Goal: Communication & Community: Ask a question

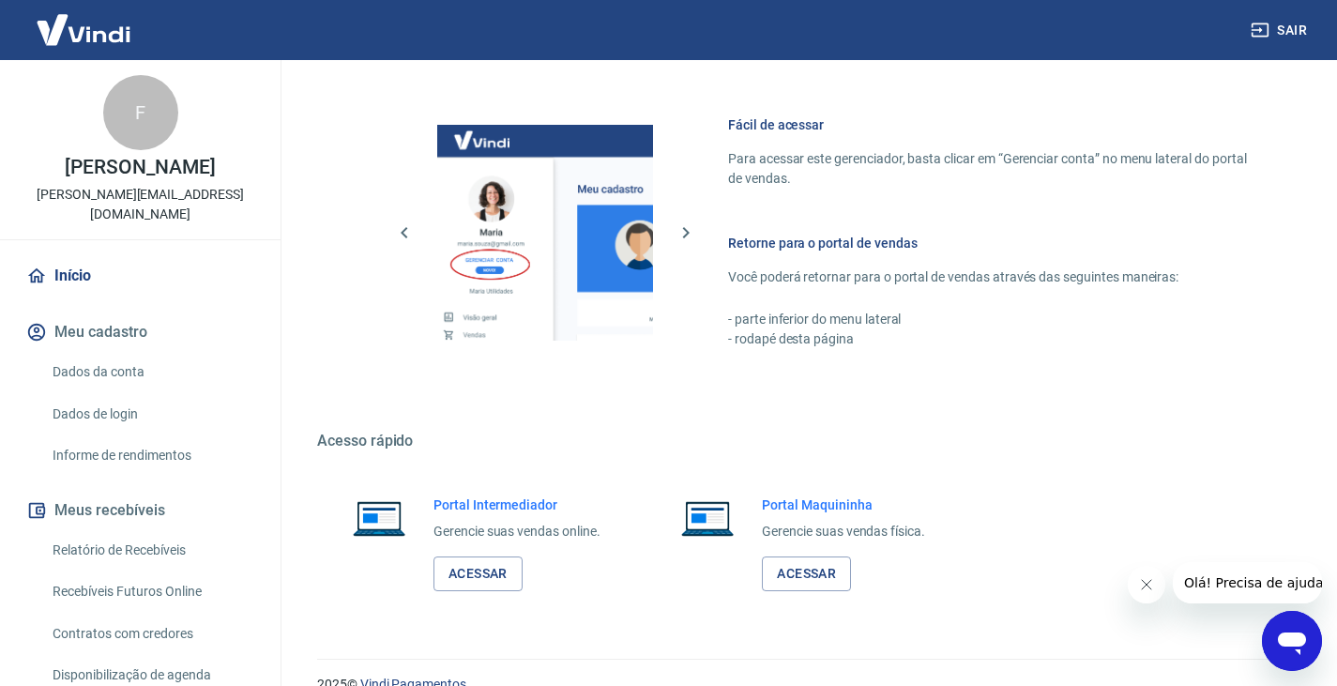
scroll to position [815, 0]
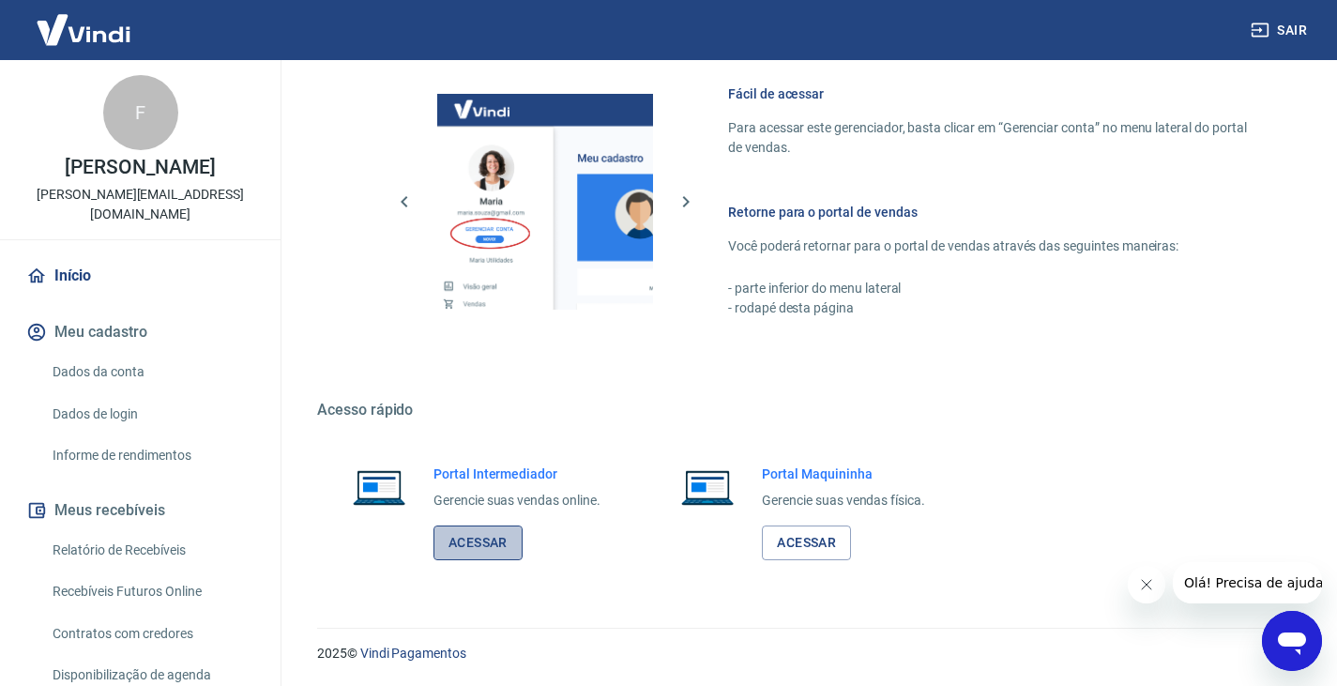
click at [482, 546] on link "Acessar" at bounding box center [478, 543] width 89 height 35
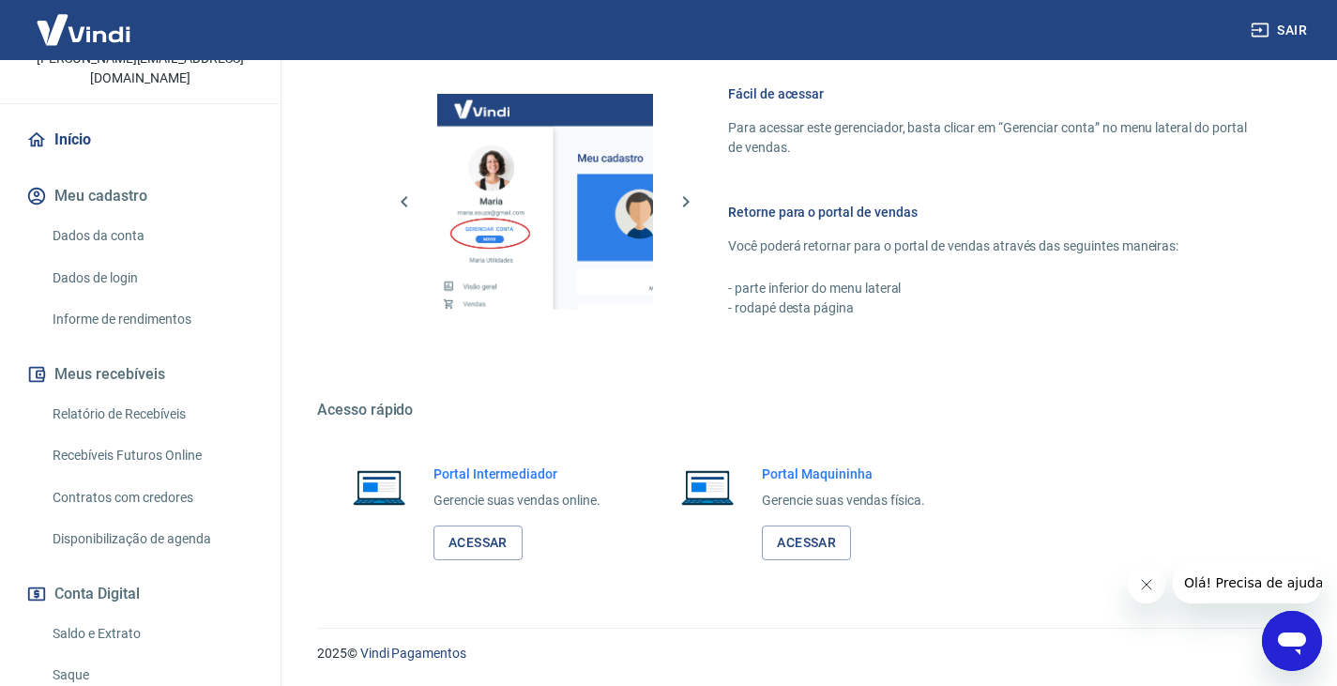
scroll to position [294, 0]
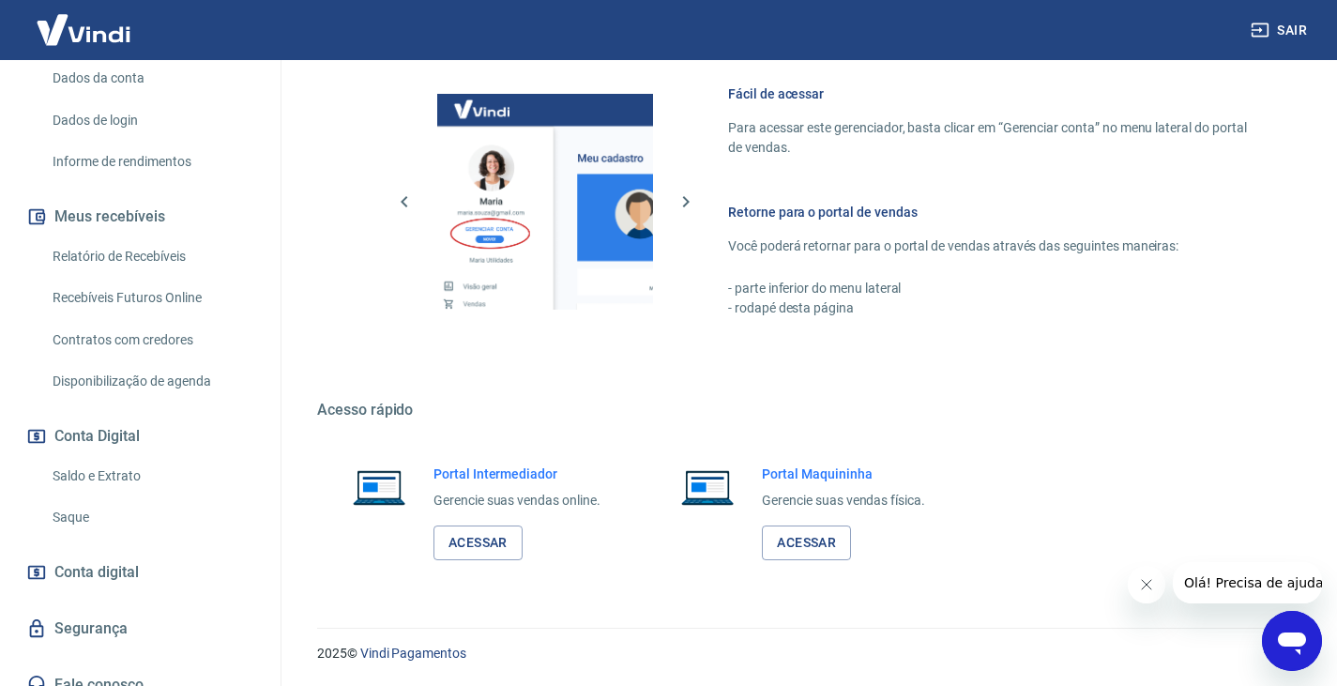
click at [114, 462] on link "Saldo e Extrato" at bounding box center [151, 476] width 213 height 38
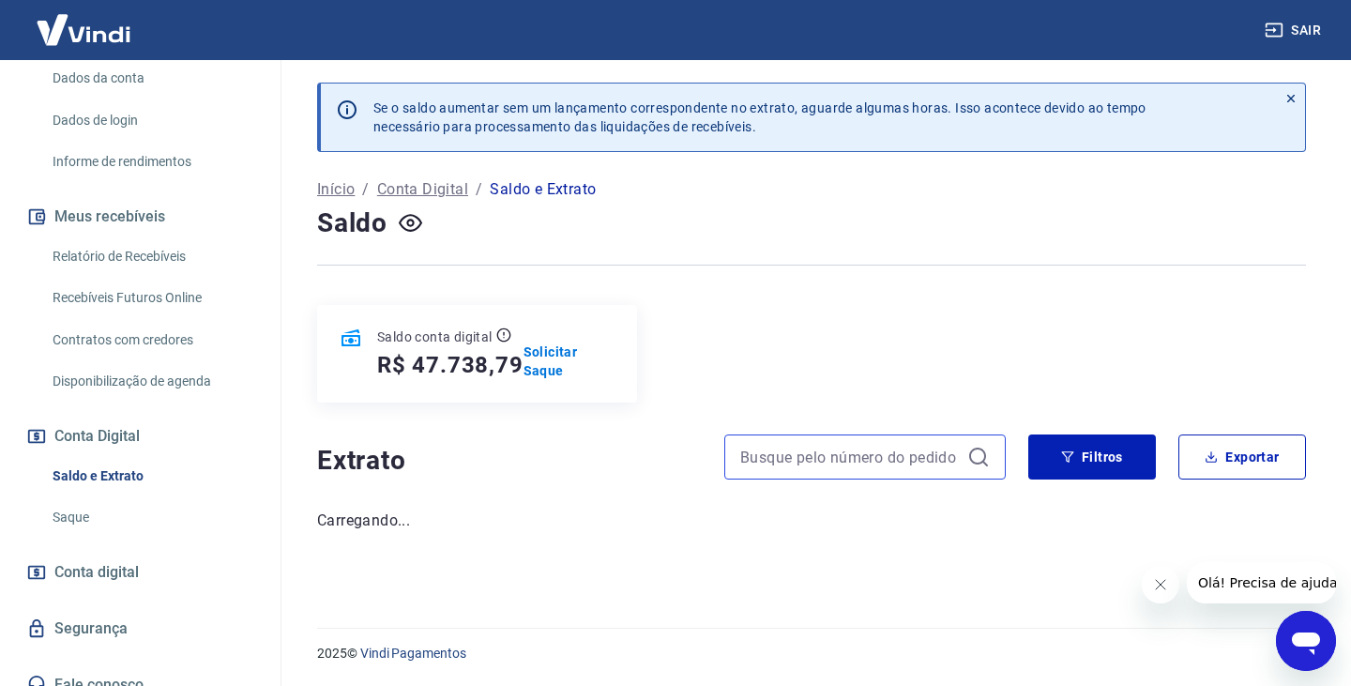
click at [793, 386] on div "Se o saldo aumentar sem um lançamento correspondente no extrato, aguarde alguma…" at bounding box center [812, 332] width 1034 height 545
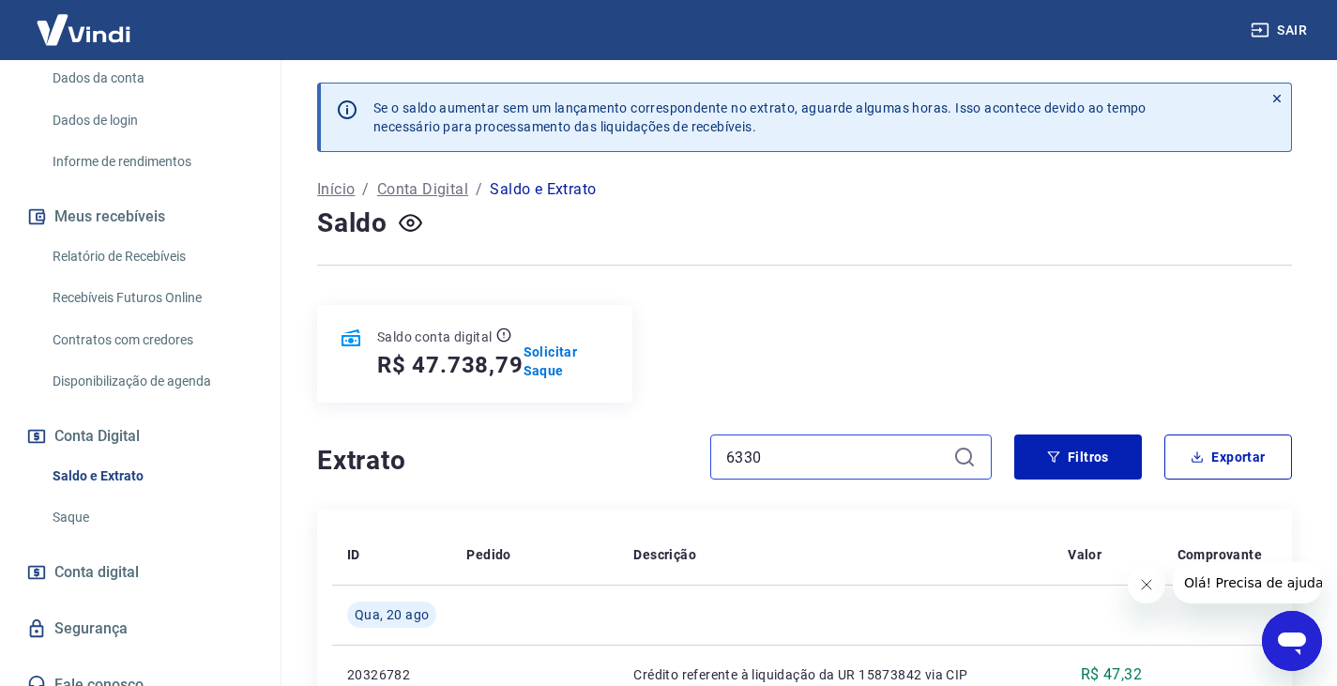
type input "6330"
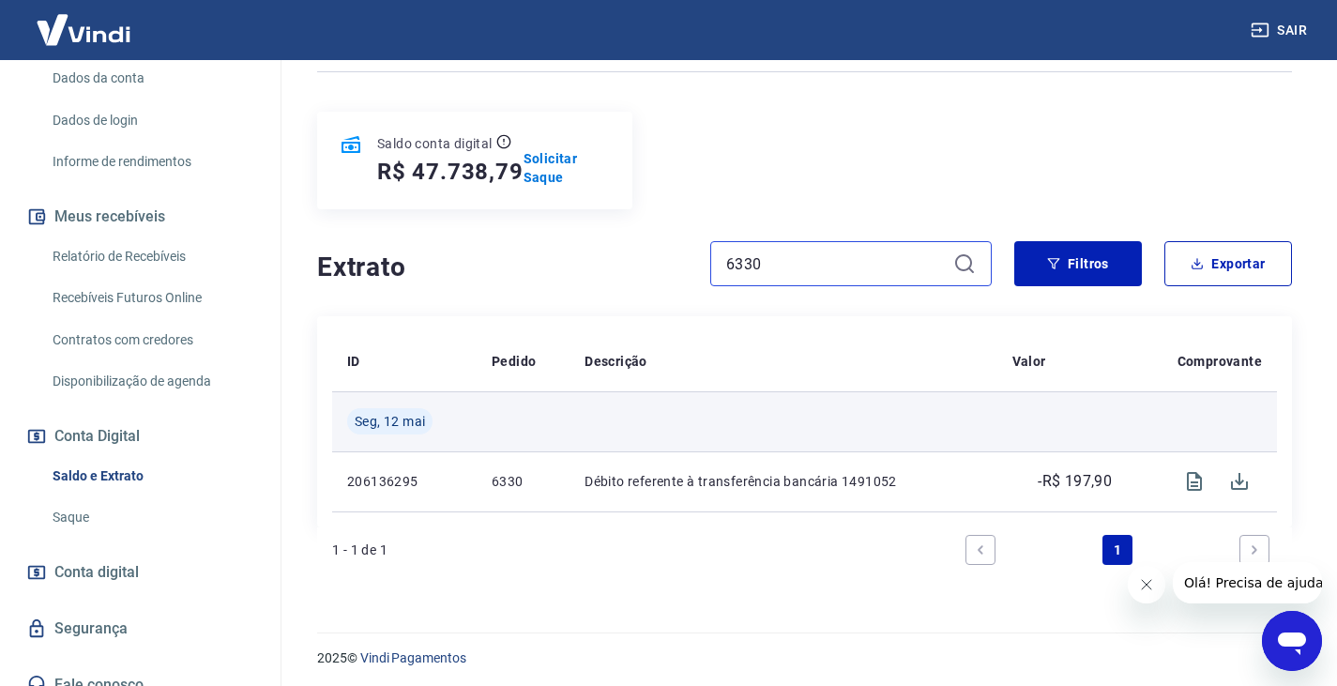
scroll to position [198, 0]
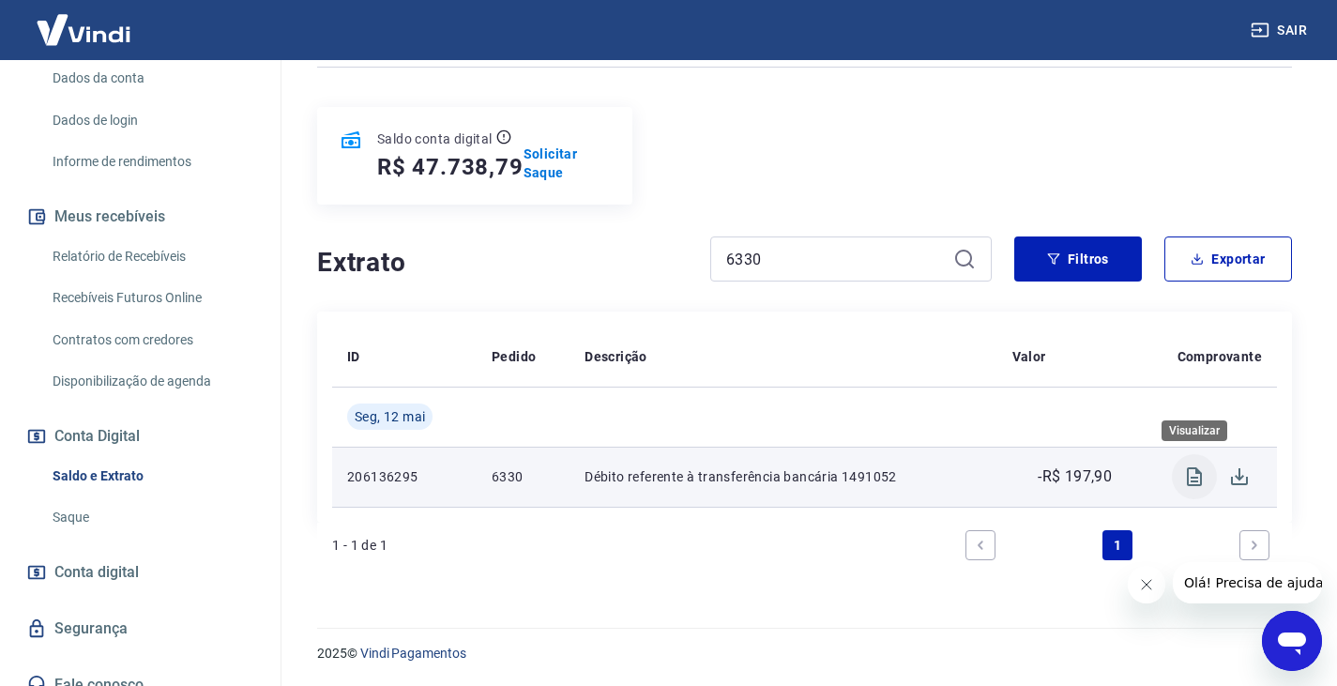
click at [1194, 484] on icon "Visualizar" at bounding box center [1194, 476] width 15 height 19
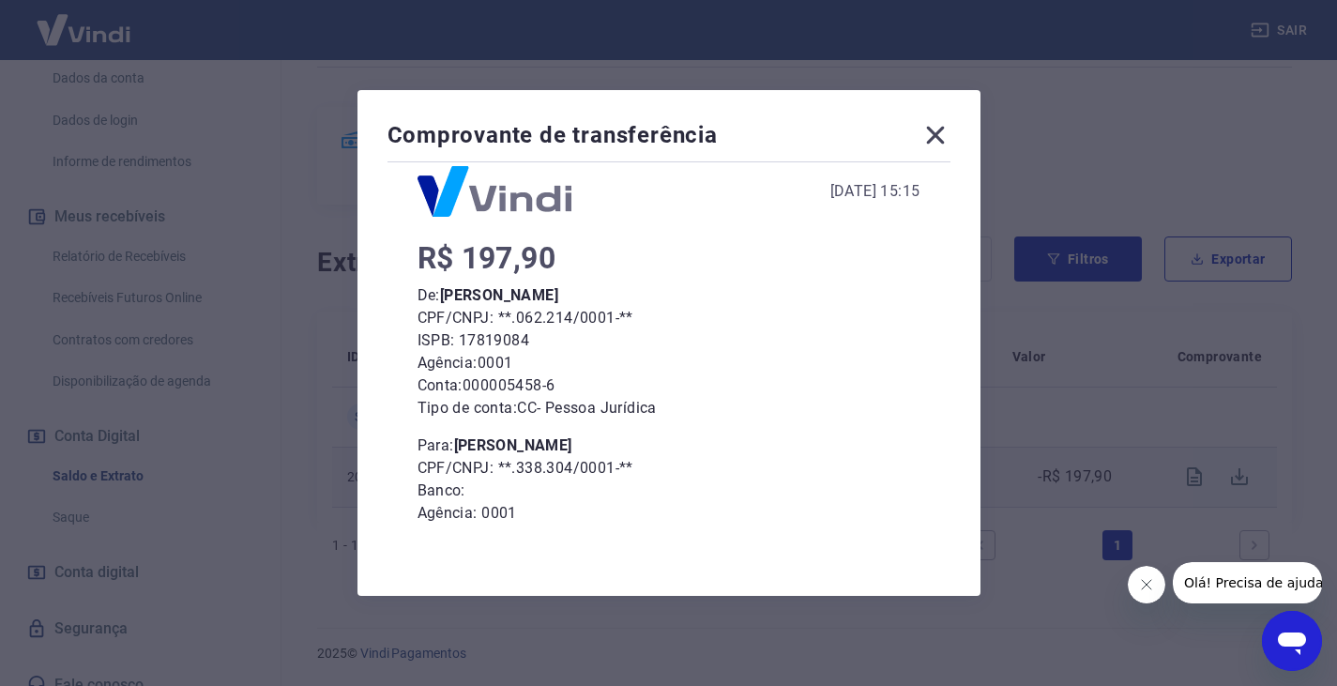
scroll to position [140, 0]
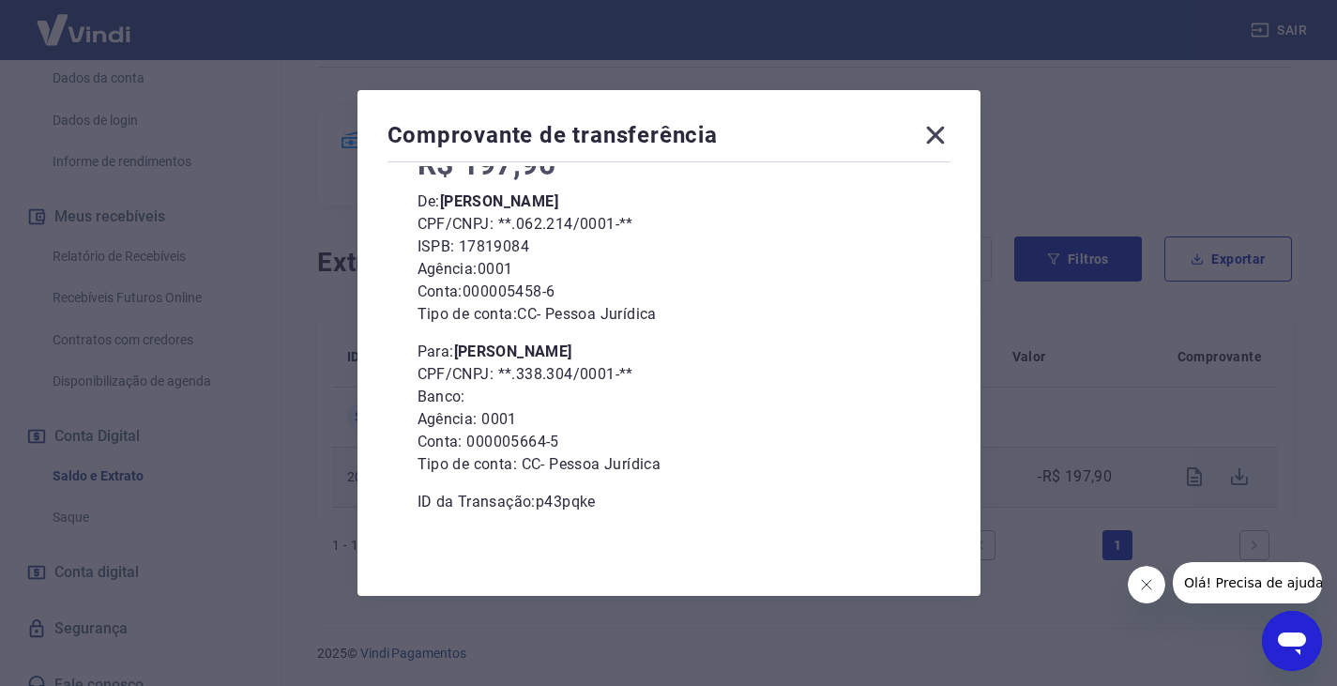
click at [1089, 162] on div "Comprovante de transferência [DATE] 15:15 R$ 197,90 De: [PERSON_NAME] CPF/CNPJ:…" at bounding box center [668, 343] width 1337 height 686
click at [1249, 589] on span "Olá! Precisa de ajuda?" at bounding box center [1256, 582] width 146 height 15
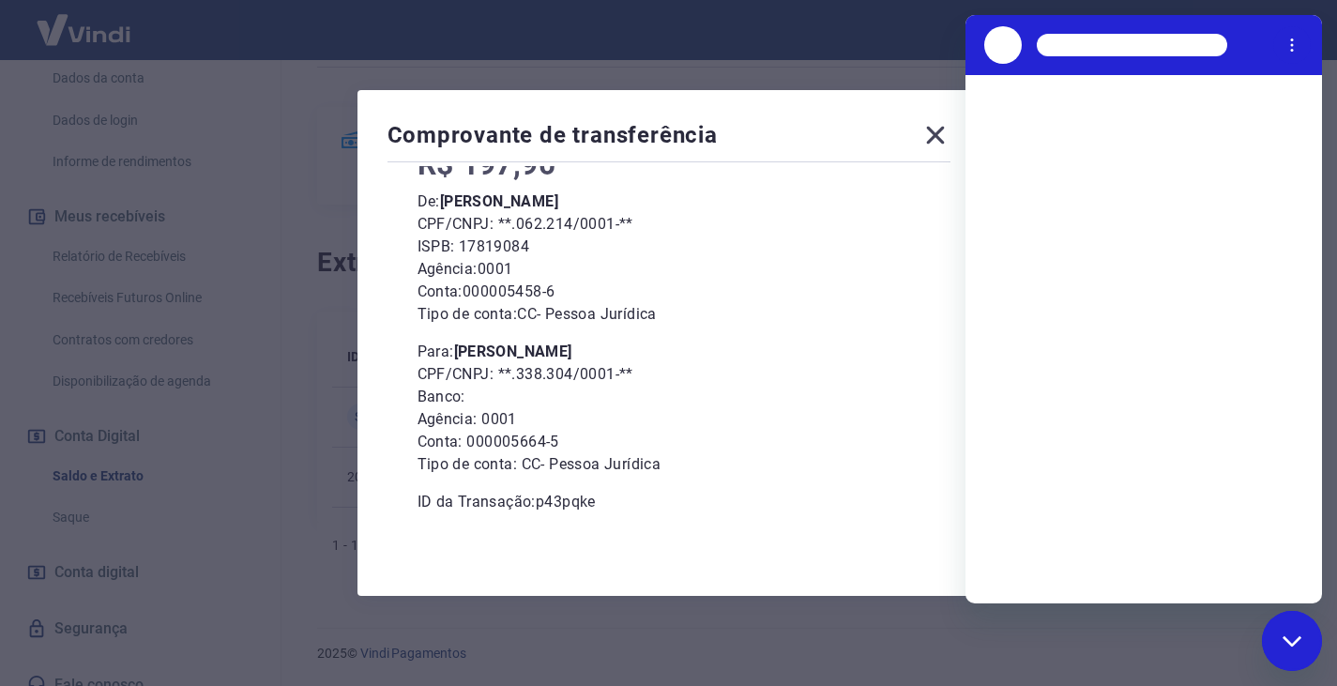
scroll to position [0, 0]
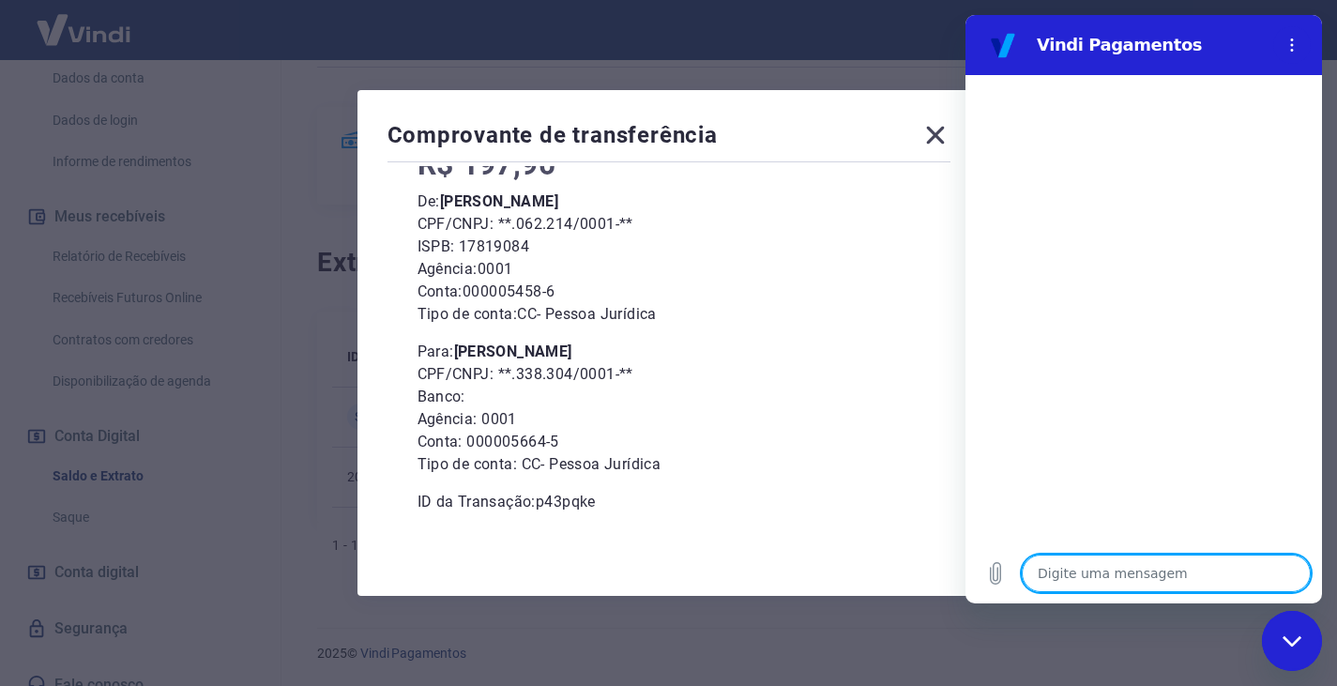
type textarea "S"
type textarea "x"
type textarea "So"
type textarea "x"
type textarea "Sol"
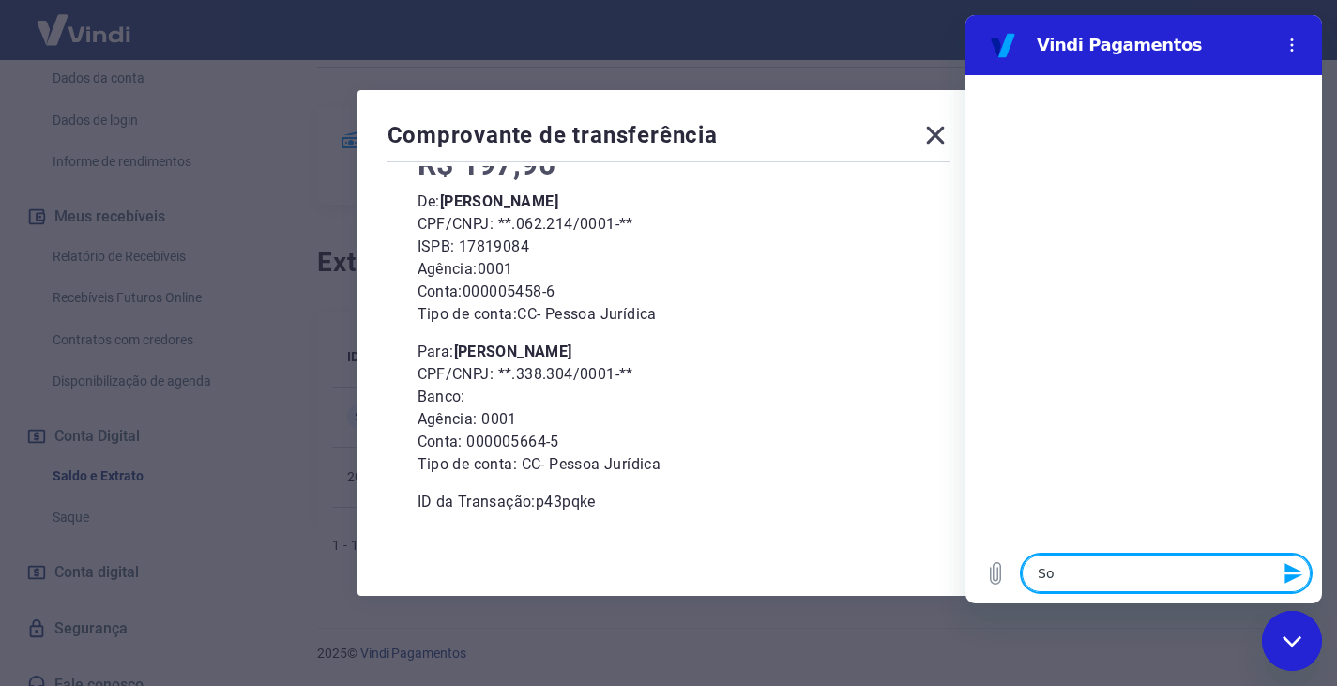
type textarea "x"
type textarea "Soli"
type textarea "x"
type textarea "Solic"
type textarea "x"
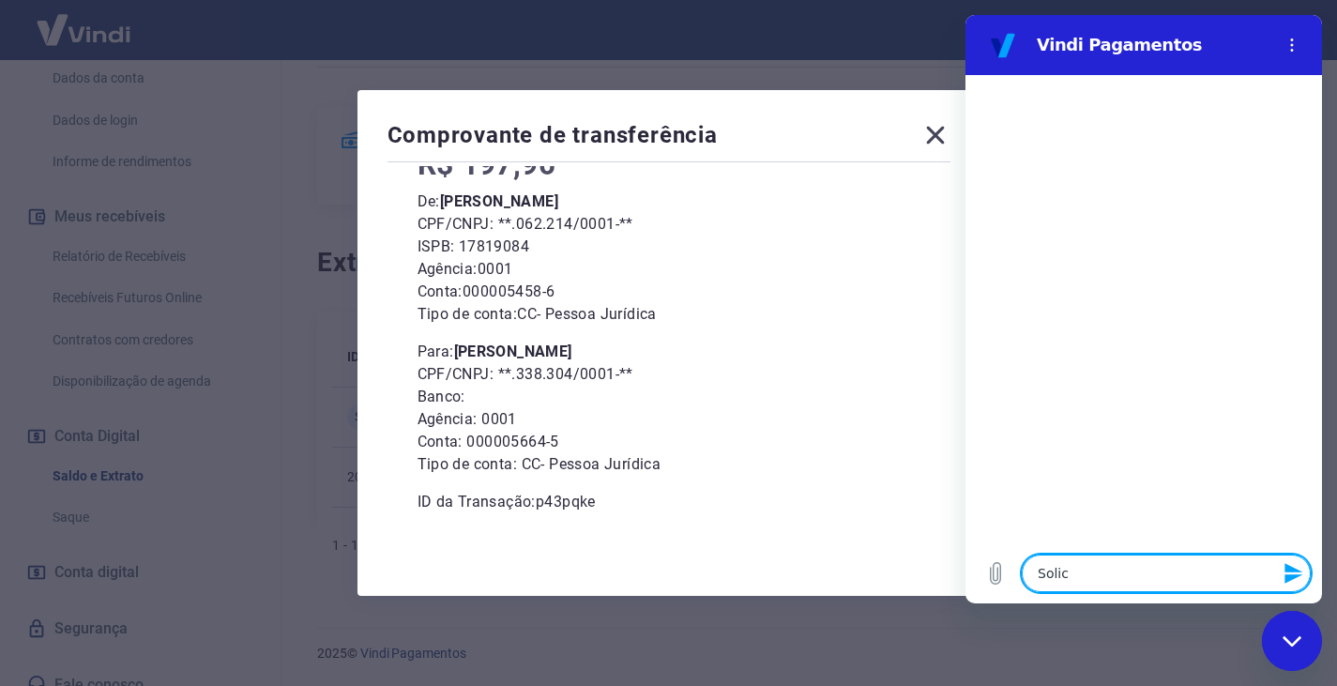
type textarea "Solici"
type textarea "x"
type textarea "Solicit"
type textarea "x"
type textarea "Solicita"
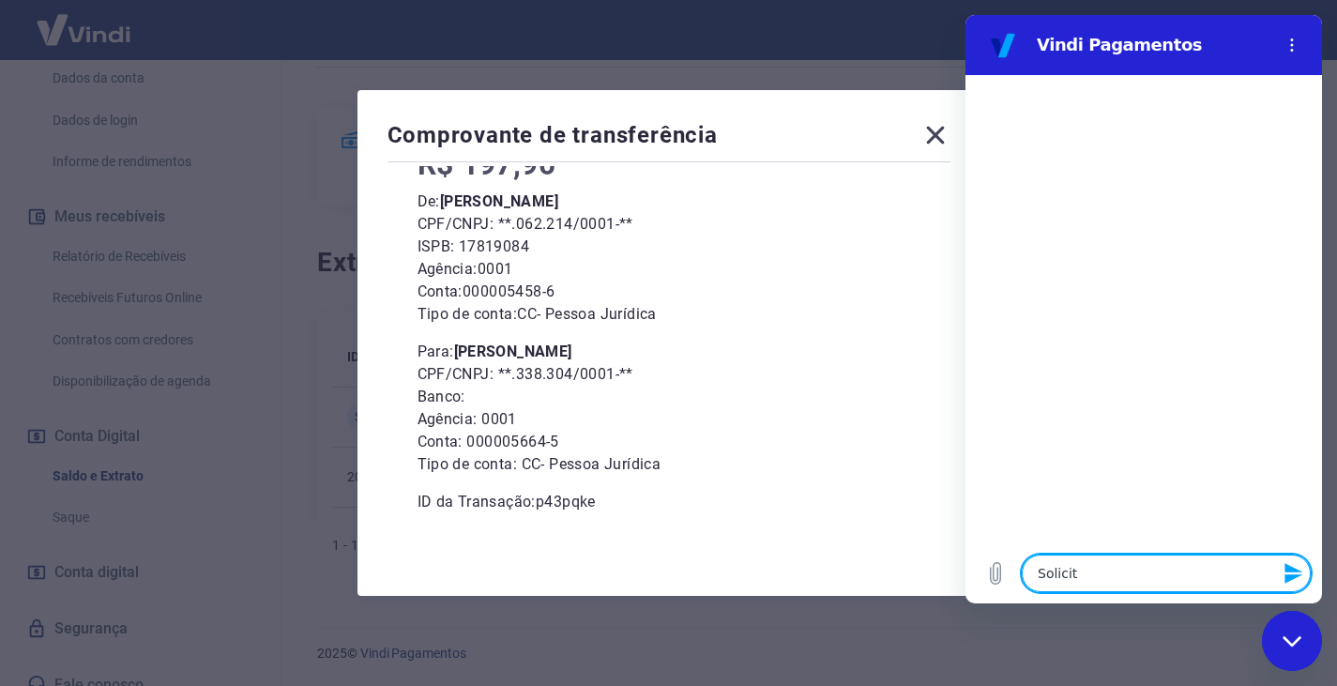
type textarea "x"
type textarea "Solicitam"
type textarea "x"
type textarea "Solicitamo"
type textarea "x"
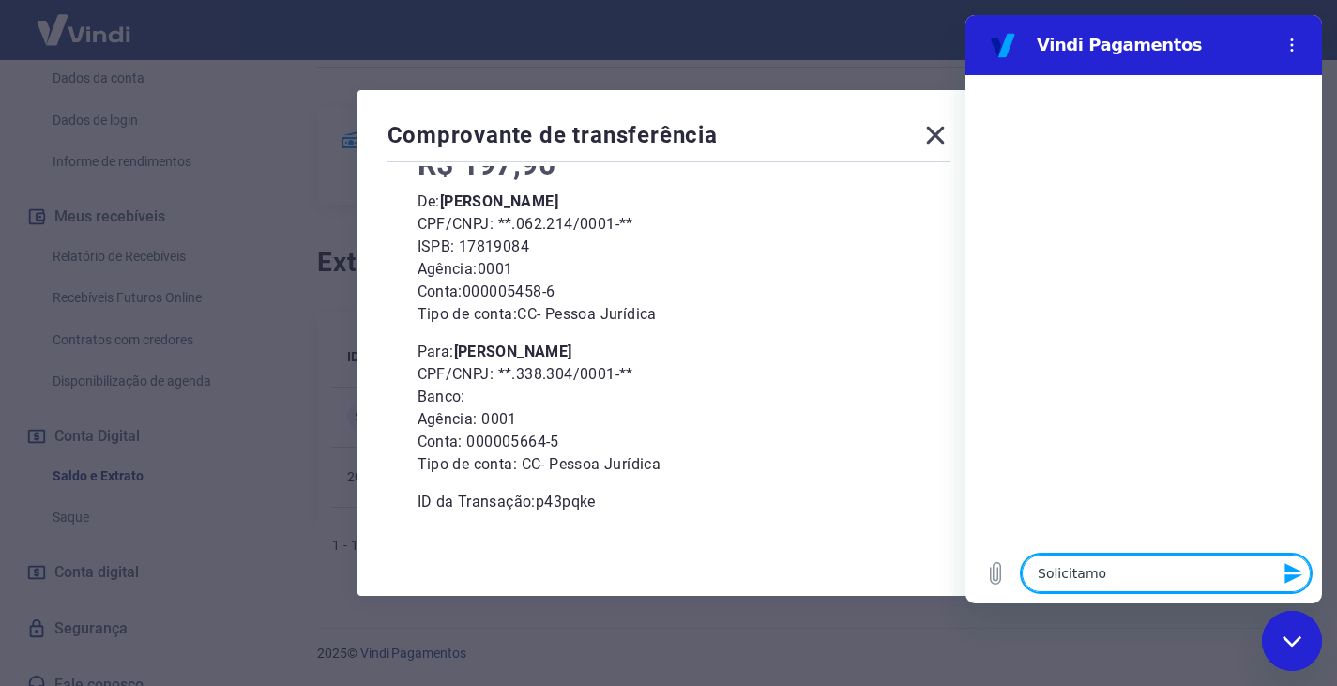
type textarea "Solicitamos"
type textarea "x"
type textarea "Solicitamos"
type textarea "x"
type textarea "Solicitamos u"
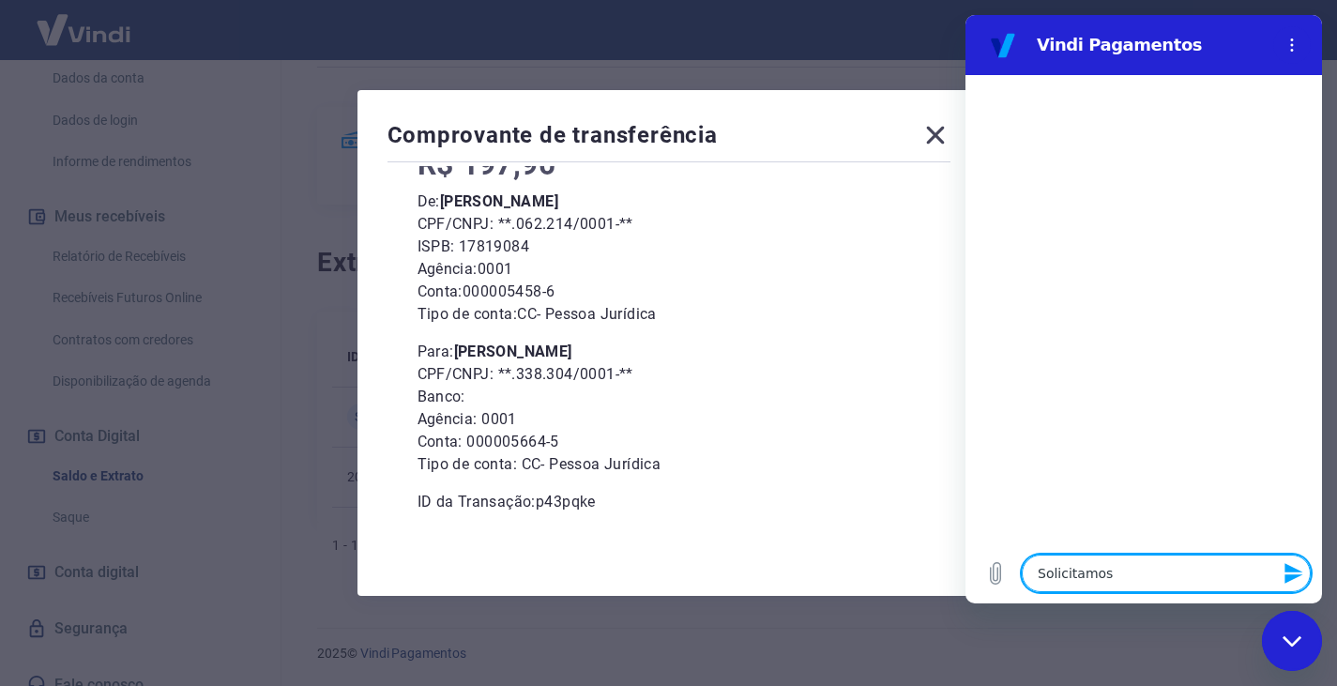
type textarea "x"
type textarea "Solicitamos um"
type textarea "x"
type textarea "Solicitamos um"
type textarea "x"
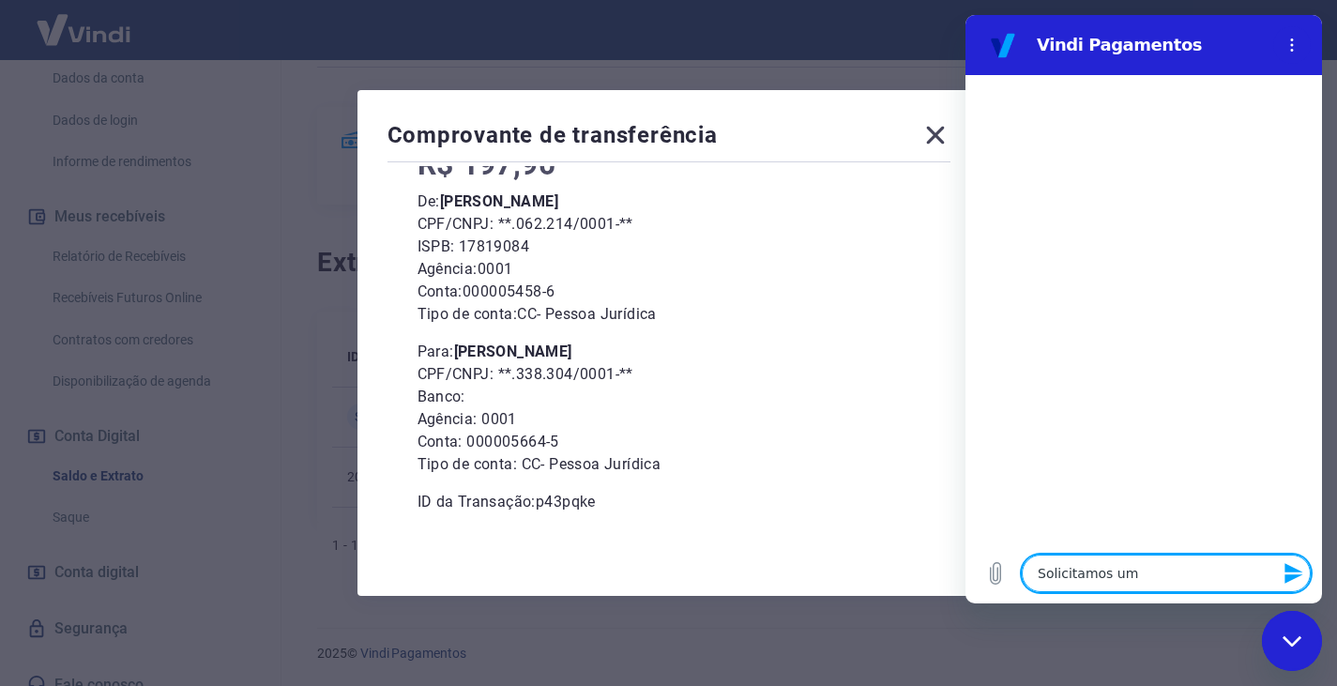
type textarea "Solicitamos um e"
type textarea "x"
type textarea "Solicitamos um es"
type textarea "x"
type textarea "Solicitamos um est"
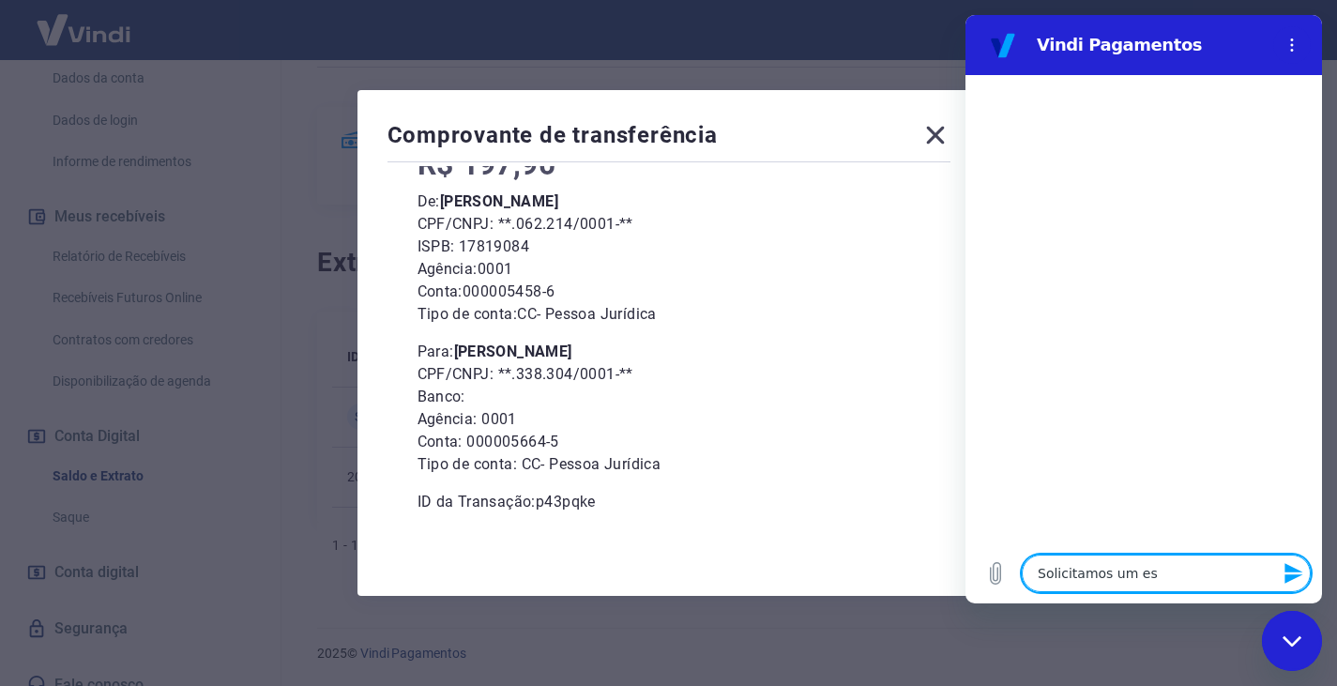
type textarea "x"
type textarea "Solicitamos um esto"
type textarea "x"
type textarea "Solicitamos um estor"
type textarea "x"
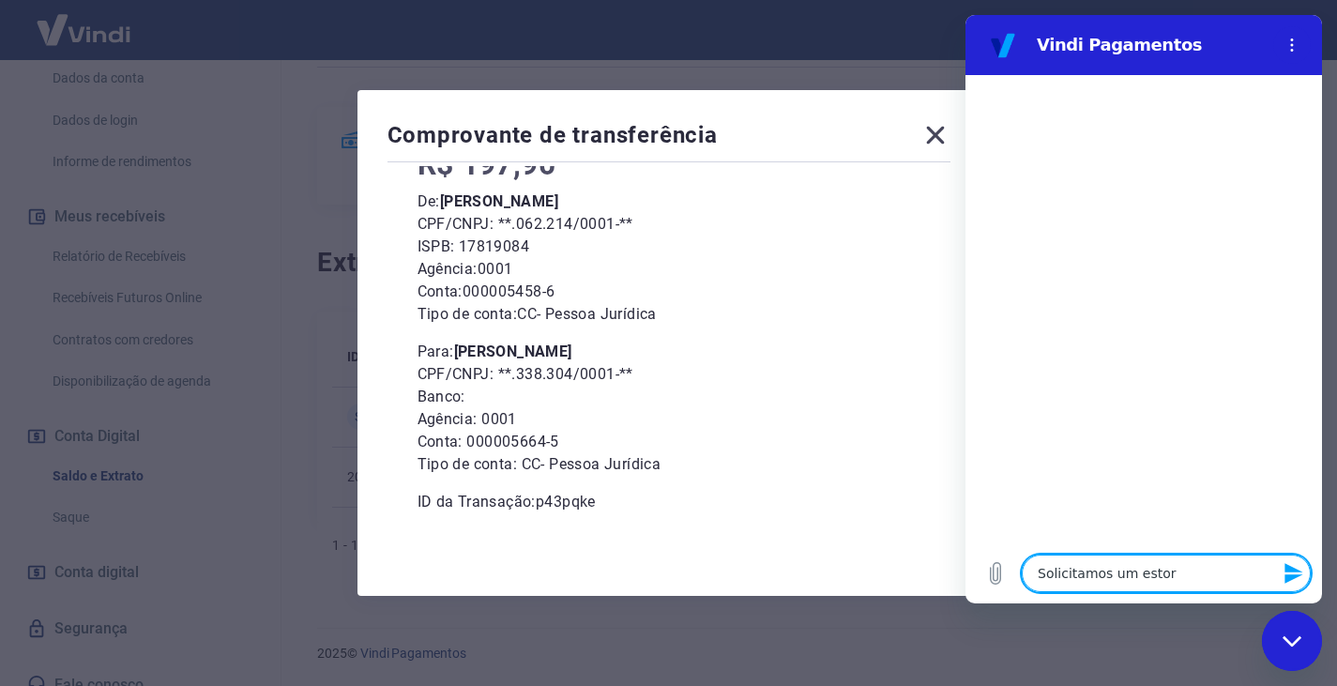
type textarea "Solicitamos um estorn"
type textarea "x"
type textarea "Solicitamos um estorno"
type textarea "x"
type textarea "Solicitamos um estorno"
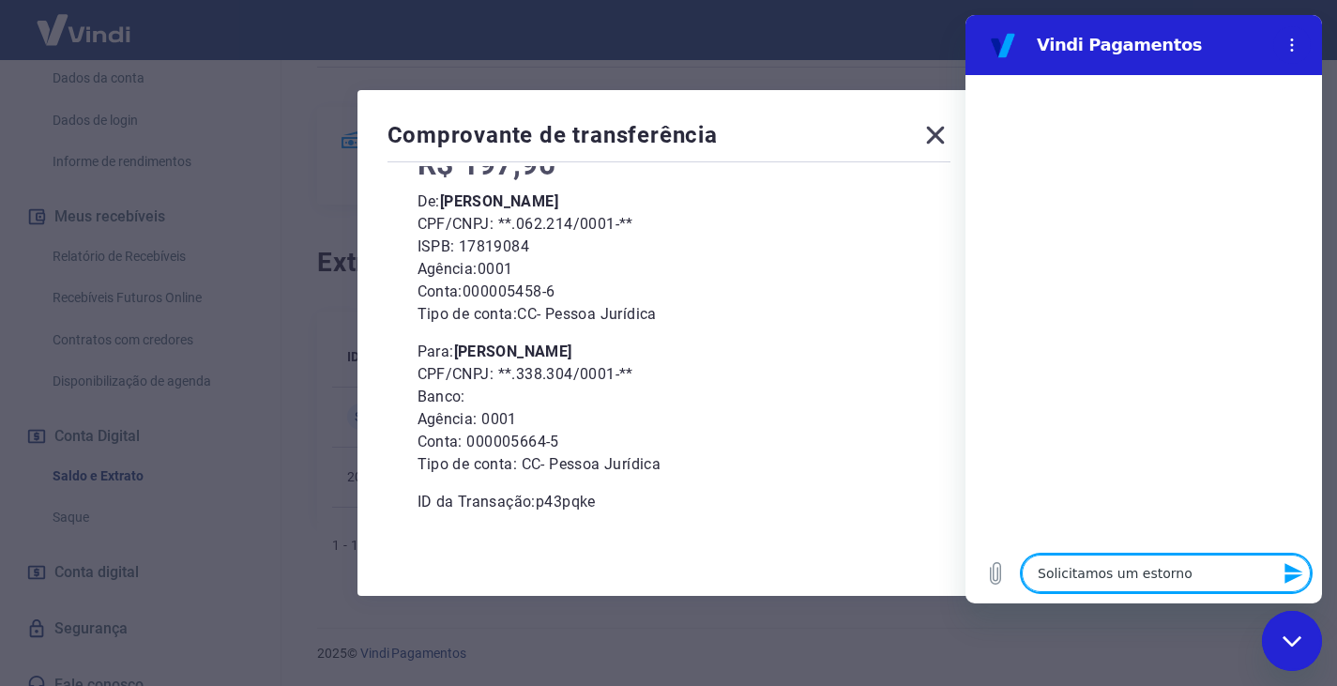
type textarea "x"
type textarea "Solicitamos um estorno r"
type textarea "x"
type textarea "Solicitamos um estorno re"
type textarea "x"
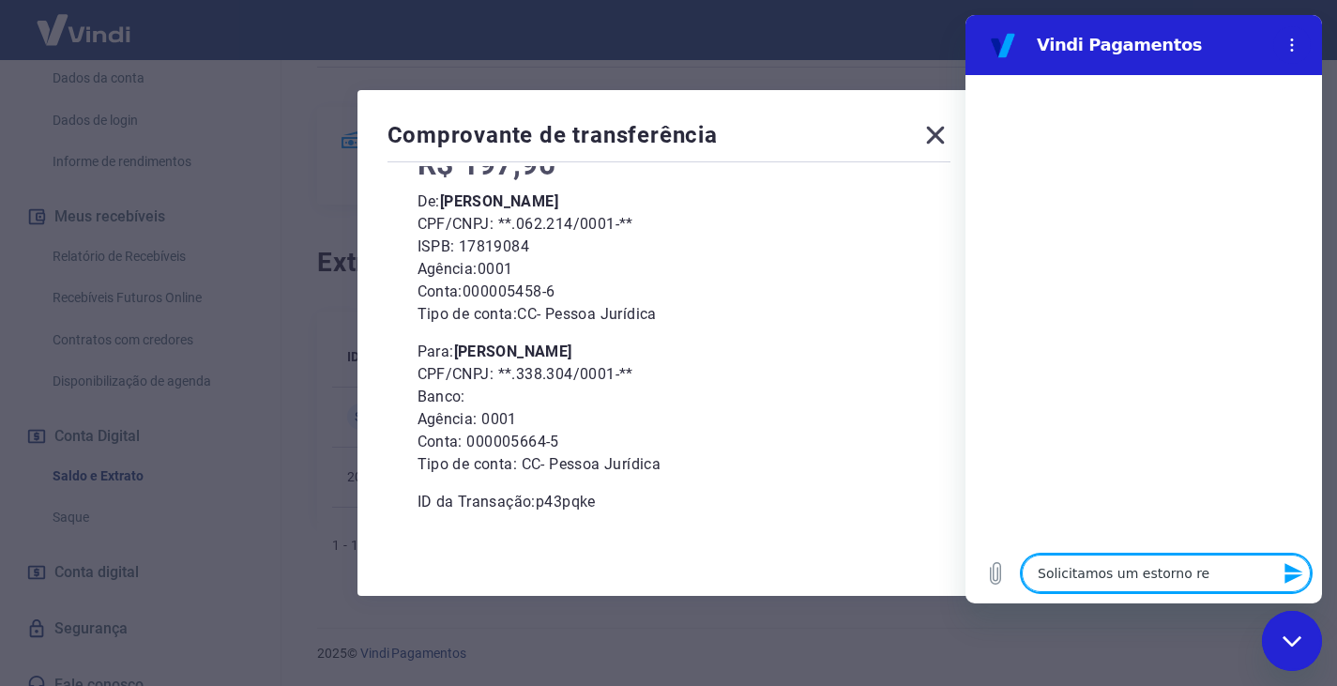
type textarea "Solicitamos um estorno ref"
type textarea "x"
type textarea "Solicitamos um estorno refe"
type textarea "x"
type textarea "Solicitamos um estorno refer"
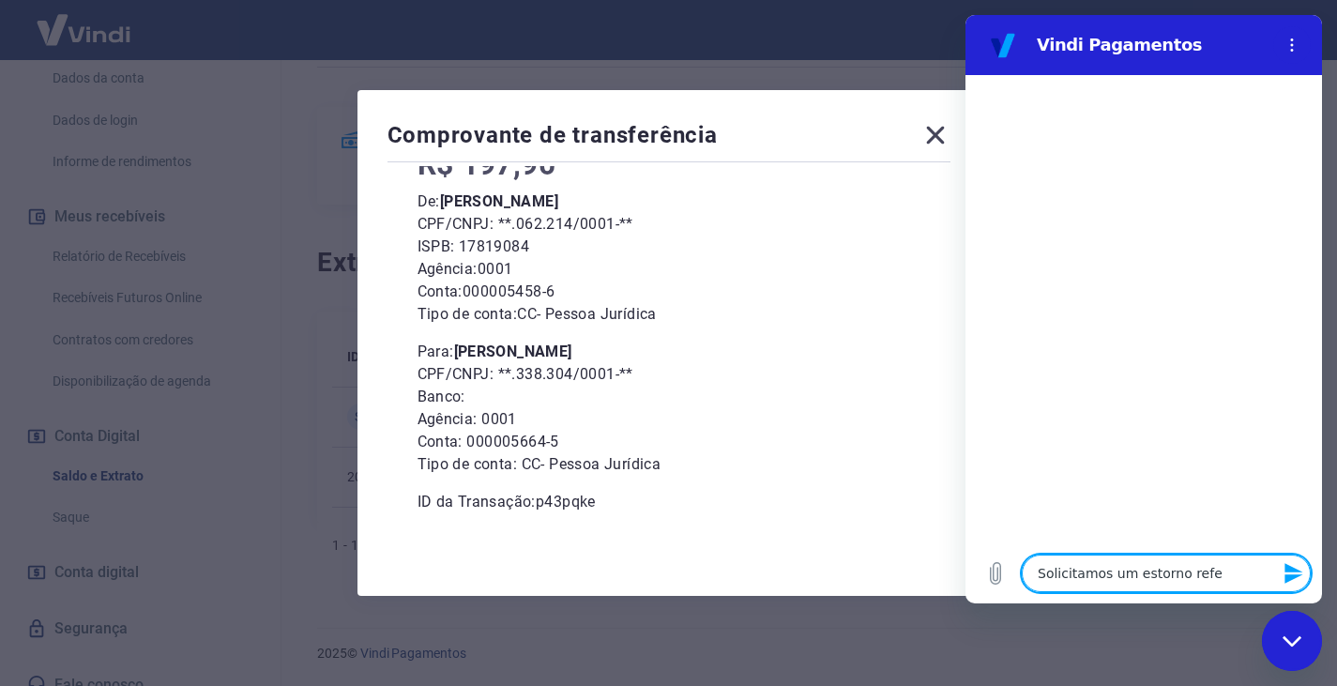
type textarea "x"
type textarea "Solicitamos um estorno refere"
type textarea "x"
type textarea "Solicitamos um estorno referen"
type textarea "x"
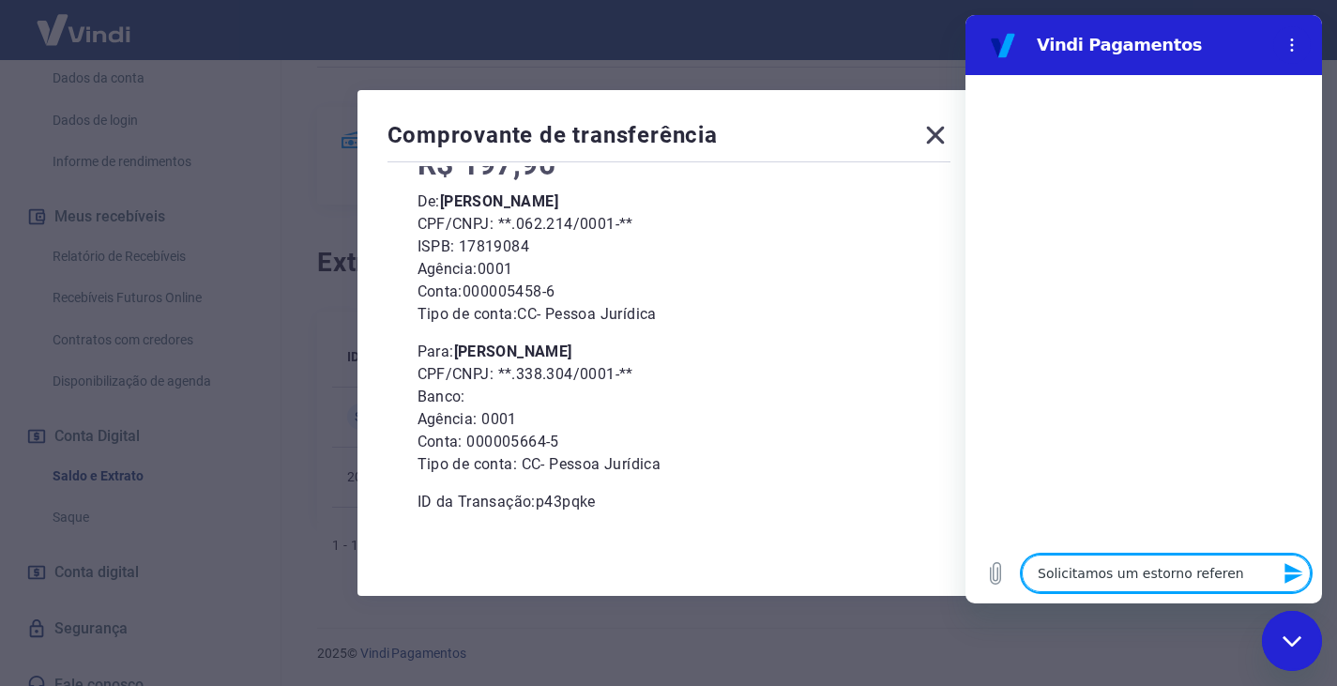
type textarea "Solicitamos um estorno referent"
type textarea "x"
type textarea "Solicitamos um estorno referente"
type textarea "x"
type textarea "Solicitamos um estorno referente"
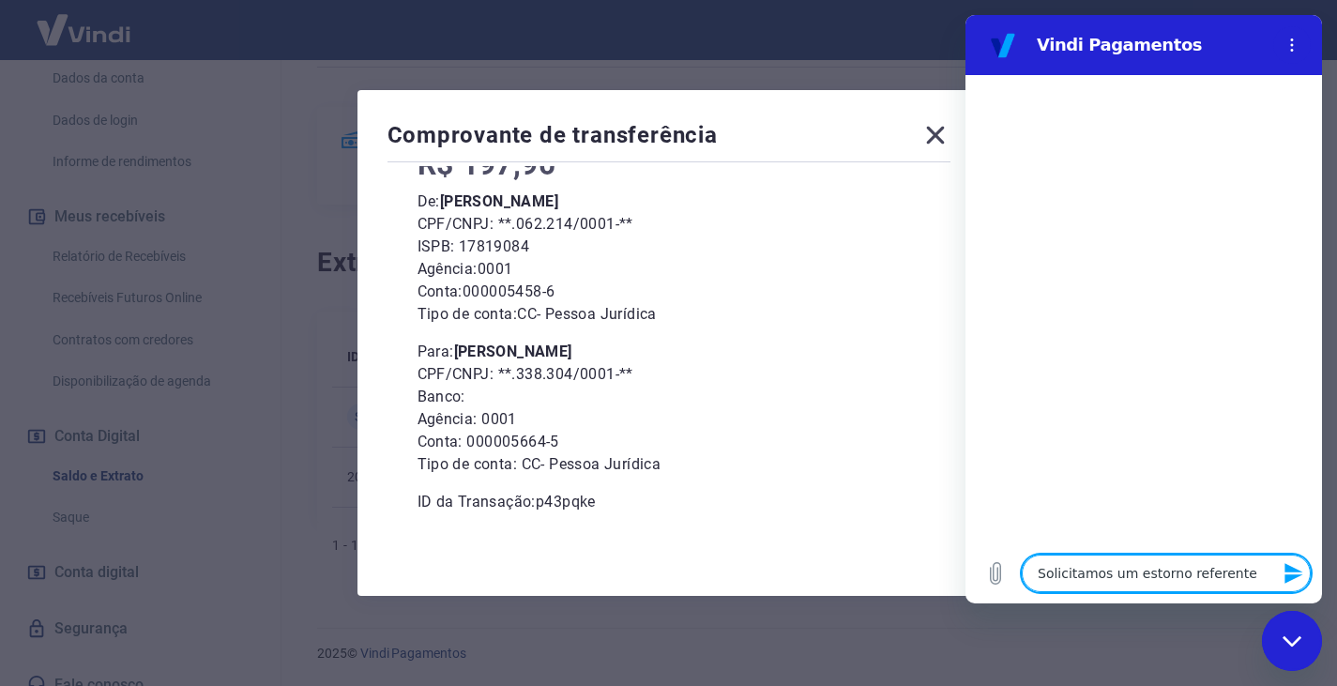
type textarea "x"
type textarea "Solicitamos um estorno referente a"
type textarea "x"
type textarea "Solicitamos um estorno referente ao"
type textarea "x"
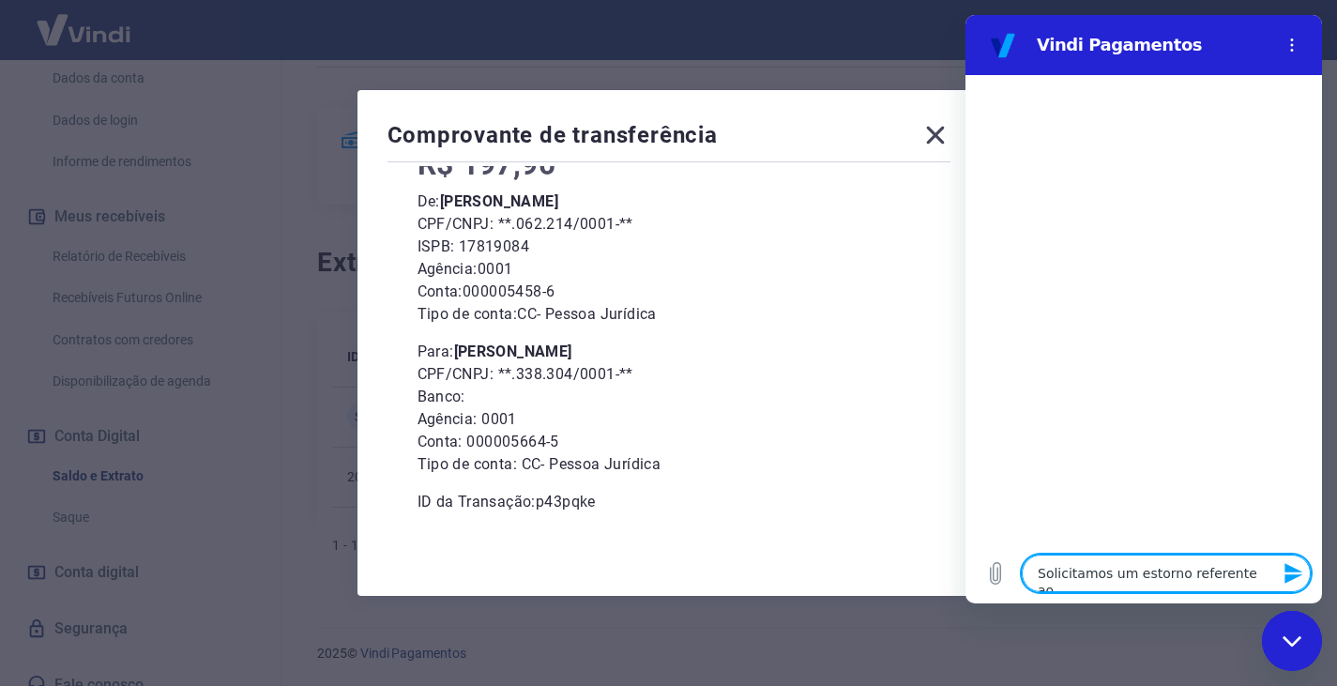
type textarea "Solicitamos um estorno referente ao"
type textarea "x"
type textarea "Solicitamos um estorno referente ao p"
type textarea "x"
type textarea "Solicitamos um estorno referente ao pe"
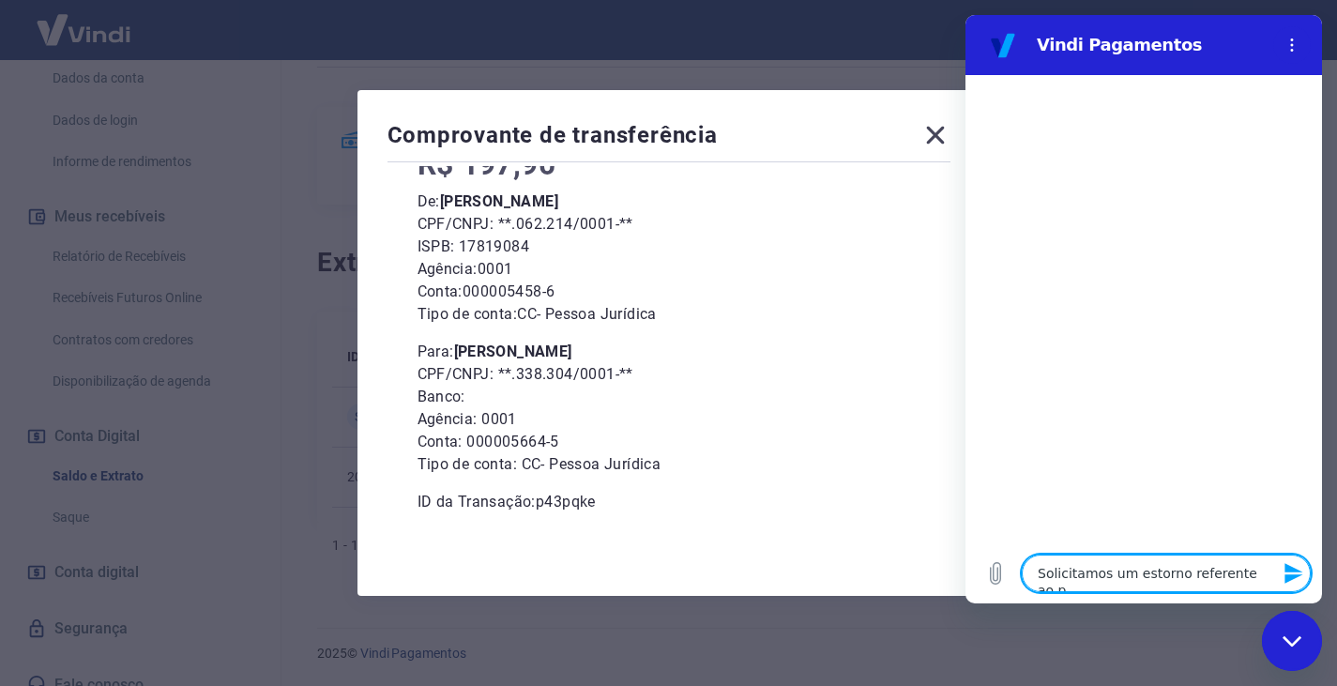
type textarea "x"
type textarea "Solicitamos um estorno referente ao ped"
type textarea "x"
type textarea "Solicitamos um estorno referente ao pedi"
type textarea "x"
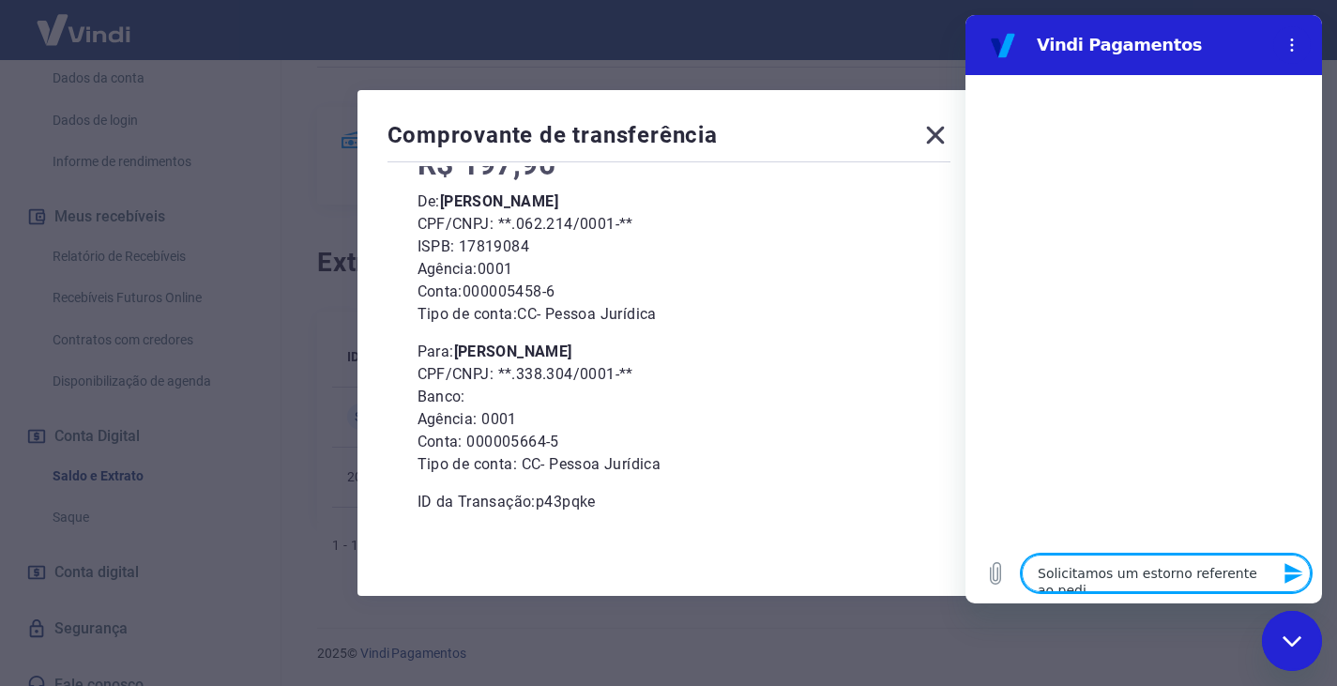
type textarea "Solicitamos um estorno referente ao pedid"
type textarea "x"
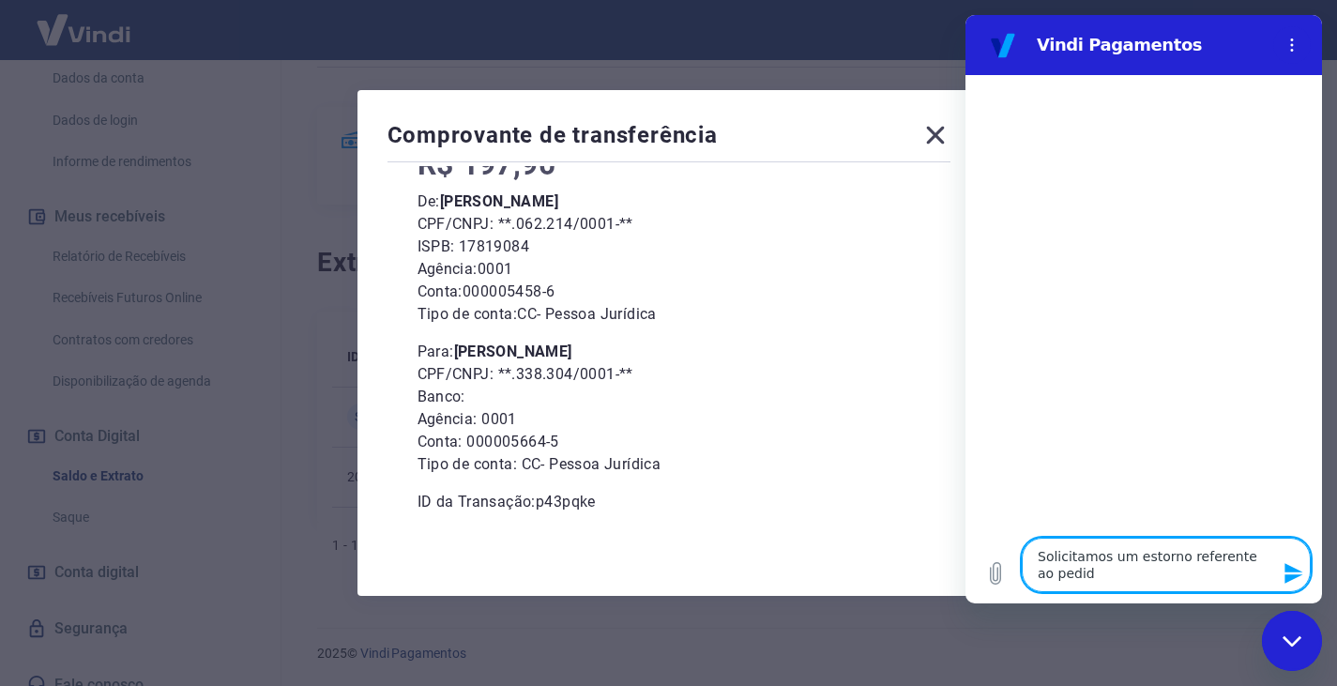
type textarea "Solicitamos um estorno referente ao pedido"
type textarea "x"
type textarea "Solicitamos um estorno referente ao pedido"
type textarea "x"
type textarea "Solicitamos um estorno referente ao pedido 6"
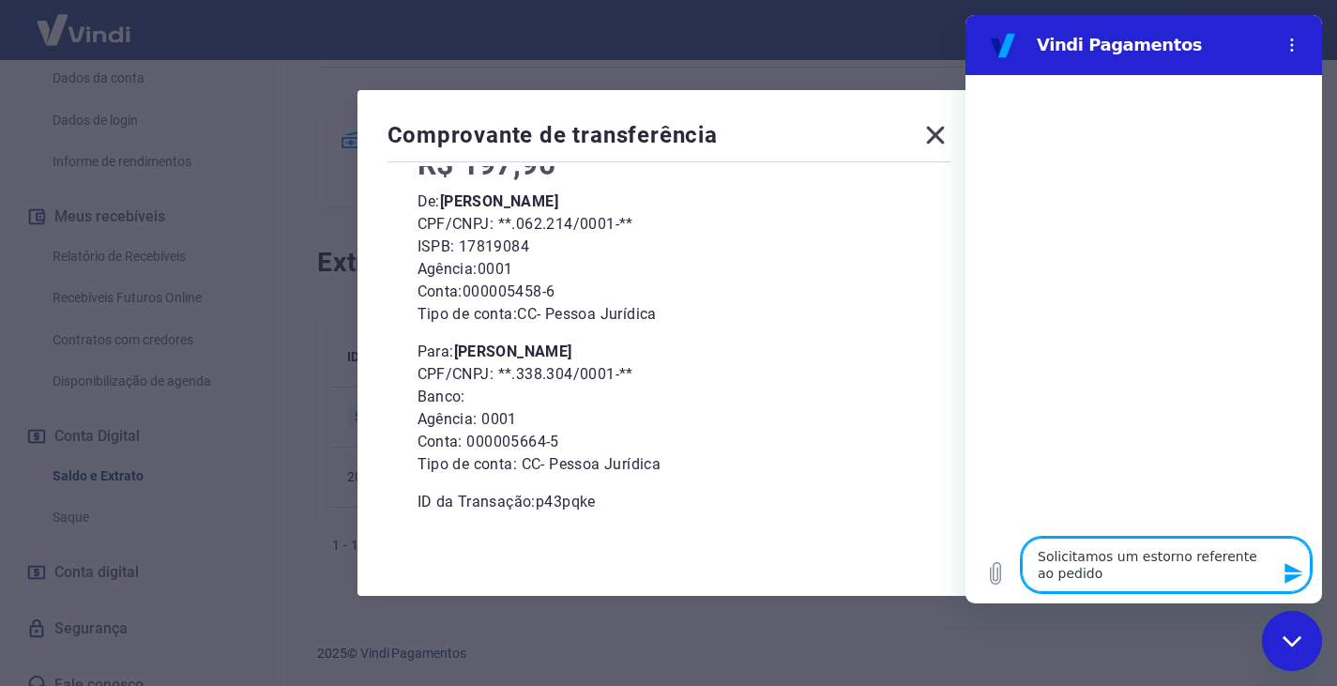
type textarea "x"
type textarea "Solicitamos um estorno referente ao pedido 63"
type textarea "x"
type textarea "Solicitamos um estorno referente ao pedido 633"
type textarea "x"
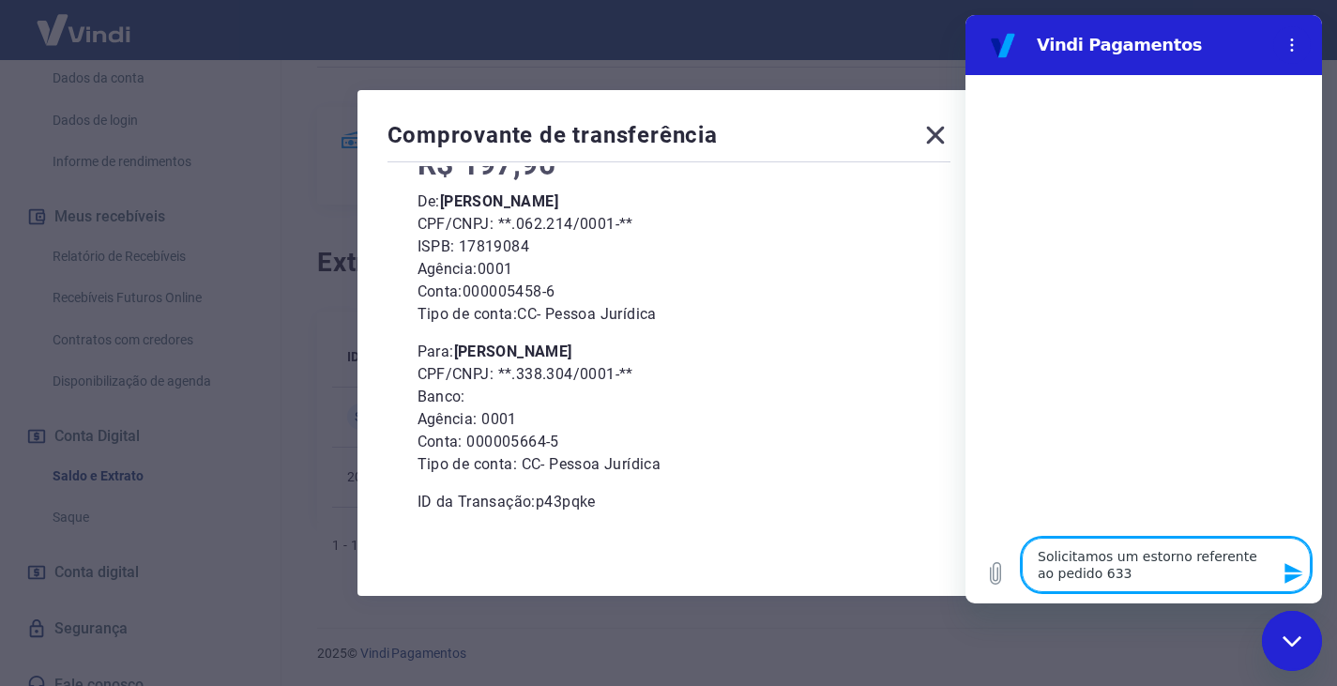
type textarea "Solicitamos um estorno referente ao pedido 6330"
type textarea "x"
type textarea "Solicitamos um estorno referente ao pedido 6330"
type textarea "x"
type textarea "Solicitamos um estorno referente ao pedido 6330 n"
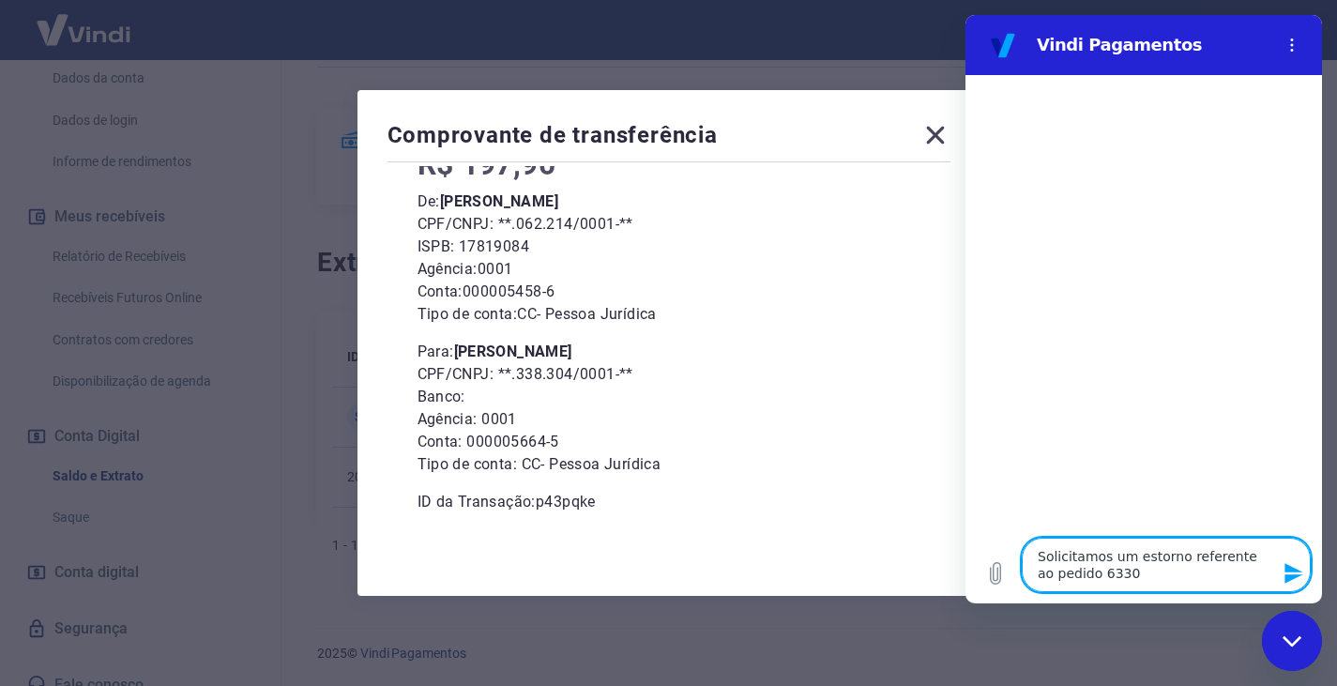
type textarea "x"
type textarea "Solicitamos um estorno referente ao pedido 6330 no"
type textarea "x"
type textarea "Solicitamos um estorno referente ao pedido 6330 no"
type textarea "x"
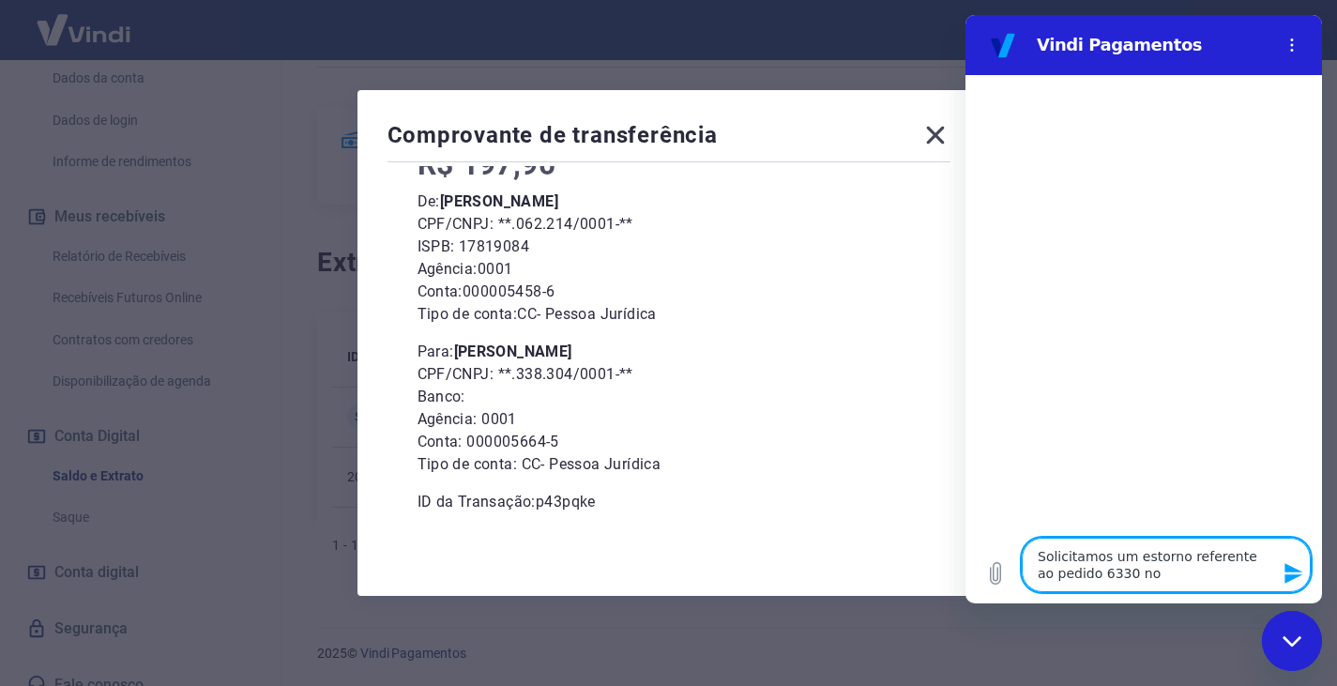
type textarea "Solicitamos um estorno referente ao pedido 6330 no"
type textarea "x"
type textarea "Solicitamos um estorno referente ao pedido 6330 n"
type textarea "x"
type textarea "Solicitamos um estorno referente ao pedido 6330"
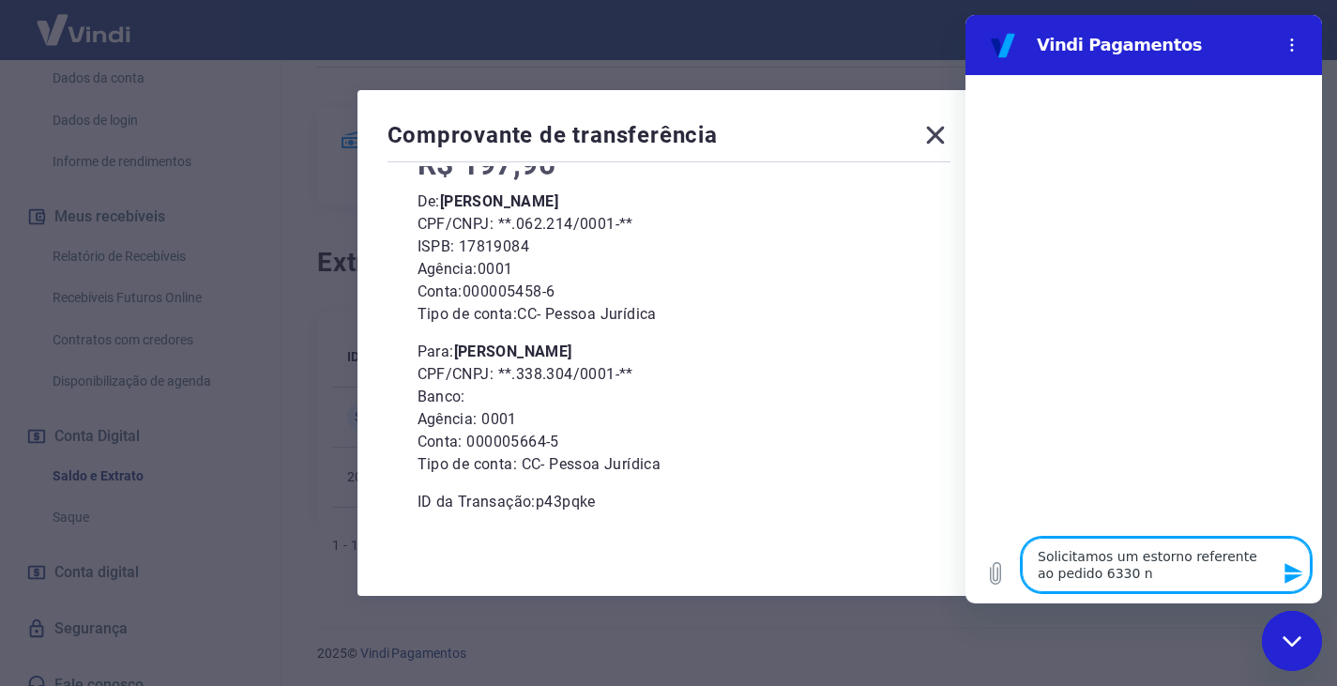
type textarea "x"
type textarea "Solicitamos um estorno referente ao pedido 6330 e"
type textarea "x"
type textarea "Solicitamos um estorno referente ao pedido 6330 em"
type textarea "x"
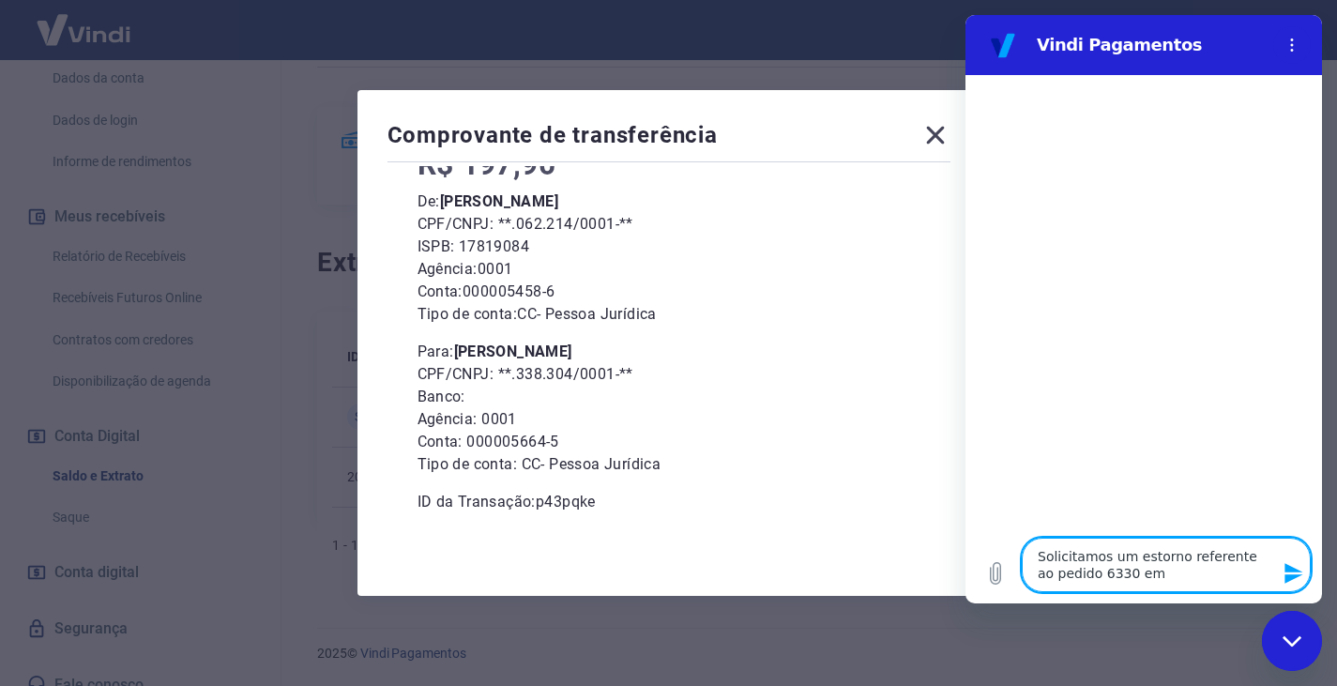
type textarea "Solicitamos um estorno referente ao pedido 6330 em"
type textarea "x"
type textarea "Solicitamos um estorno referente ao pedido 6330 em n"
type textarea "x"
type textarea "Solicitamos um estorno referente ao pedido 6330 em"
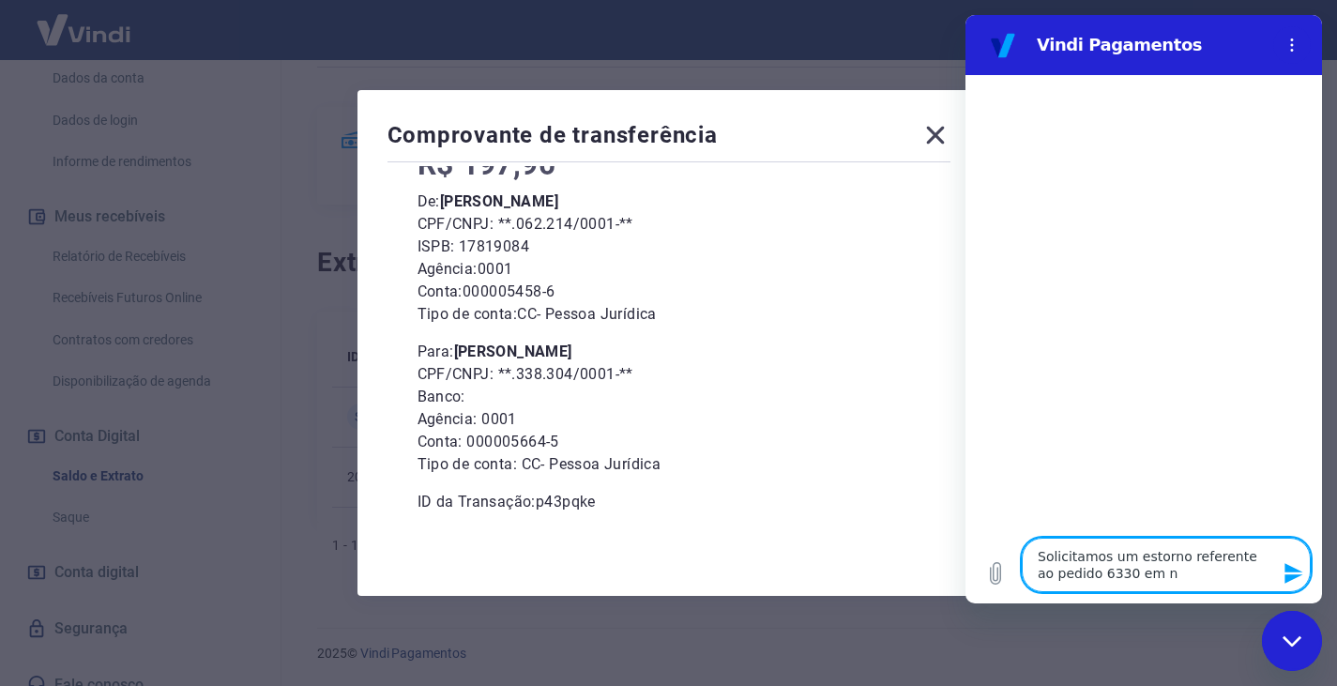
type textarea "x"
type textarea "Solicitamos um estorno referente ao pedido 6330 em n"
type textarea "x"
type textarea "Solicitamos um estorno referente ao pedido 6330 em no"
type textarea "x"
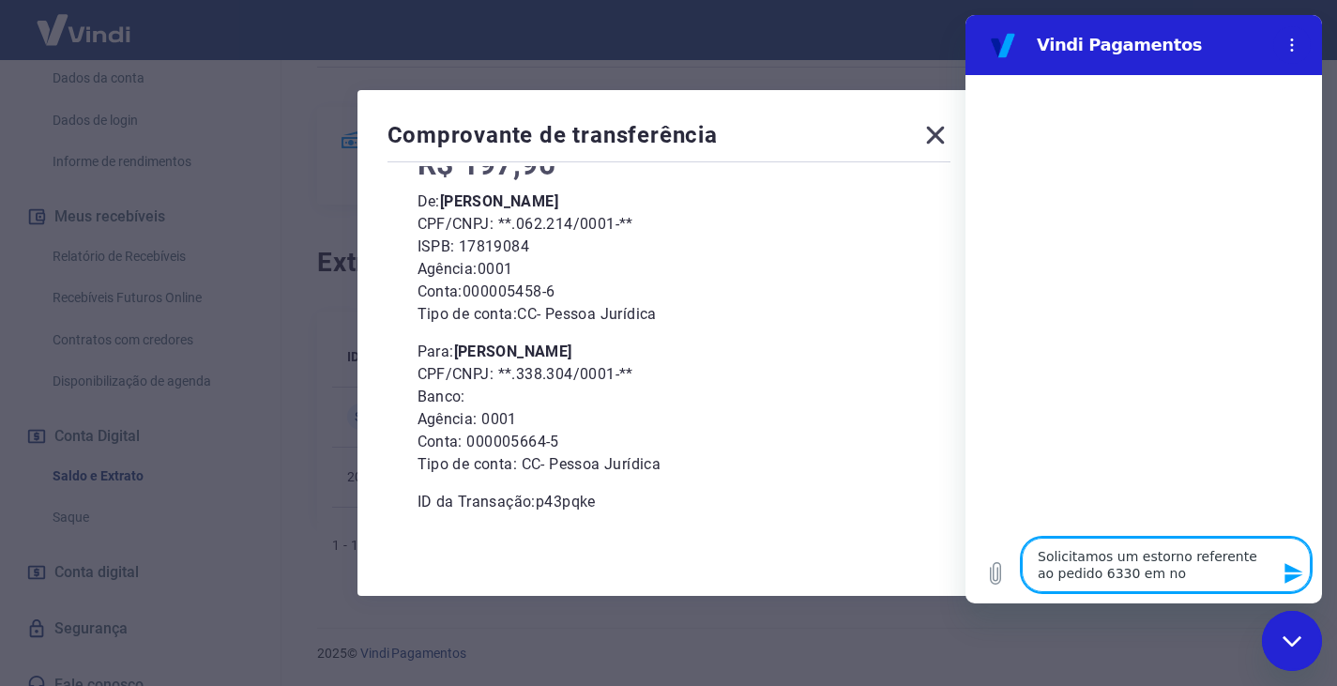
type textarea "Solicitamos um estorno referente ao pedido 6330 em nom"
type textarea "x"
type textarea "Solicitamos um estorno referente ao pedido 6330 em nome"
type textarea "x"
type textarea "Solicitamos um estorno referente ao pedido 6330 em nome"
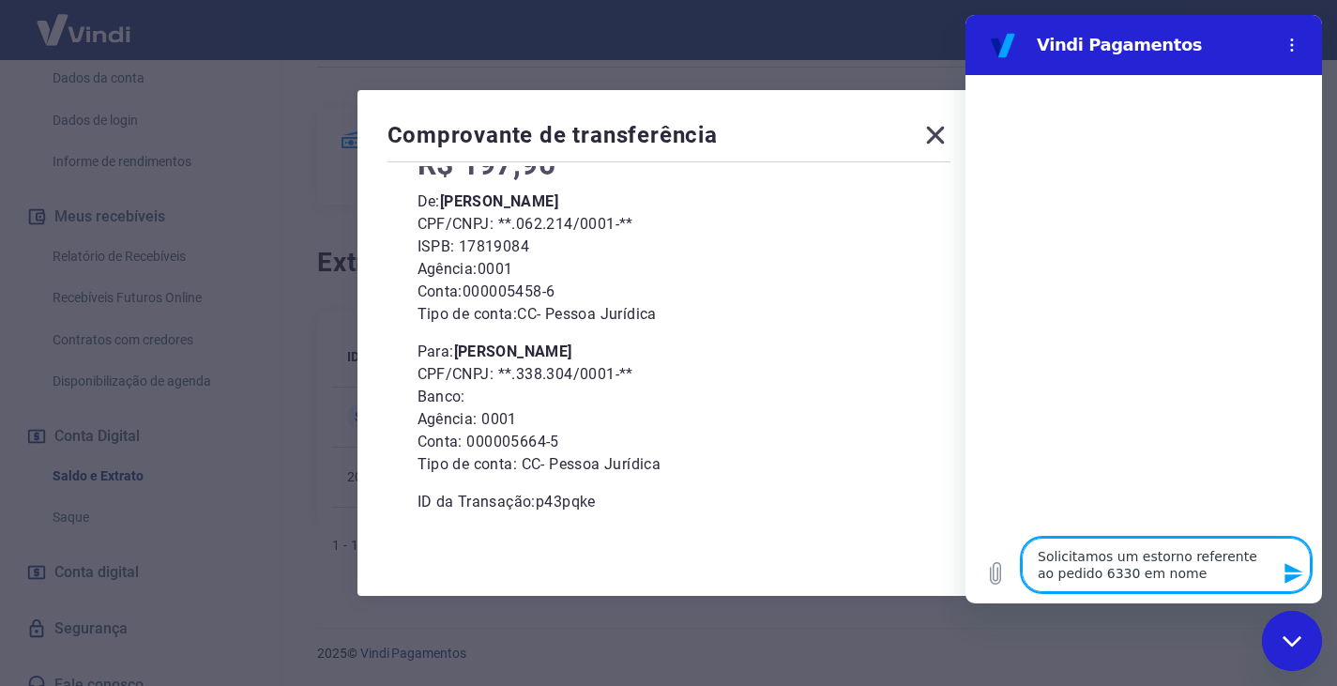
type textarea "x"
type textarea "Solicitamos um estorno referente ao pedido 6330 em nome d"
type textarea "x"
type textarea "Solicitamos um estorno referente ao pedido 6330 em nome de"
type textarea "x"
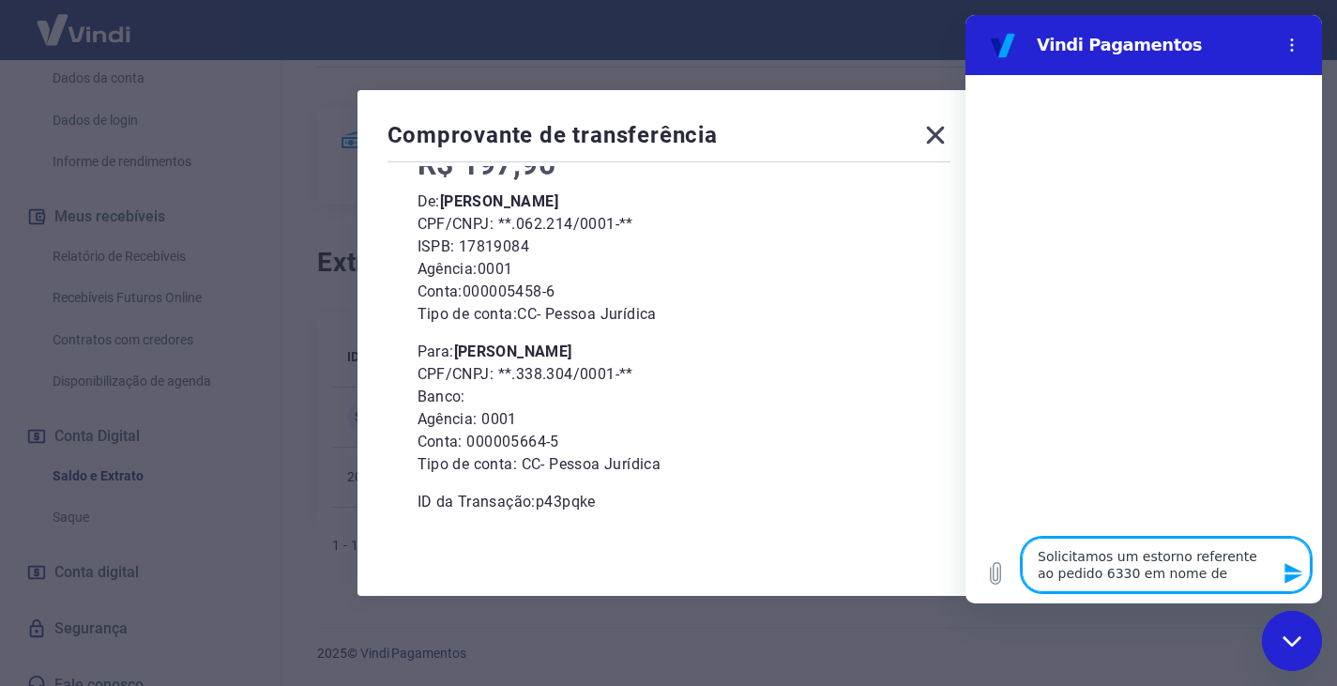
type textarea "Solicitamos um estorno referente ao pedido 6330 em nome de"
type textarea "x"
type textarea "Solicitamos um estorno referente ao pedido 6330 em nome de"
type textarea "x"
type textarea "Solicitamos um estorno referente ao pedido 6330 em nome de F"
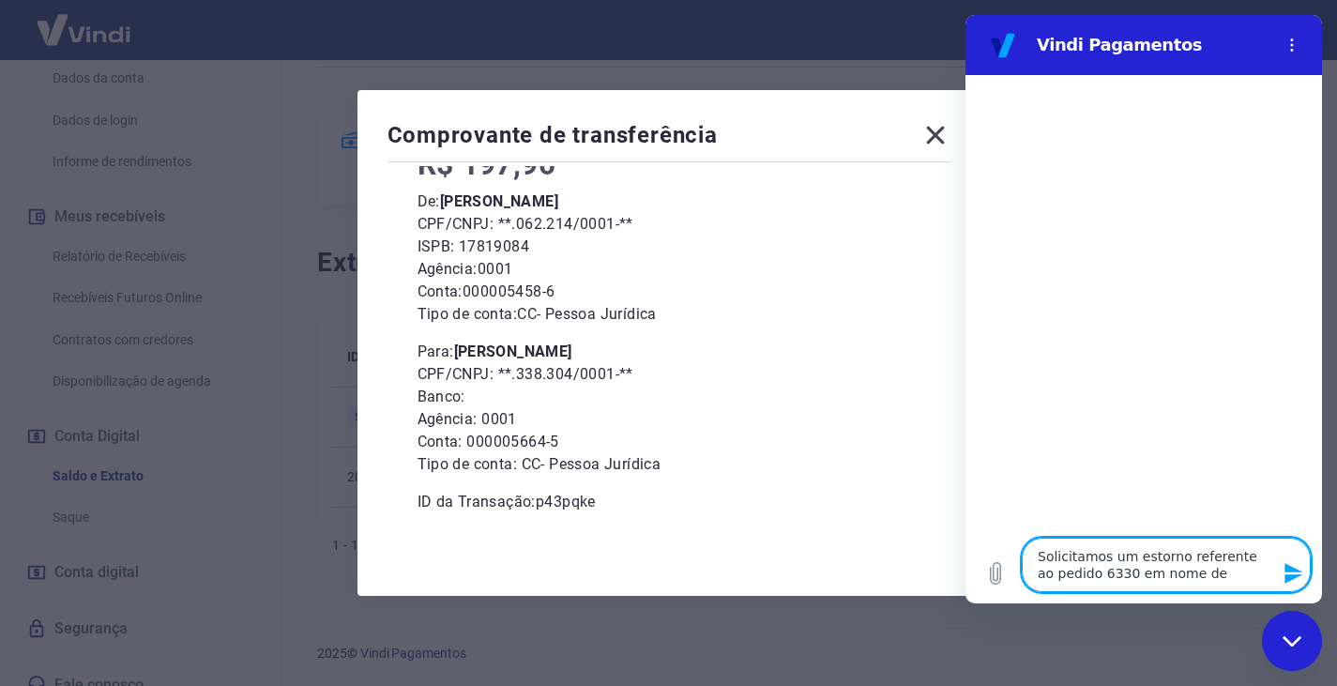
type textarea "x"
type textarea "Solicitamos um estorno referente ao pedido 6330 em nome de Fe"
type textarea "x"
type textarea "Solicitamos um estorno referente ao pedido 6330 em nome de Fer"
type textarea "x"
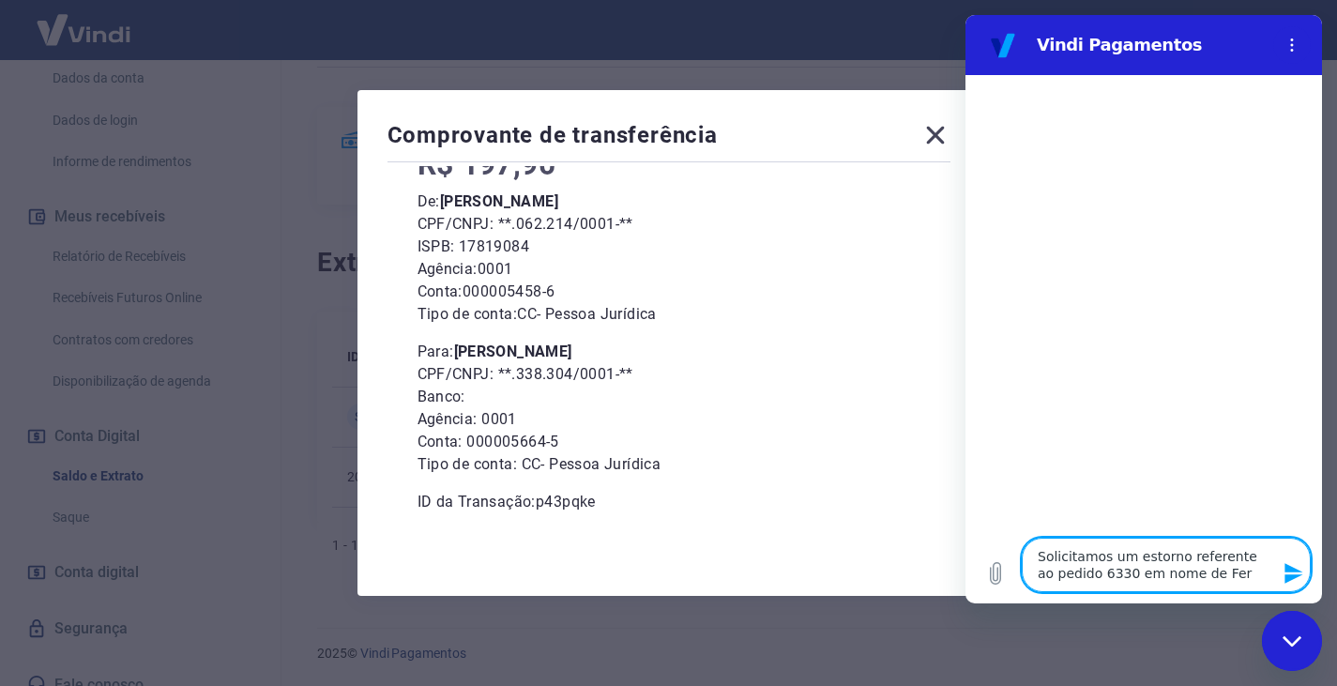
type textarea "Solicitamos um estorno referente ao pedido 6330 em nome de [PERSON_NAME]"
type textarea "x"
type textarea "Solicitamos um estorno referente ao pedido 6330 em nome de [PERSON_NAME]"
type textarea "x"
type textarea "Solicitamos um estorno referente ao pedido 6330 em nome de [PERSON_NAME]"
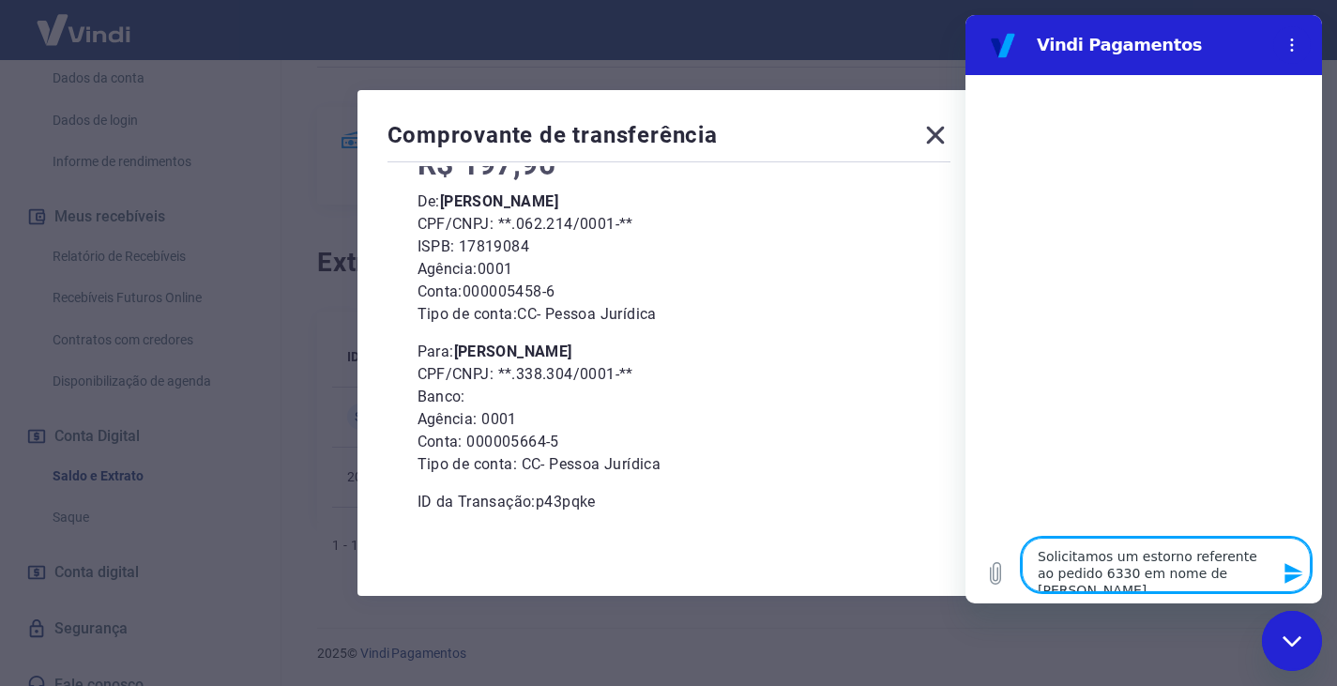
type textarea "x"
type textarea "Solicitamos um estorno referente ao pedido 6330 em nome de [PERSON_NAME]"
type textarea "x"
type textarea "Solicitamos um estorno referente ao pedido 6330 em nome de [PERSON_NAME]"
type textarea "x"
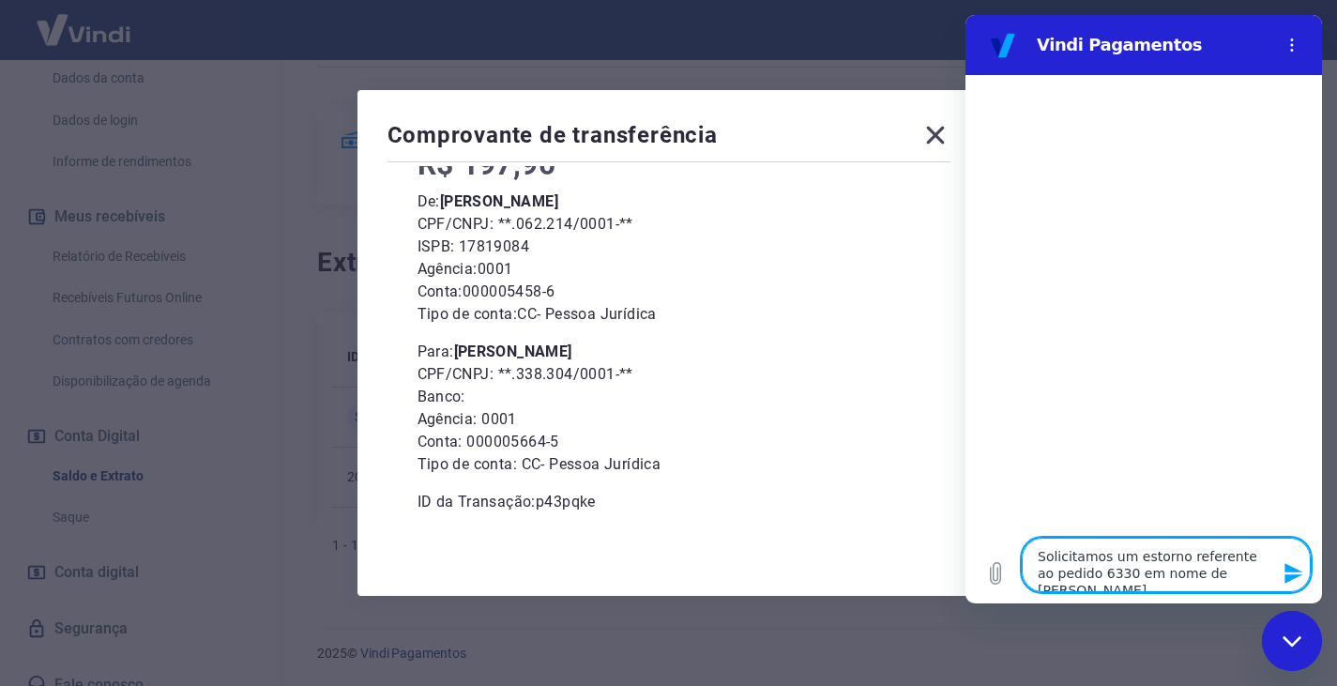
type textarea "Solicitamos um estorno referente ao pedido 6330 em nome de [PERSON_NAME]"
type textarea "x"
type textarea "Solicitamos um estorno referente ao pedido 6330 em nome de [PERSON_NAME]"
type textarea "x"
type textarea "Solicitamos um estorno referente ao pedido 6330 em nome de [PERSON_NAME]"
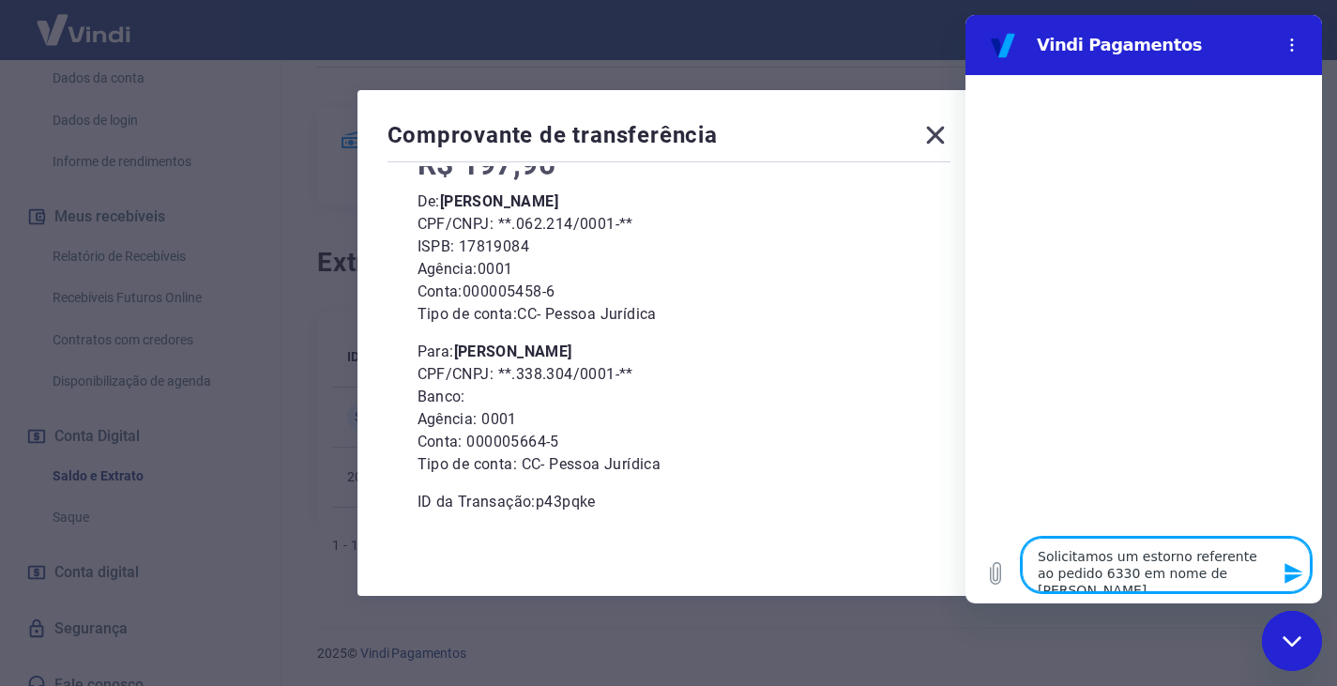
type textarea "x"
type textarea "Solicitamos um estorno referente ao pedido 6330 em nome de [PERSON_NAME]"
type textarea "x"
type textarea "Solicitamos um estorno referente ao pedido 6330 em nome de [PERSON_NAME]"
type textarea "x"
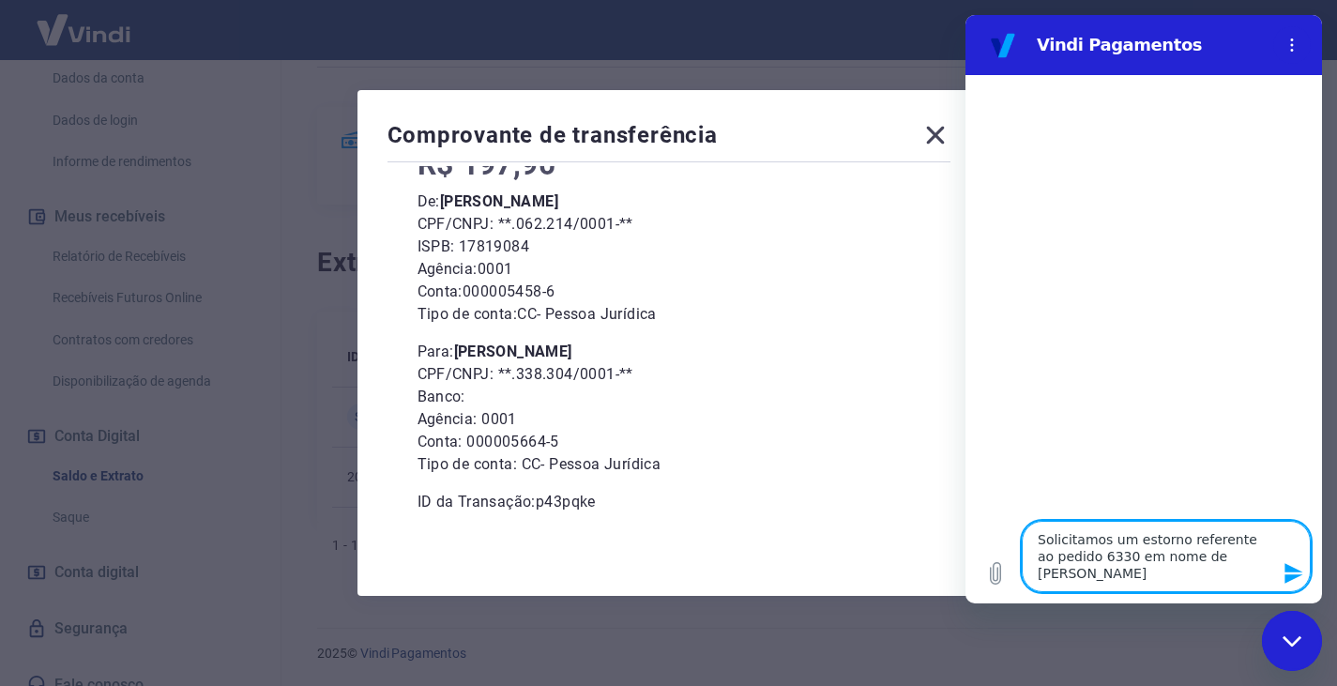
type textarea "Solicitamos um estorno referente ao pedido 6330 em nome de [PERSON_NAME]"
type textarea "x"
type textarea "Solicitamos um estorno referente ao pedido 6330 em nome de [PERSON_NAME],"
type textarea "x"
type textarea "Solicitamos um estorno referente ao pedido 6330 em nome de [PERSON_NAME],"
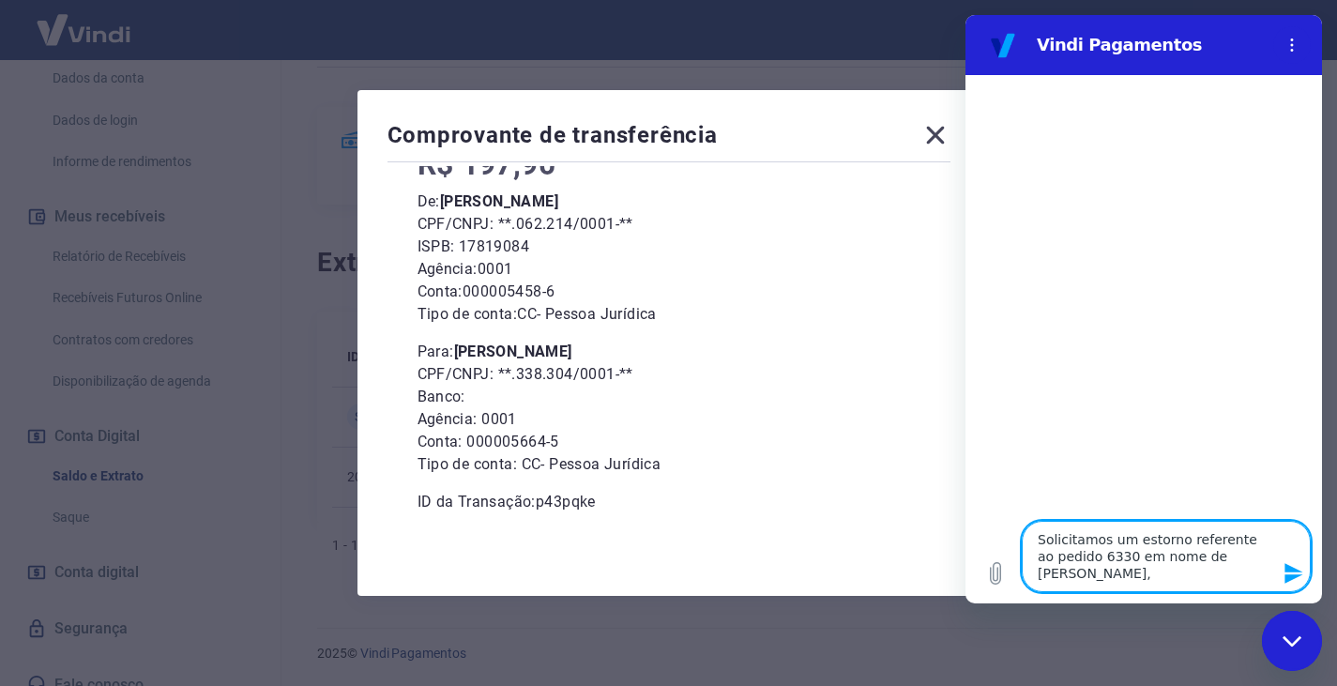
type textarea "x"
type textarea "Solicitamos um estorno referente ao pedido 6330 em nome de [PERSON_NAME], p"
type textarea "x"
type textarea "Solicitamos um estorno referente ao pedido 6330 em nome de [PERSON_NAME], po"
type textarea "x"
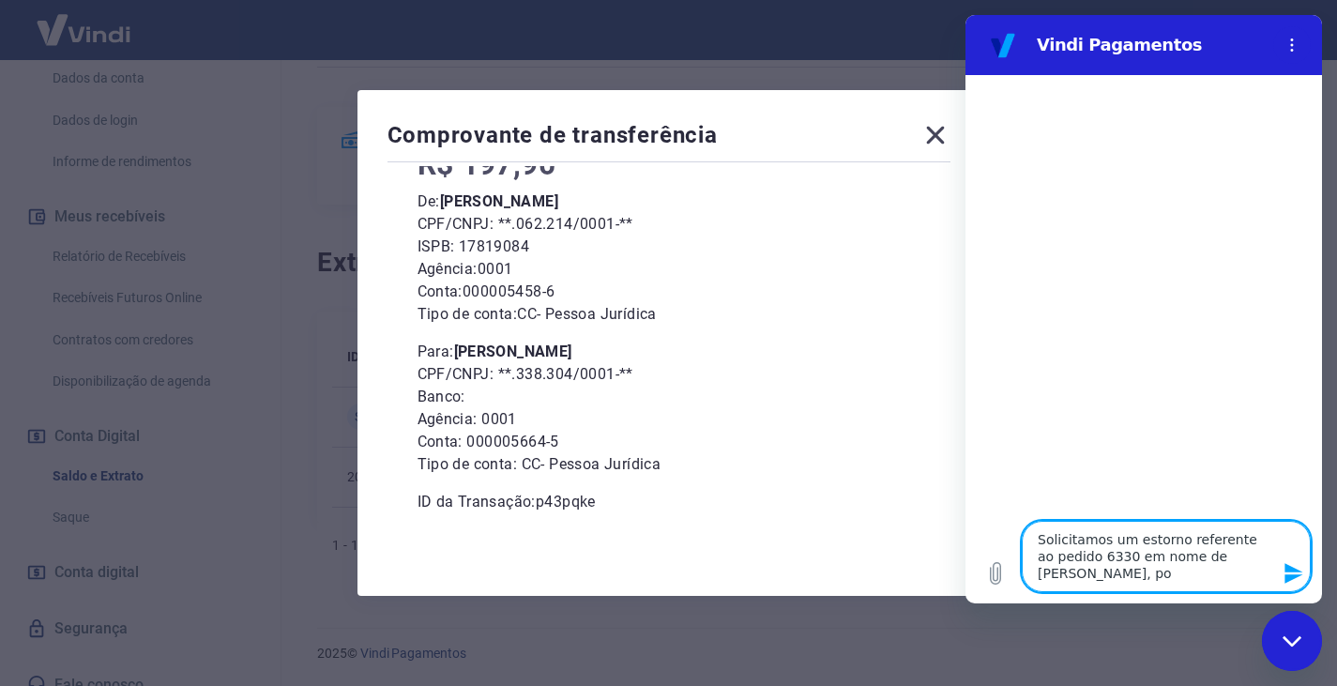
type textarea "Solicitamos um estorno referente ao pedido 6330 em nome de [PERSON_NAME], por"
type textarea "x"
type textarea "Solicitamos um estorno referente ao pedido 6330 em nome de [PERSON_NAME], poré"
type textarea "x"
type textarea "Solicitamos um estorno referente ao pedido 6330 em nome de [PERSON_NAME], porém"
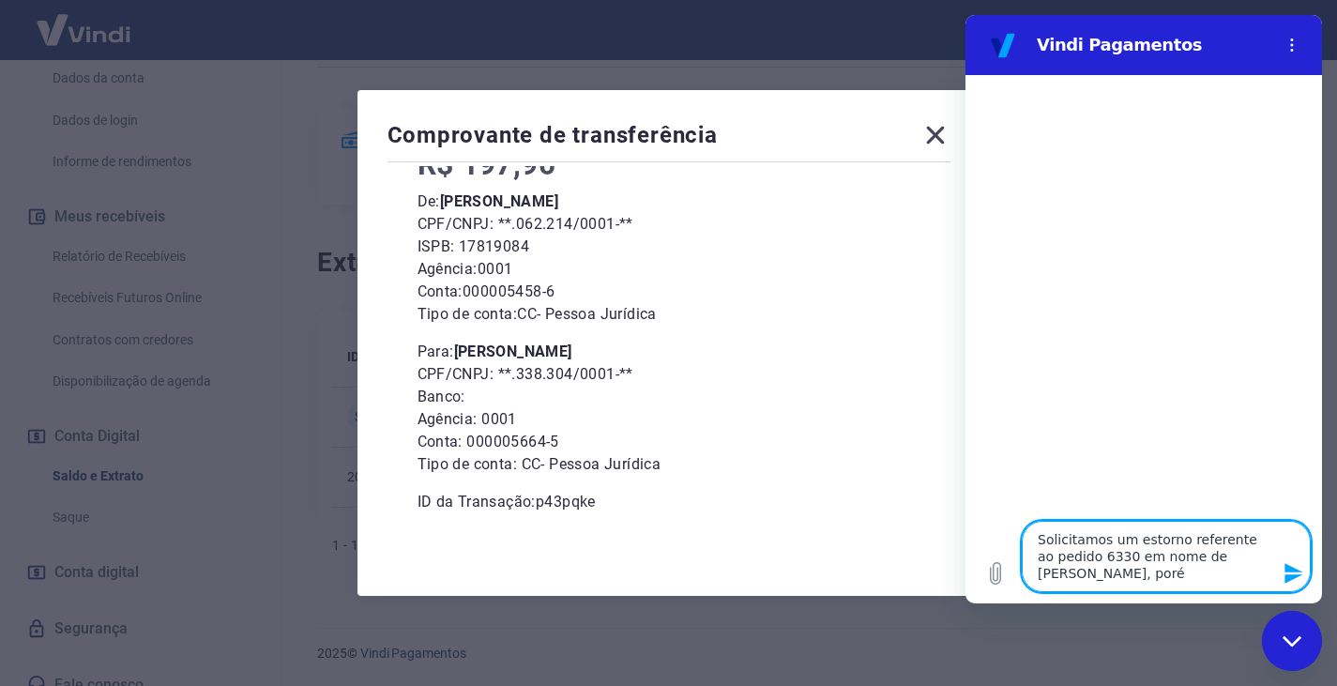
type textarea "x"
type textarea "Solicitamos um estorno referente ao pedido 6330 em nome de [PERSON_NAME], porém"
type textarea "x"
type textarea "Solicitamos um estorno referente ao pedido 6330 em nome de [PERSON_NAME], porém…"
type textarea "x"
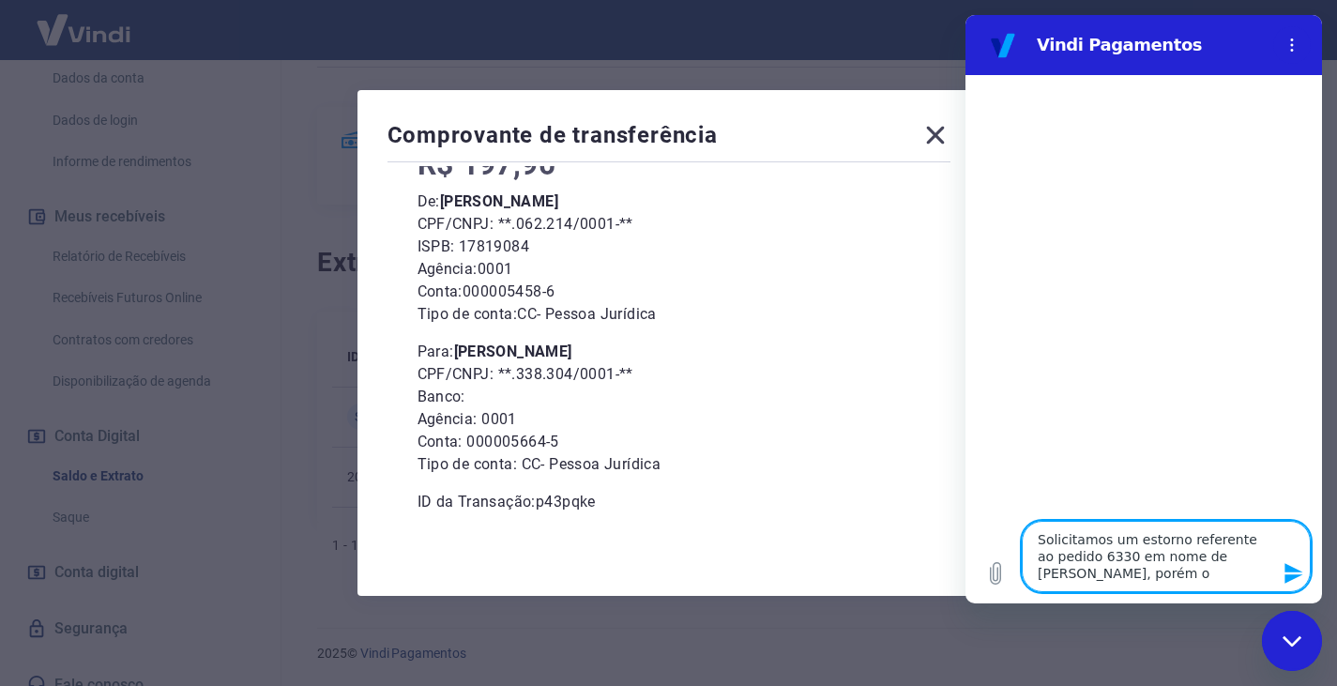
type textarea "Solicitamos um estorno referente ao pedido 6330 em nome de [PERSON_NAME], porém…"
type textarea "x"
type textarea "Solicitamos um estorno referente ao pedido 6330 em nome de [PERSON_NAME], porém…"
type textarea "x"
type textarea "Solicitamos um estorno referente ao pedido 6330 em nome de [PERSON_NAME], porém…"
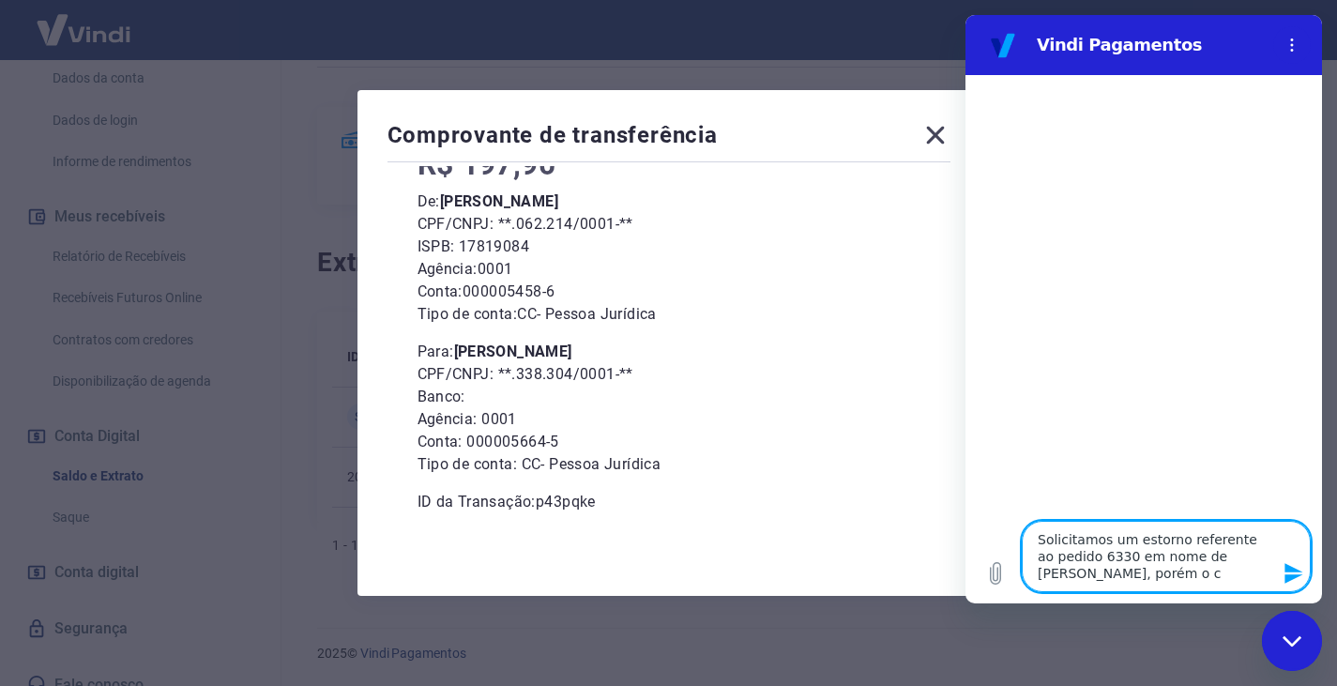
type textarea "x"
type textarea "Solicitamos um estorno referente ao pedido 6330 em nome de [PERSON_NAME], porém…"
type textarea "x"
type textarea "Solicitamos um estorno referente ao pedido 6330 em nome de [PERSON_NAME], porém…"
type textarea "x"
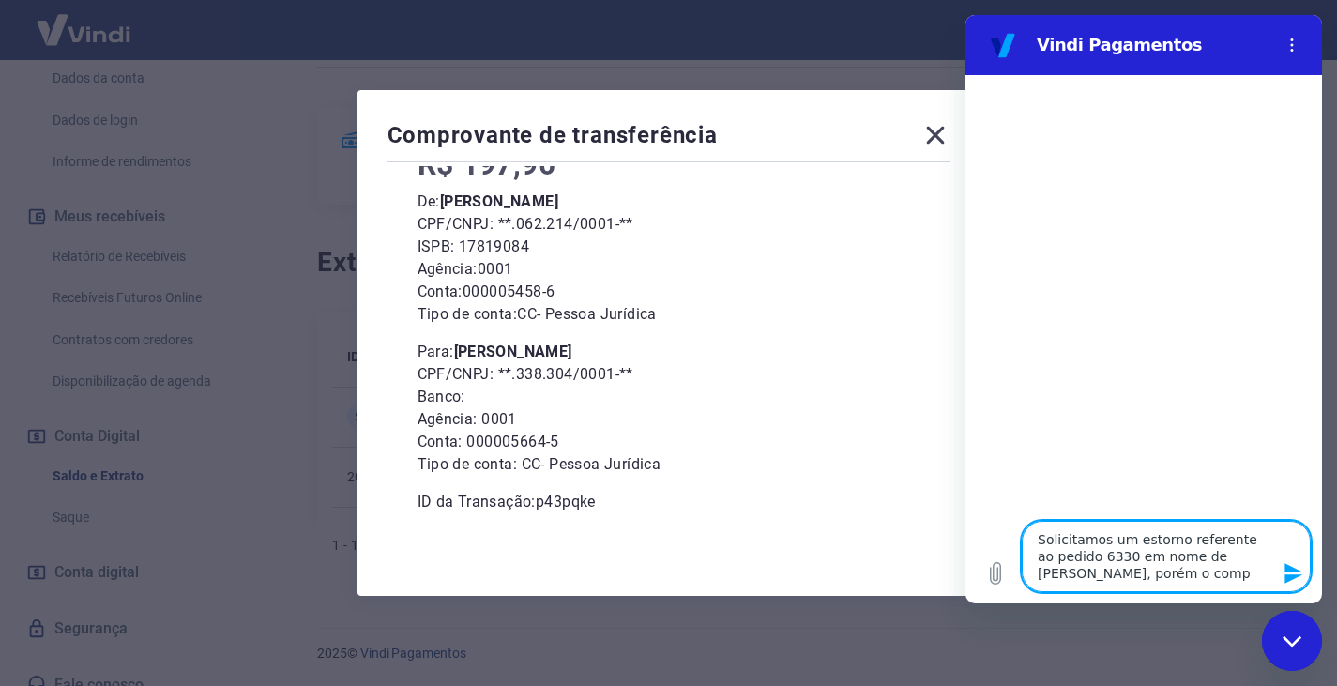
type textarea "Solicitamos um estorno referente ao pedido 6330 em nome de [PERSON_NAME], porém…"
type textarea "x"
type textarea "Solicitamos um estorno referente ao pedido 6330 em nome de [PERSON_NAME], porém…"
type textarea "x"
type textarea "Solicitamos um estorno referente ao pedido 6330 em nome de [PERSON_NAME], porém…"
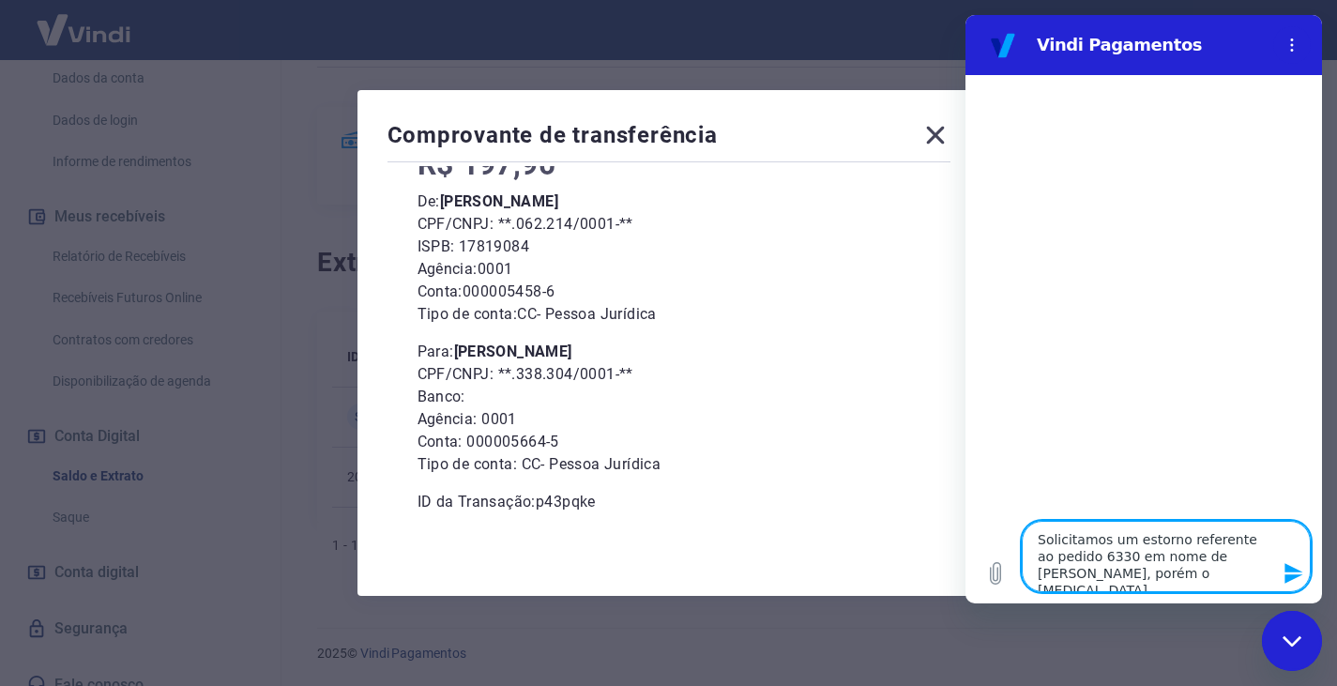
type textarea "x"
type textarea "Solicitamos um estorno referente ao pedido 6330 em nome de [PERSON_NAME], porém…"
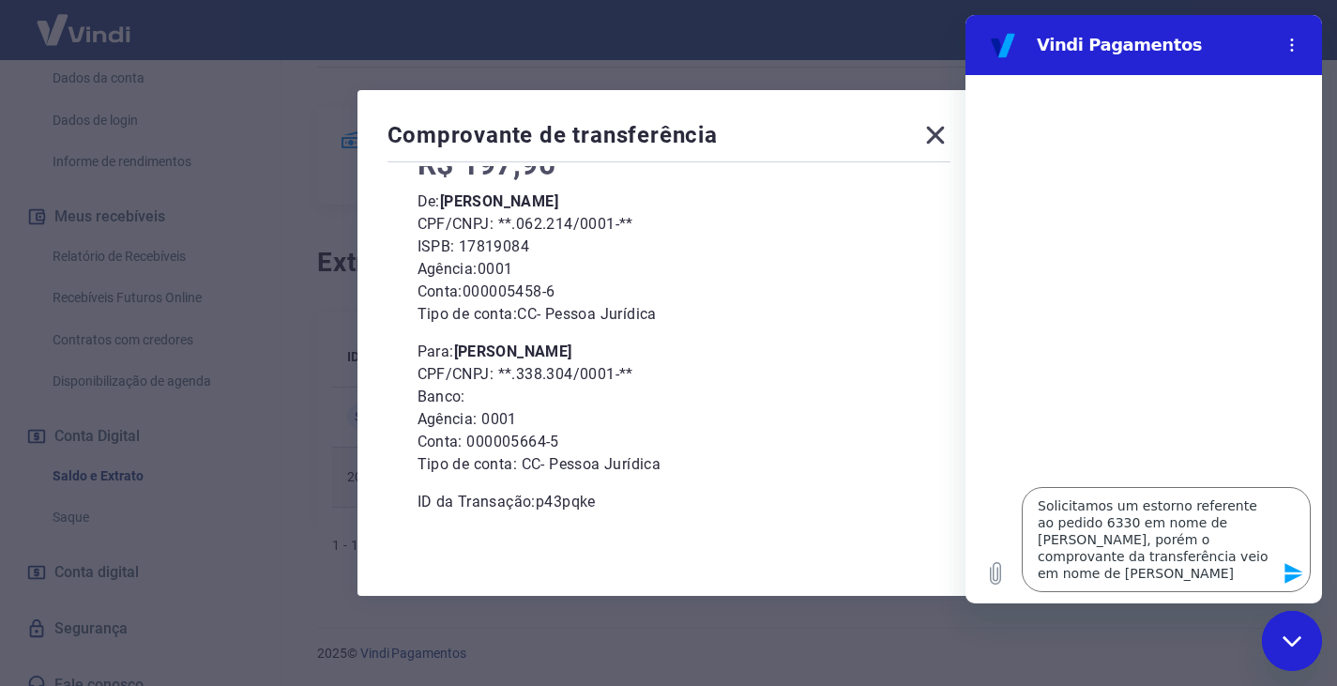
click at [838, 324] on p "Tipo de conta: CC - Pessoa Jurídica" at bounding box center [669, 314] width 503 height 23
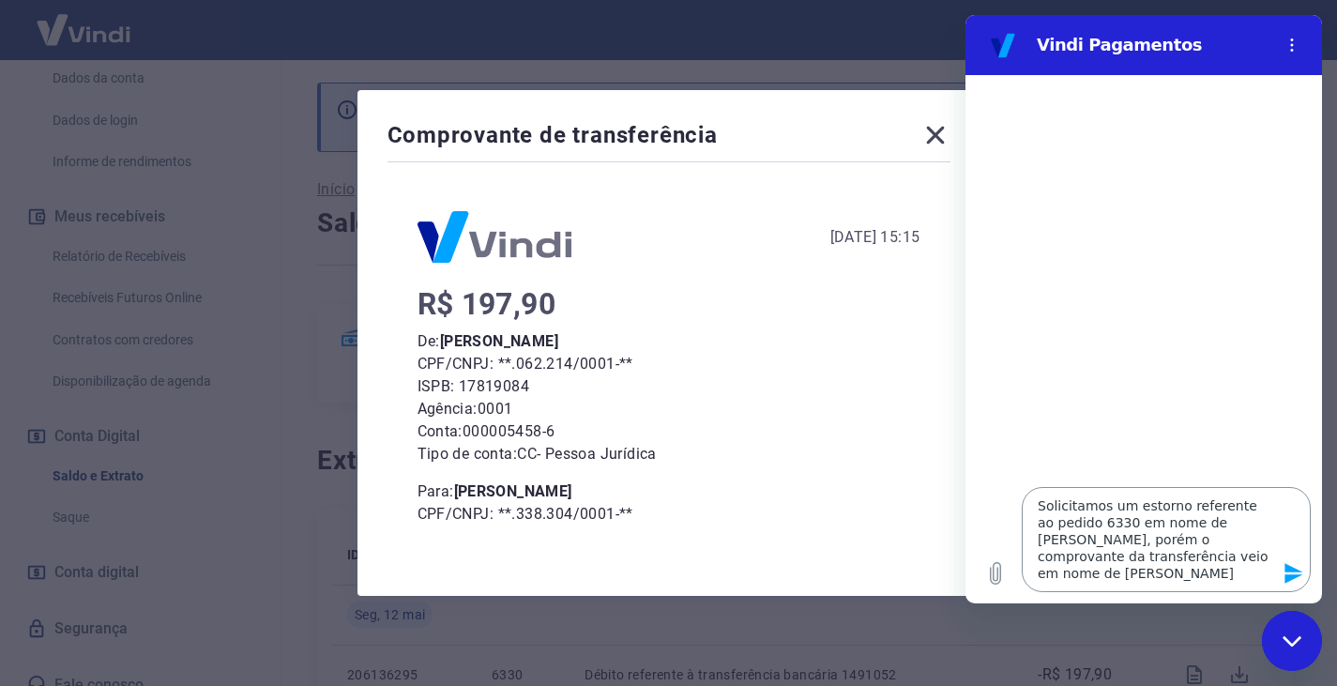
click at [1150, 580] on textarea "Solicitamos um estorno referente ao pedido 6330 em nome de [PERSON_NAME], porém…" at bounding box center [1166, 539] width 289 height 105
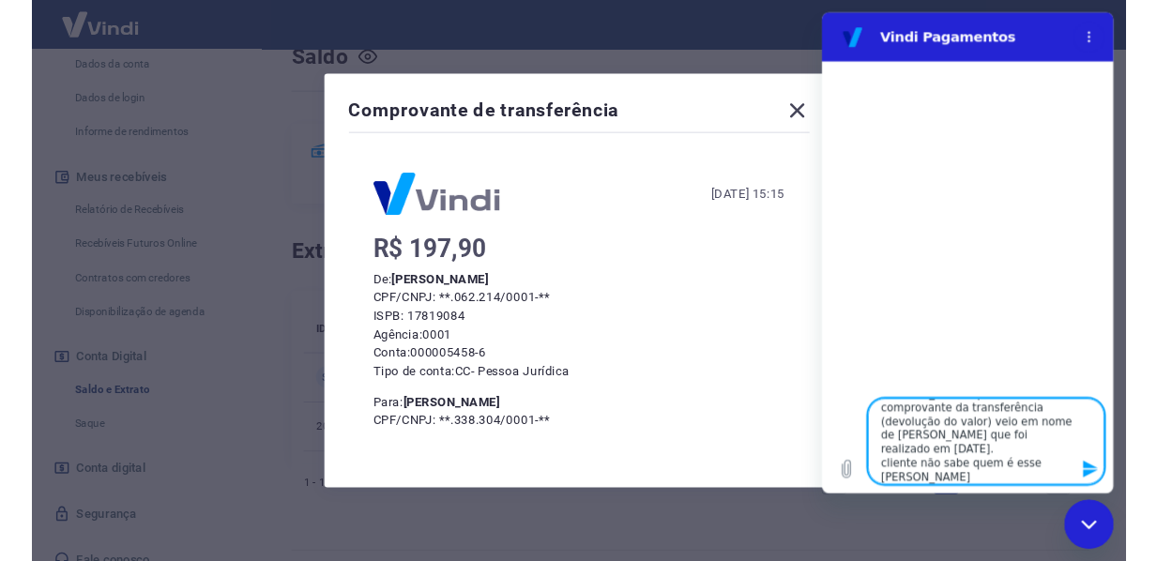
scroll to position [188, 0]
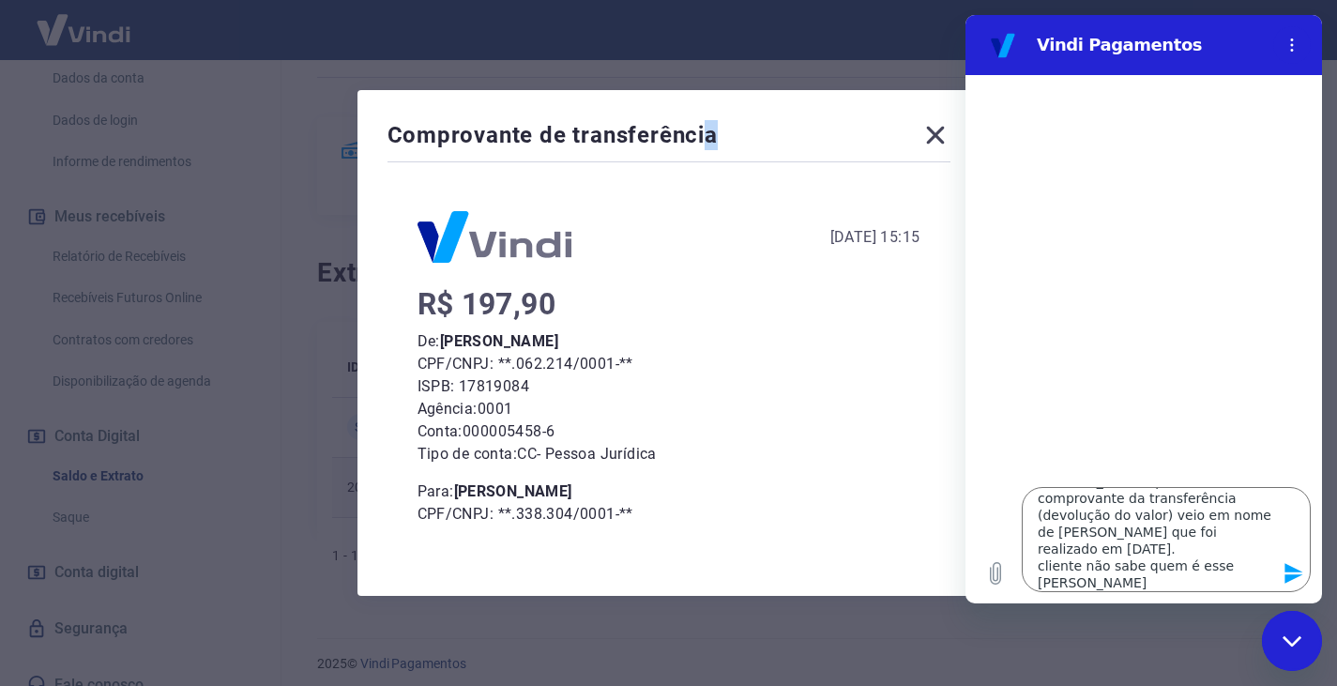
drag, startPoint x: 813, startPoint y: 126, endPoint x: 712, endPoint y: 98, distance: 104.3
click at [712, 98] on div "Comprovante de transferência [DATE] 15:15 R$ 197,90 De: [PERSON_NAME] CPF/CNPJ:…" at bounding box center [669, 343] width 623 height 506
click at [652, 243] on div "[DATE] 15:15" at bounding box center [669, 237] width 503 height 52
drag, startPoint x: 855, startPoint y: 114, endPoint x: 768, endPoint y: 87, distance: 91.4
click at [768, 87] on div "Comprovante de transferência [DATE] 15:15 R$ 197,90 De: [PERSON_NAME] CPF/CNPJ:…" at bounding box center [668, 343] width 1337 height 686
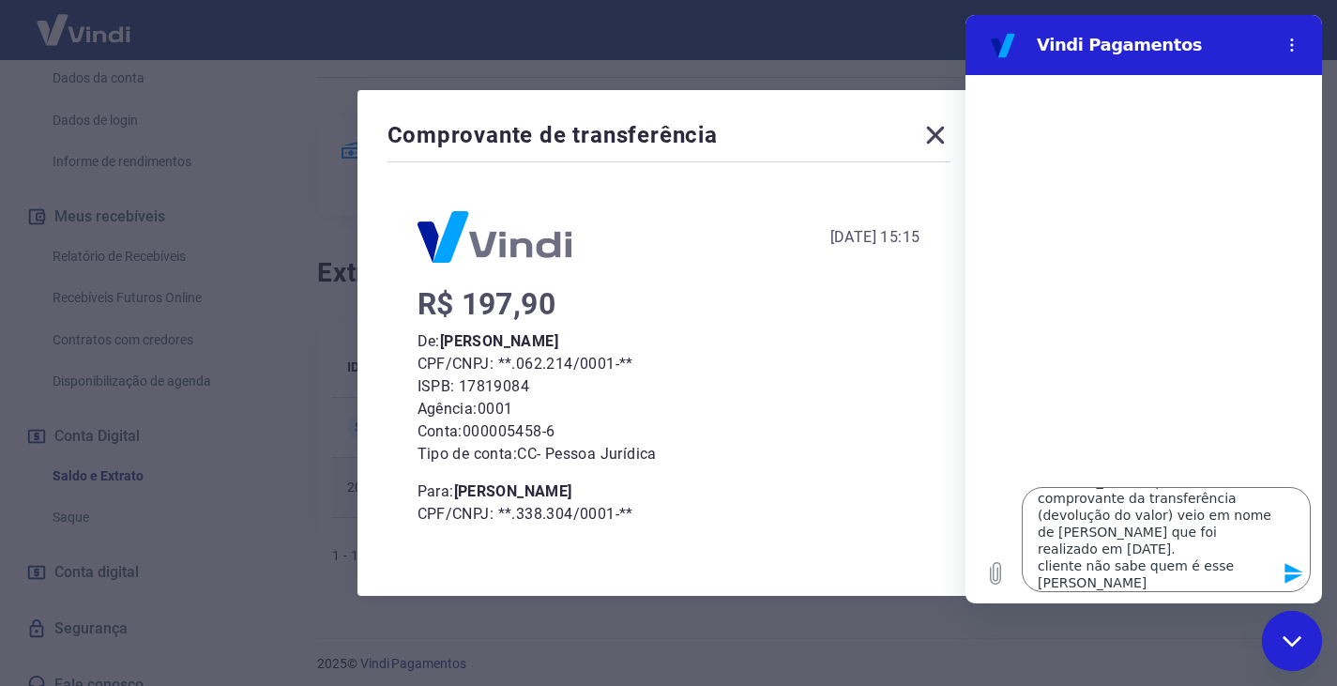
drag, startPoint x: 766, startPoint y: 22, endPoint x: 687, endPoint y: 7, distance: 80.2
click at [706, 12] on div "Comprovante de transferência [DATE] 15:15 R$ 197,90 De: [PERSON_NAME] CPF/CNPJ:…" at bounding box center [668, 343] width 1337 height 686
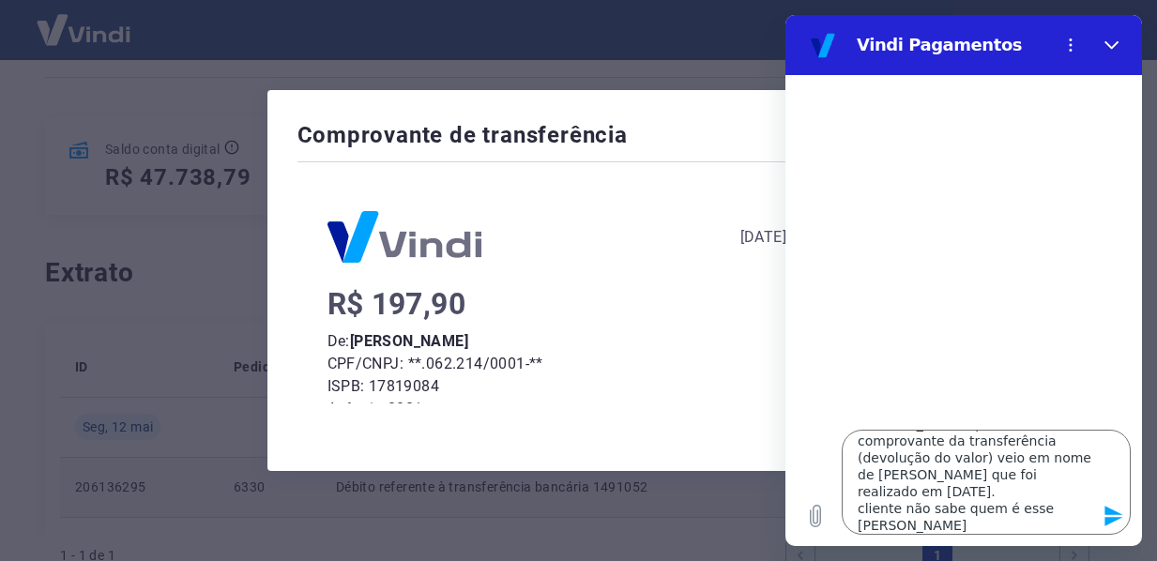
click at [531, 254] on div "[DATE] 15:15" at bounding box center [579, 237] width 503 height 52
click at [809, 516] on icon "Carregar arquivo" at bounding box center [815, 516] width 23 height 23
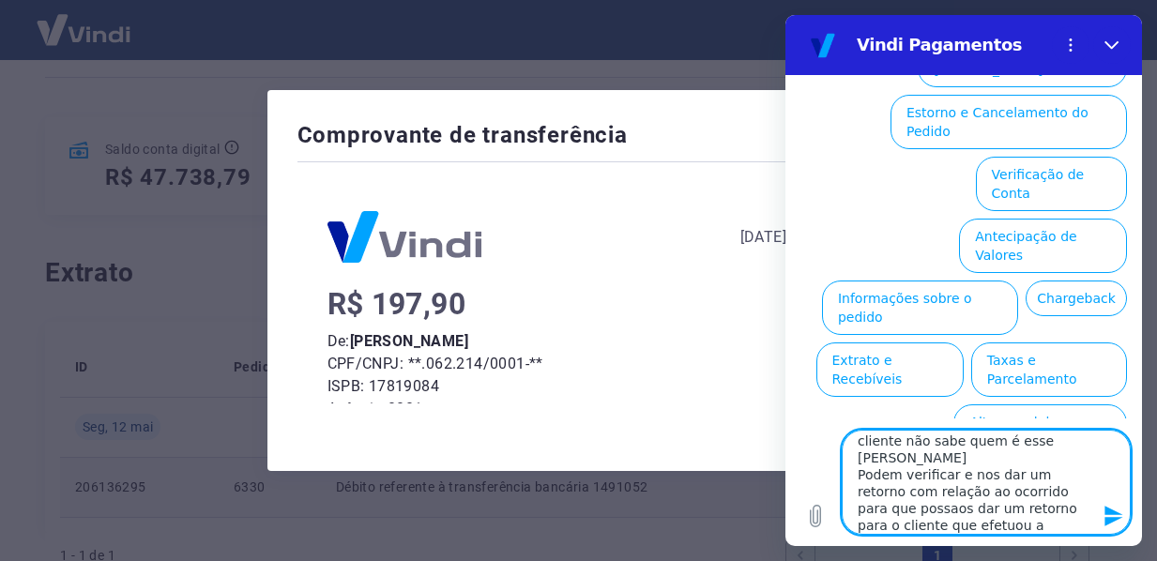
scroll to position [143, 0]
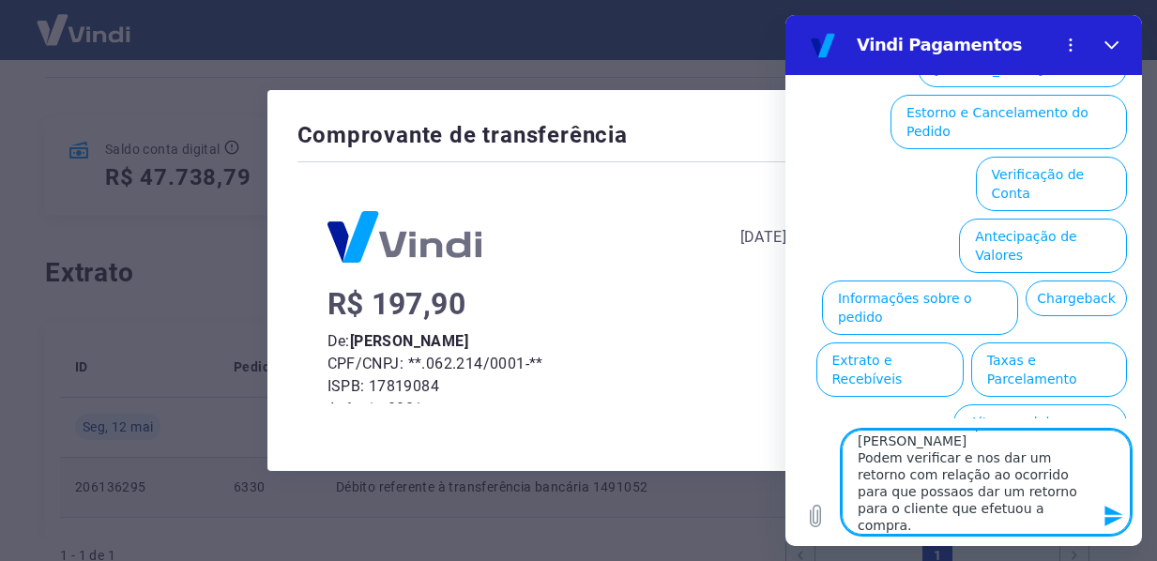
click at [606, 319] on div "R$ 197,90 De: [PERSON_NAME] CPF/CNPJ: **.062.214/0001-** ISPB: 17819084 Agência…" at bounding box center [579, 473] width 503 height 360
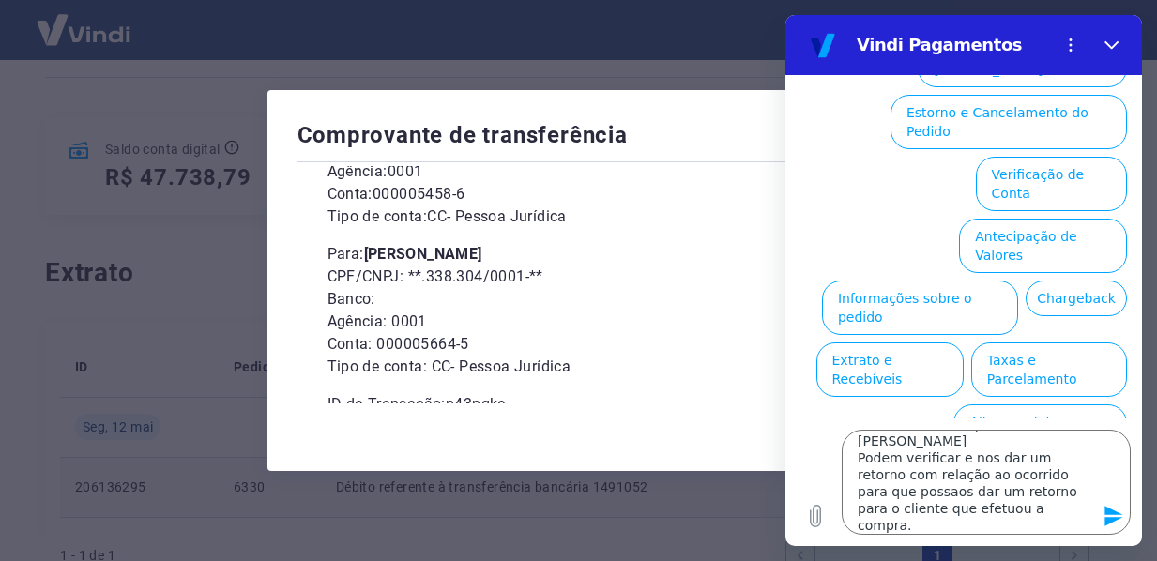
scroll to position [265, 0]
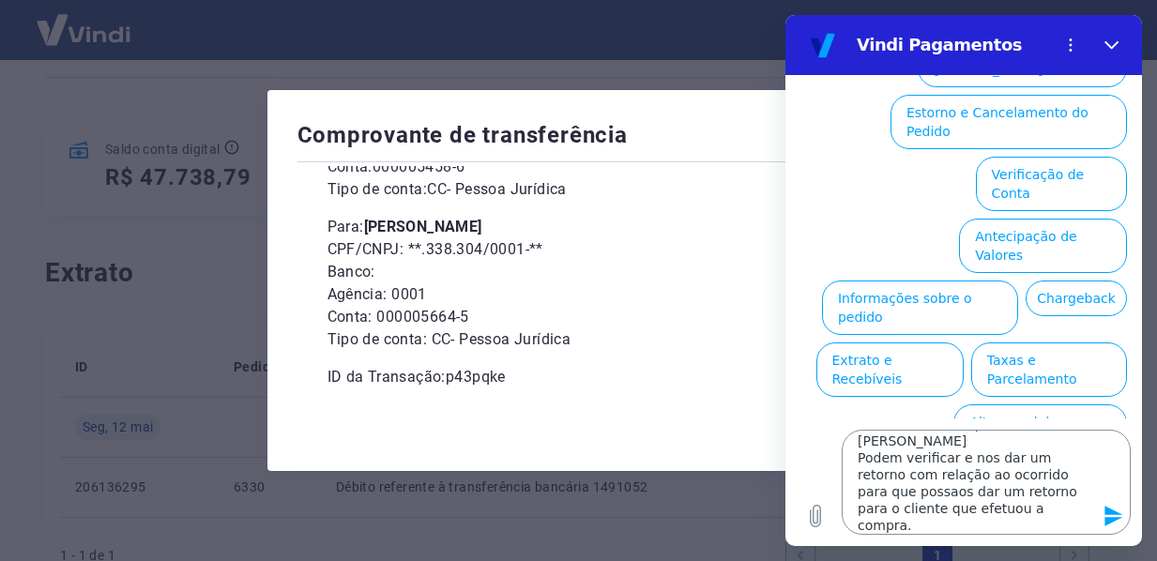
click at [1028, 521] on textarea "Solicitamos um estorno referente ao pedido 6330 em nome de [PERSON_NAME], porém…" at bounding box center [986, 482] width 289 height 105
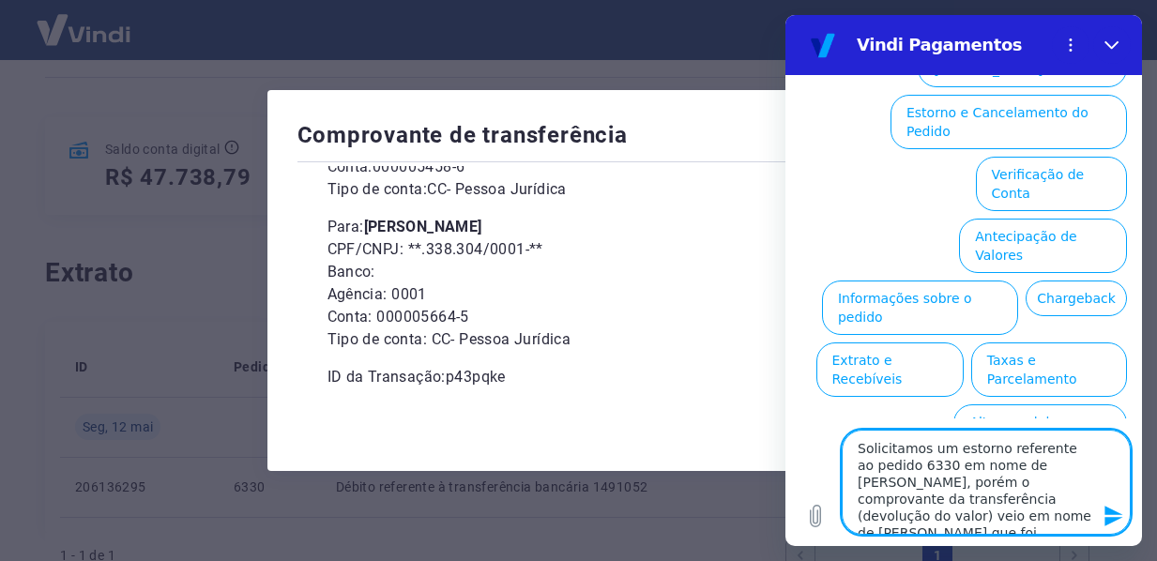
scroll to position [203, 0]
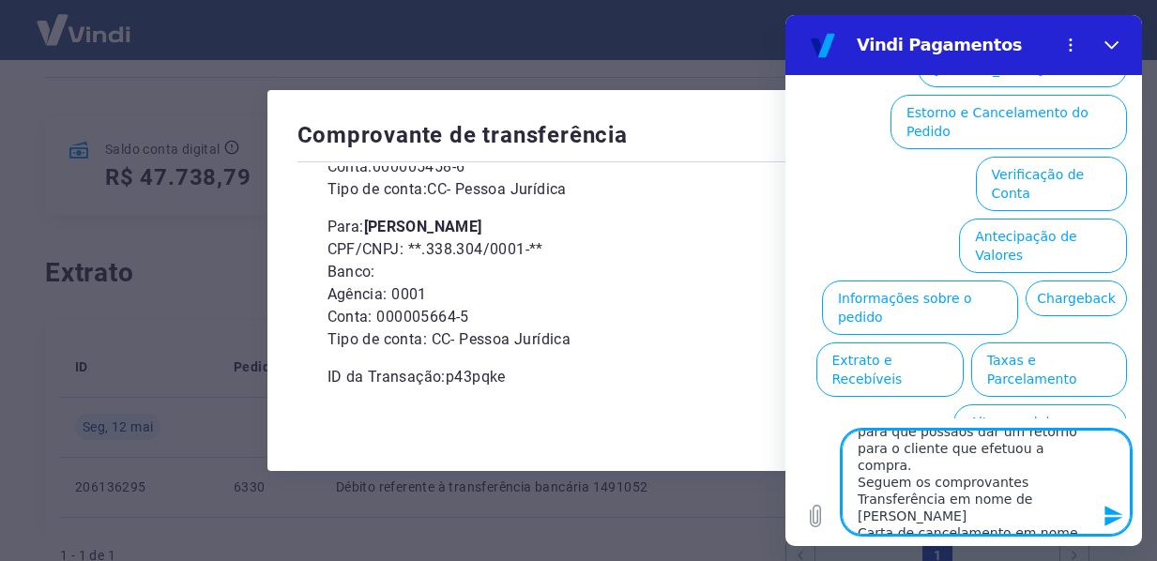
drag, startPoint x: 857, startPoint y: 451, endPoint x: 1040, endPoint y: 533, distance: 200.4
click at [1040, 533] on textarea "Solicitamos um estorno referente ao pedido 6330 em nome de [PERSON_NAME], porém…" at bounding box center [986, 482] width 289 height 105
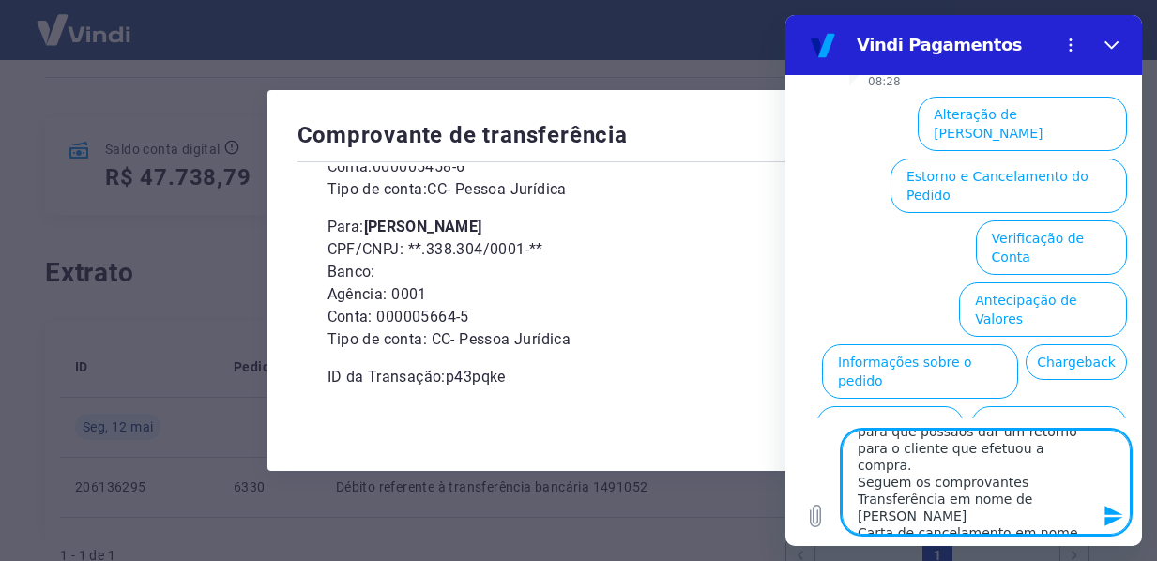
scroll to position [155, 0]
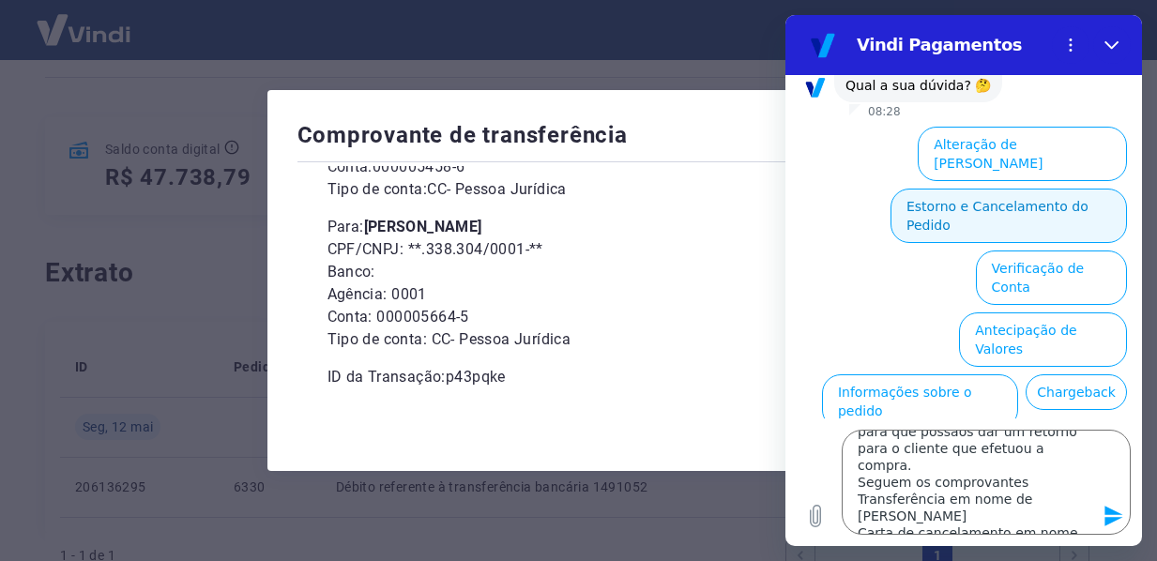
click at [974, 189] on button "Estorno e Cancelamento do Pedido" at bounding box center [1009, 216] width 236 height 54
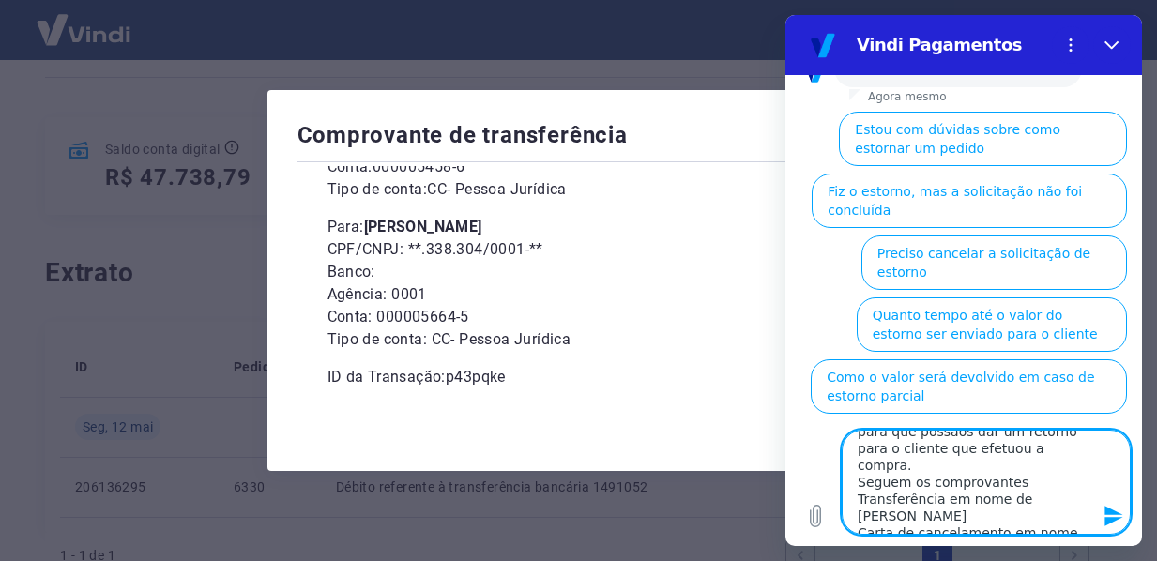
scroll to position [301, 0]
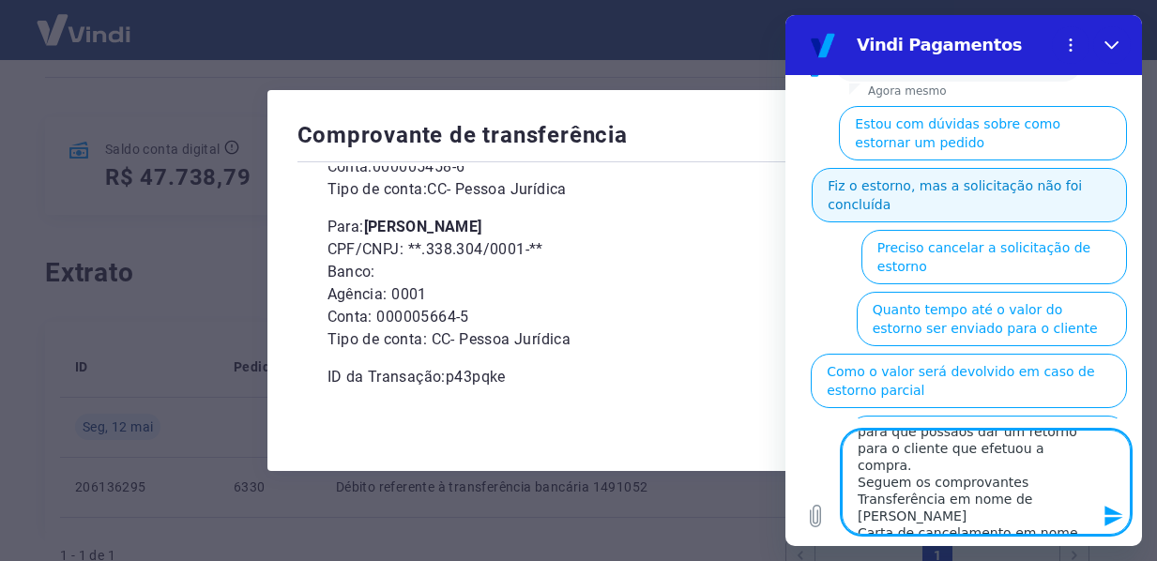
click at [944, 183] on button "Fiz o estorno, mas a solicitação não foi concluída" at bounding box center [969, 195] width 315 height 54
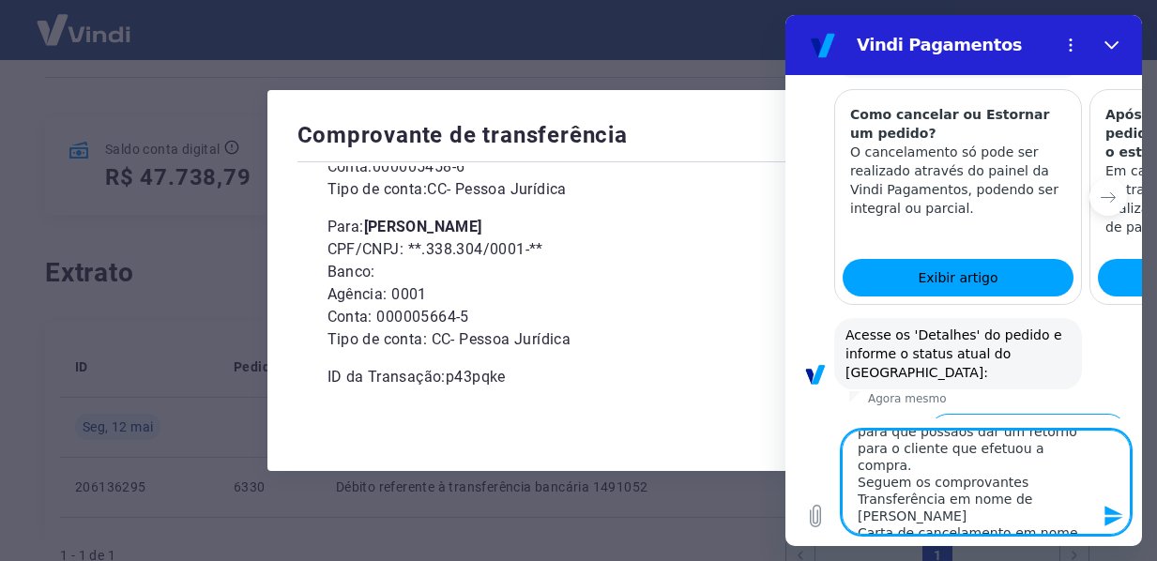
scroll to position [922, 0]
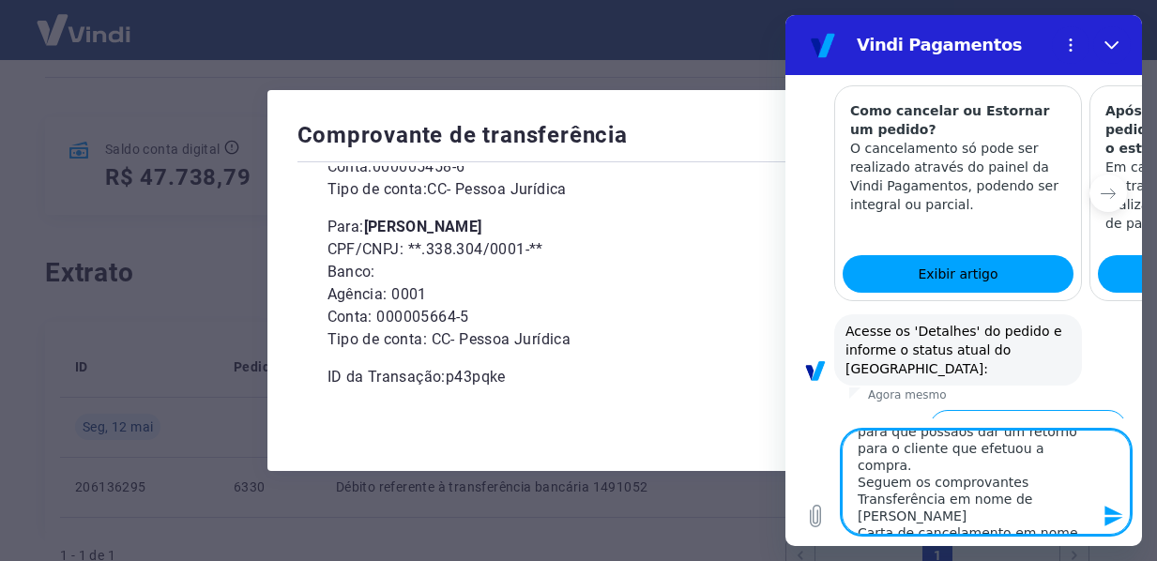
click at [1114, 509] on icon "Enviar mensagem" at bounding box center [1114, 516] width 23 height 23
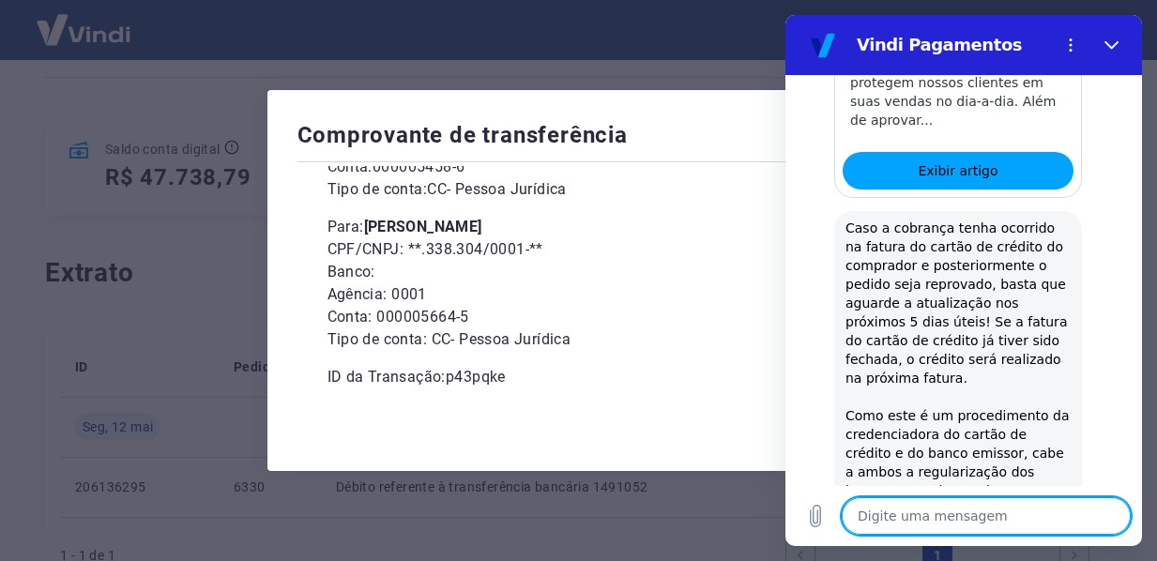
scroll to position [2735, 0]
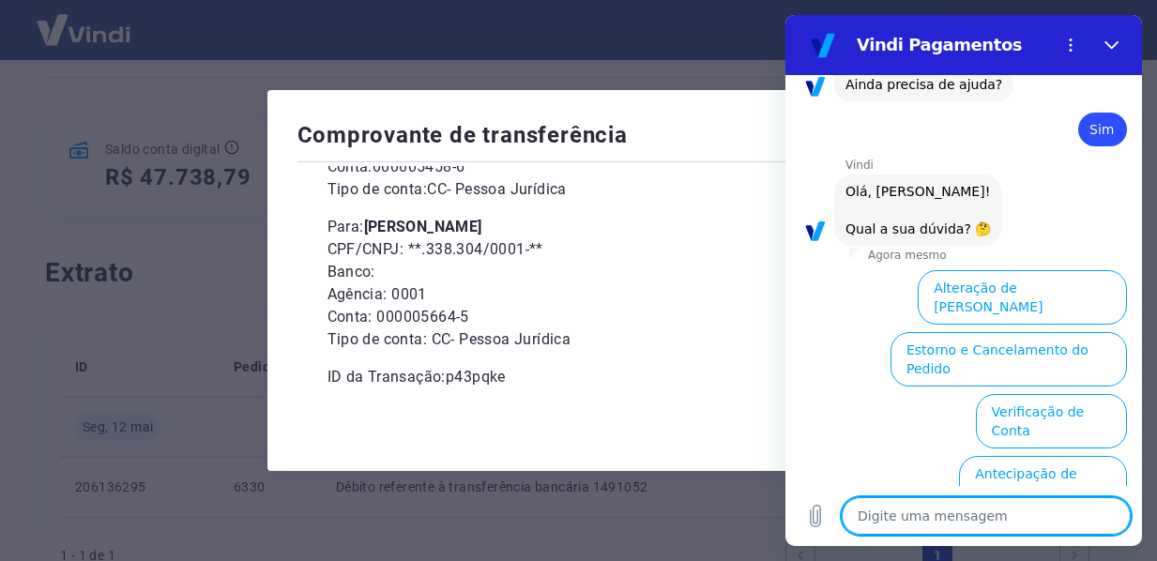
scroll to position [3225, 0]
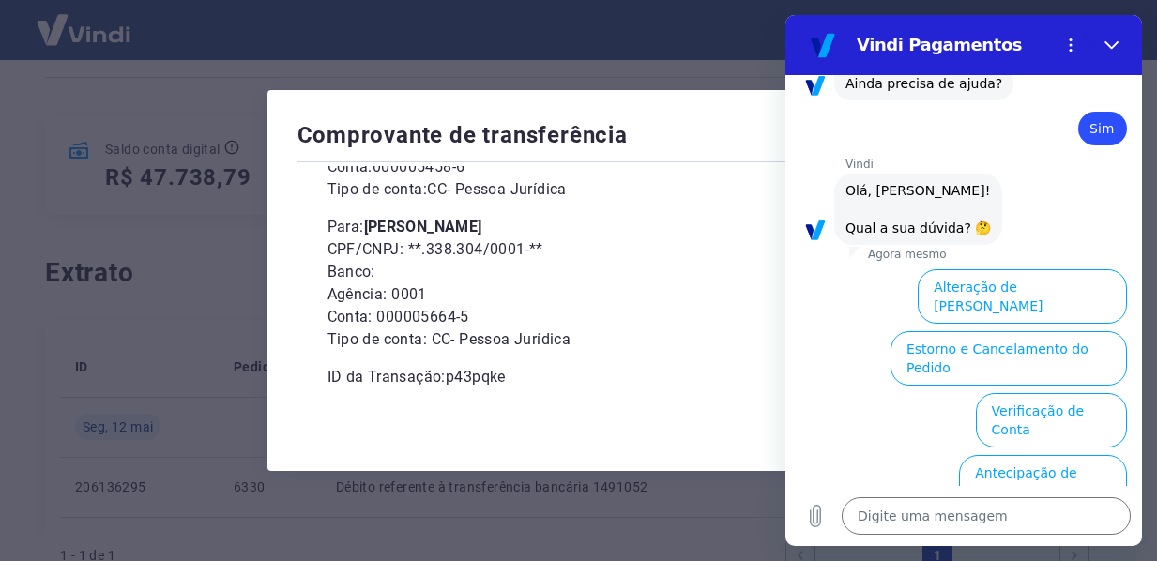
click at [1018, 517] on button "Informações sobre o pedido" at bounding box center [920, 544] width 196 height 54
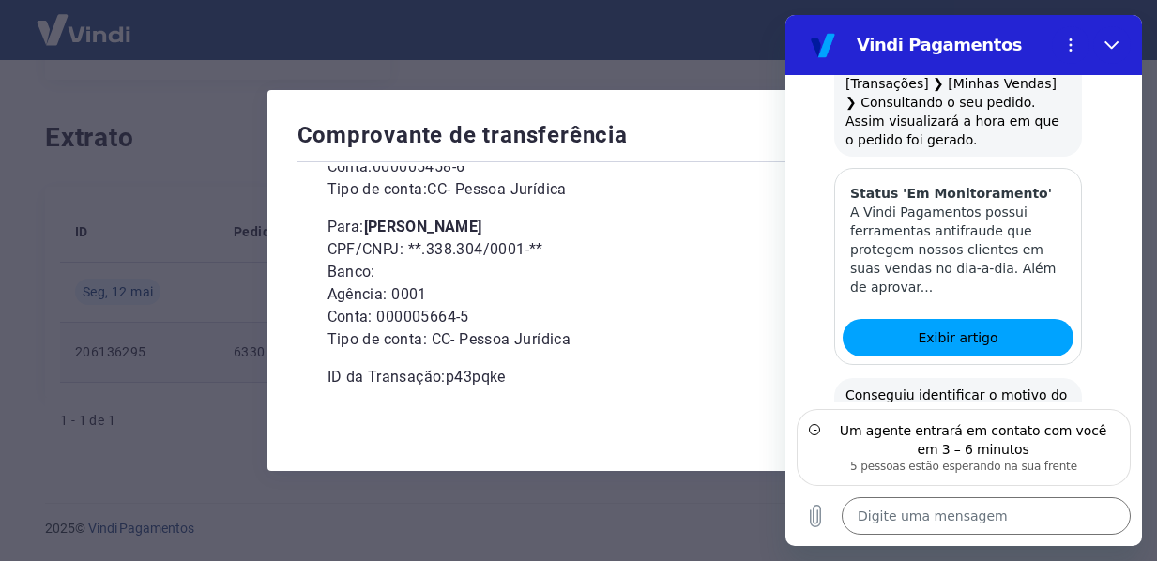
scroll to position [4327, 0]
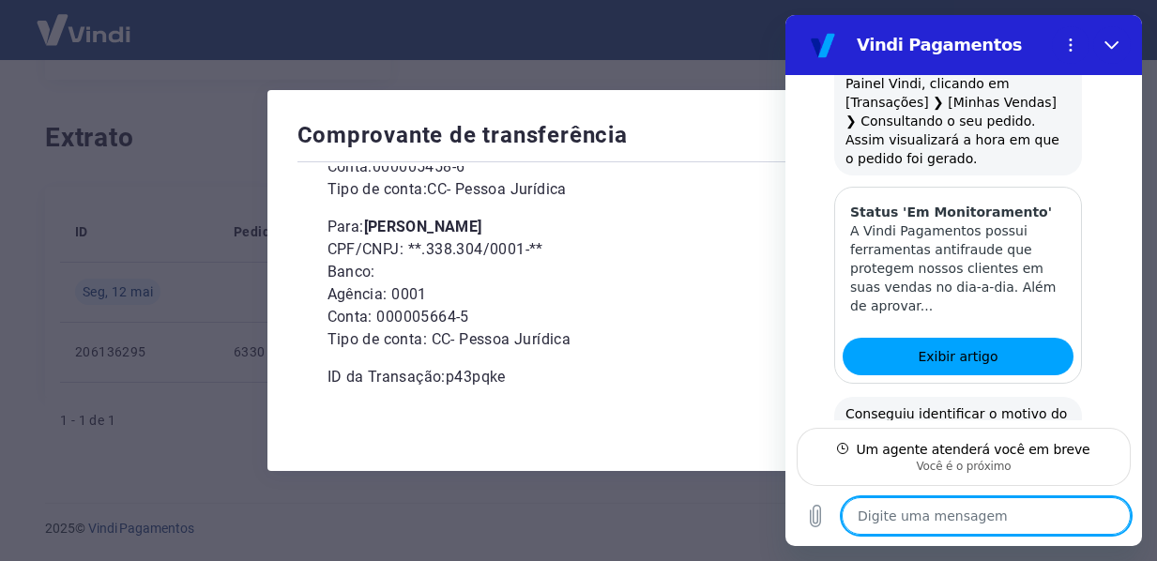
click at [943, 521] on textarea at bounding box center [986, 516] width 289 height 38
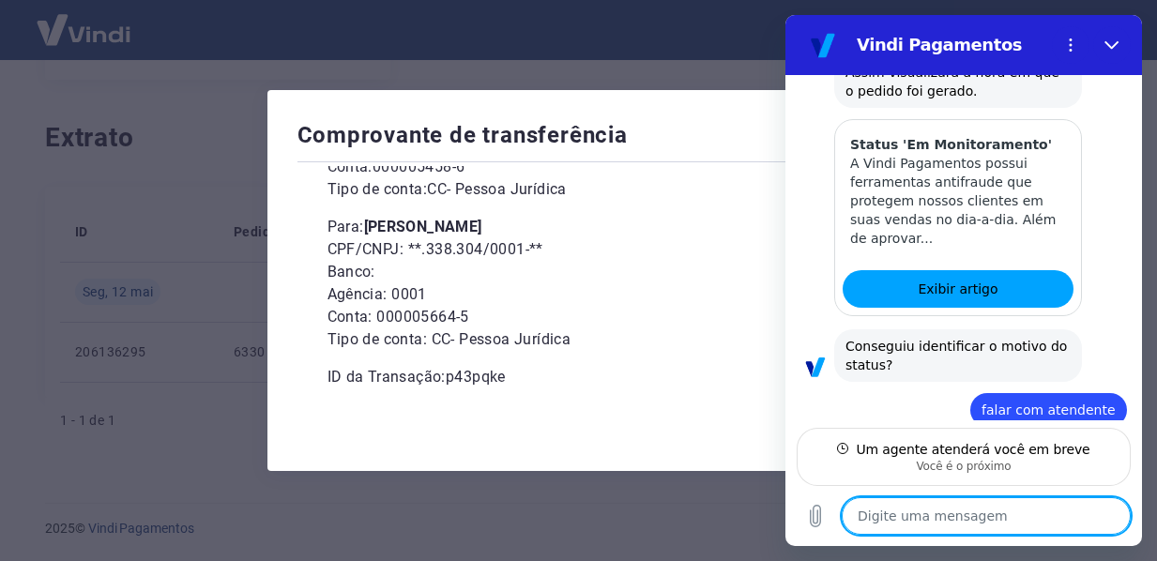
scroll to position [4398, 0]
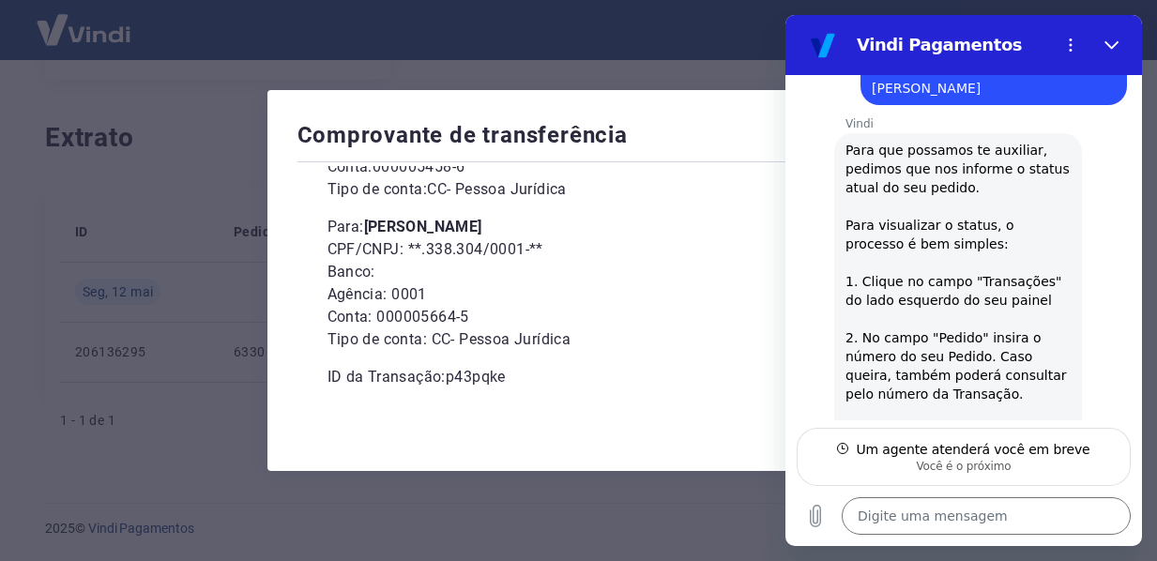
scroll to position [1394, 0]
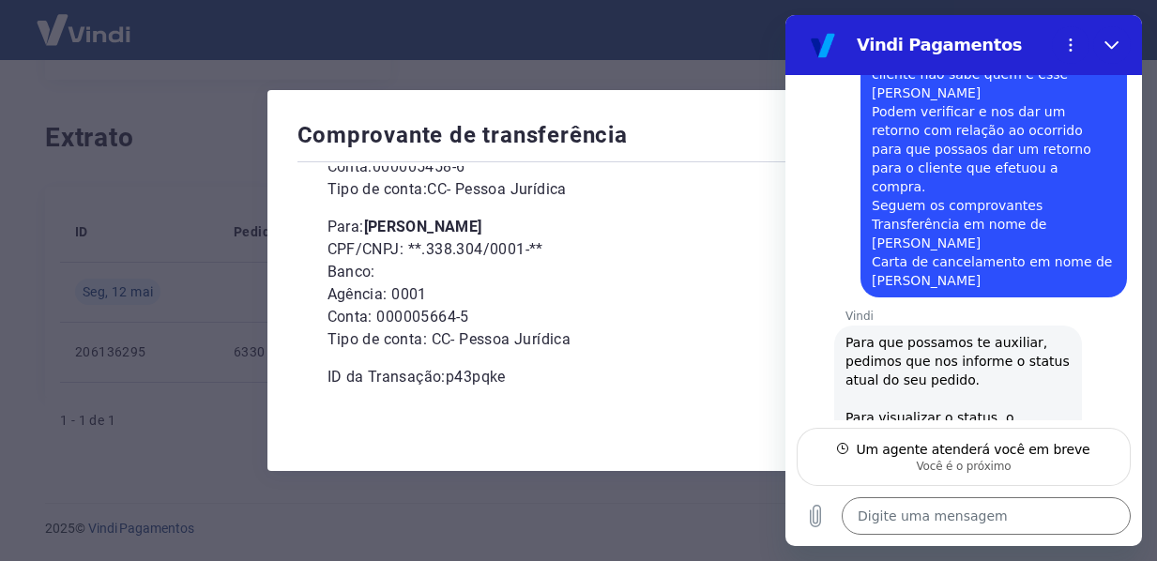
drag, startPoint x: 872, startPoint y: 146, endPoint x: 1035, endPoint y: 182, distance: 167.1
click at [1035, 182] on div "diz: Solicitamos um estorno referente ao pedido 6330 em nome de [PERSON_NAME], …" at bounding box center [994, 112] width 267 height 372
copy span "Solicitamos um estorno referente ao pedido 6330 em nome de [PERSON_NAME], porém…"
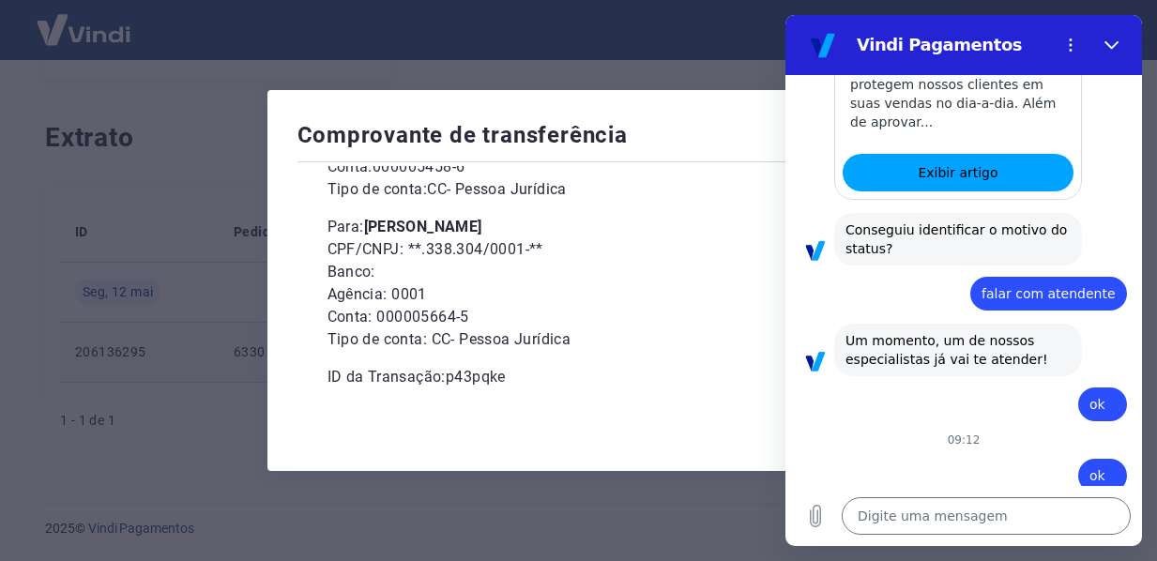
scroll to position [4515, 0]
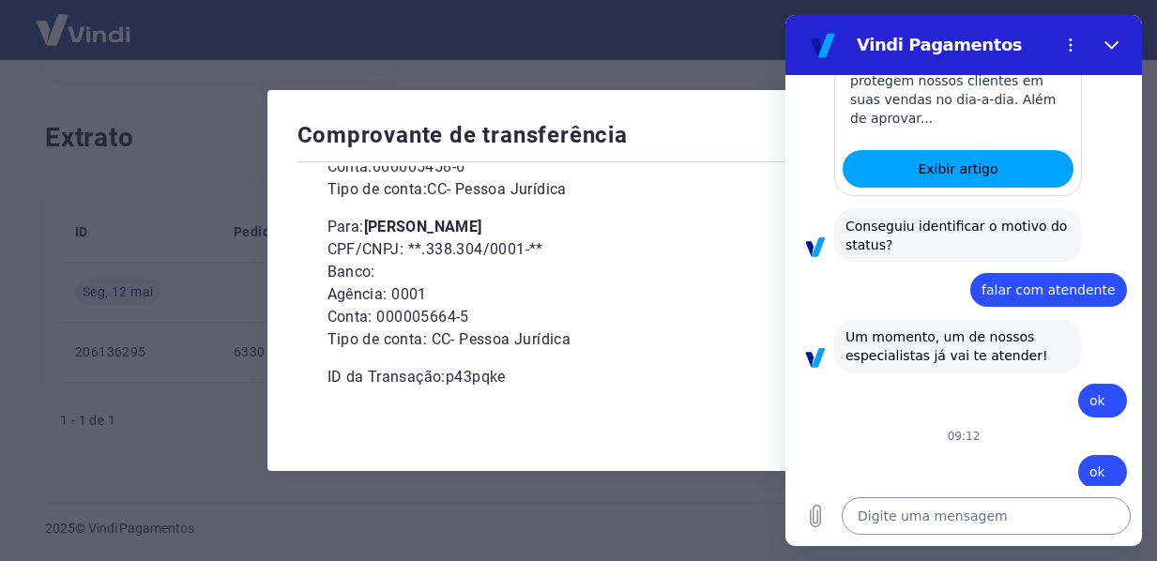
click at [908, 523] on textarea at bounding box center [986, 516] width 289 height 38
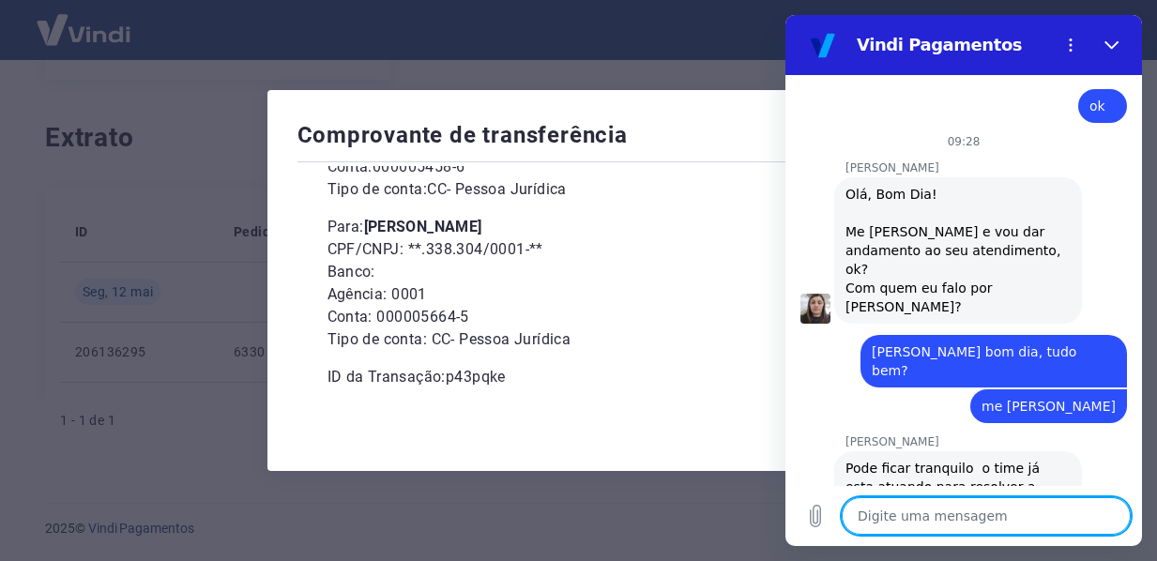
scroll to position [4884, 0]
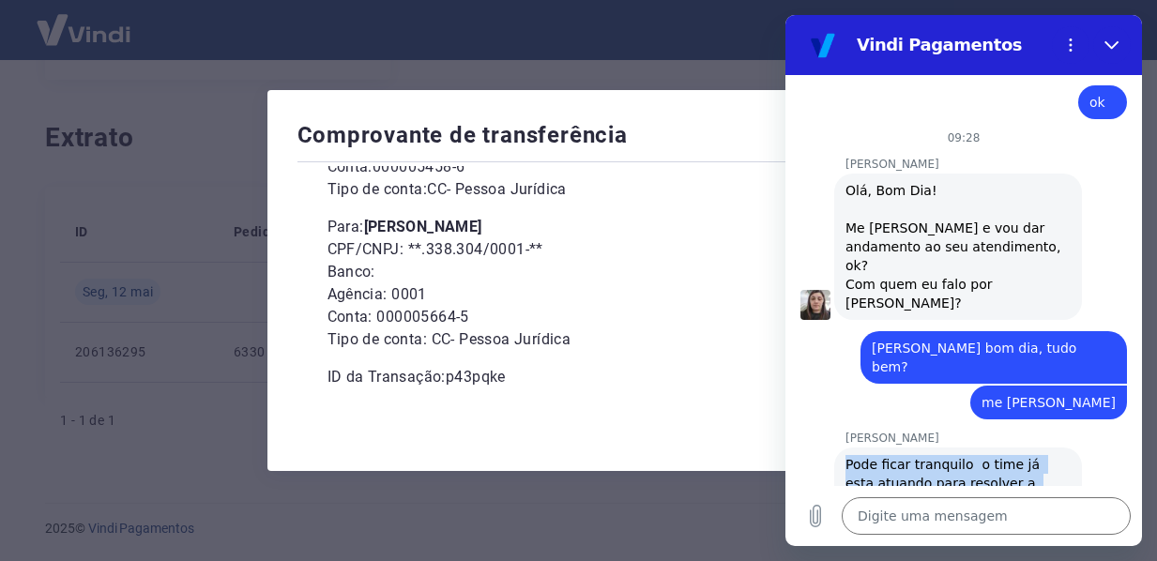
drag, startPoint x: 846, startPoint y: 223, endPoint x: 1112, endPoint y: 322, distance: 283.3
click at [1112, 322] on div "08:27 comprovante...da [PERSON_NAME].pdf 38 KB Enviado · 08:27 [PERSON_NAME] di…" at bounding box center [963, 280] width 357 height 411
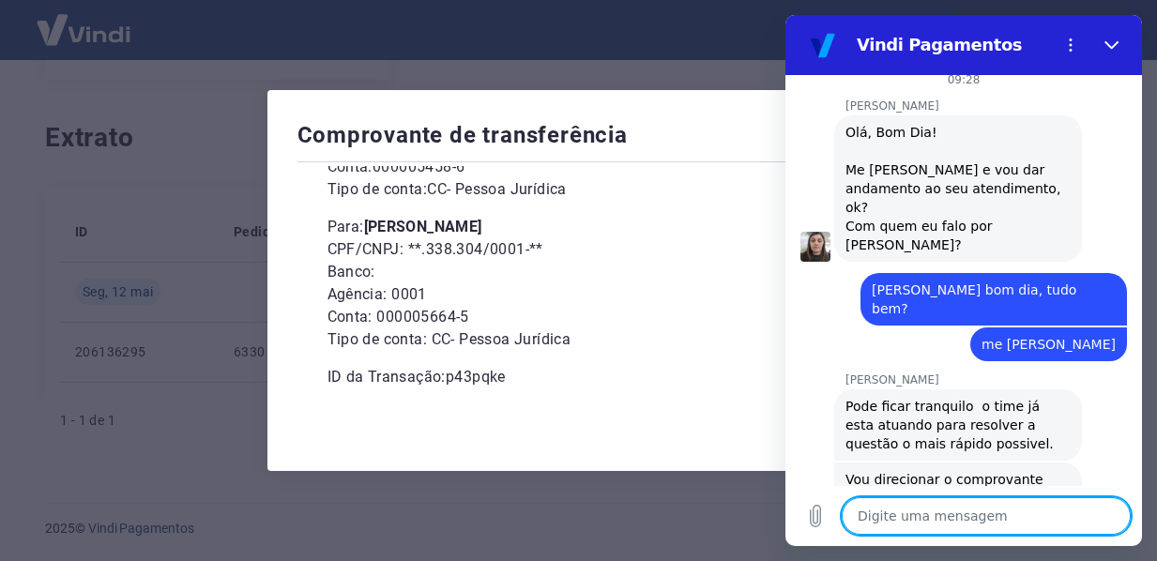
scroll to position [4946, 0]
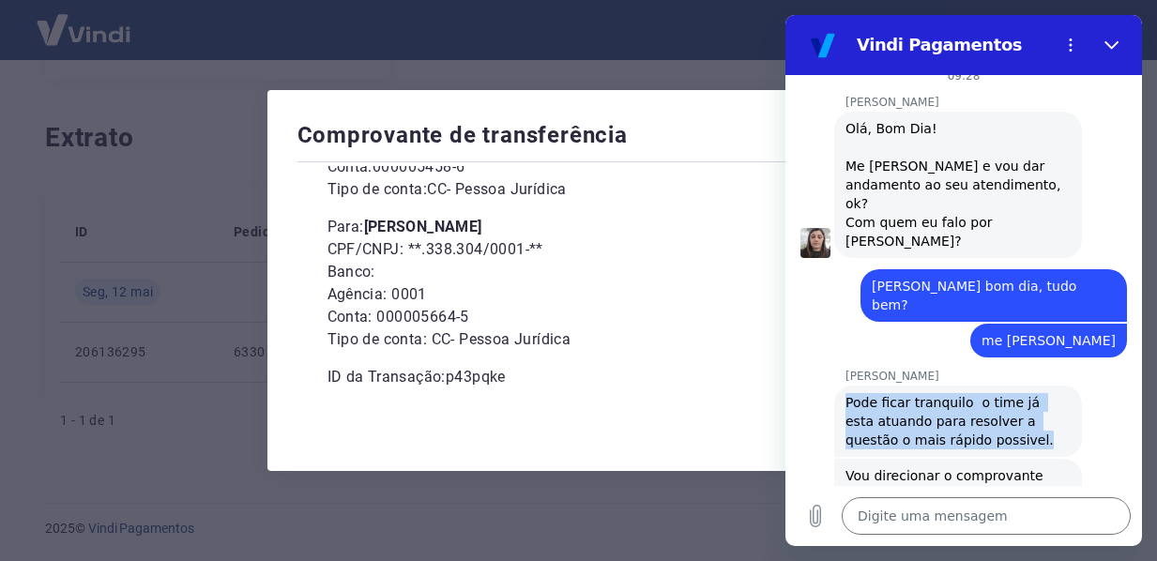
drag, startPoint x: 845, startPoint y: 161, endPoint x: 1042, endPoint y: 204, distance: 201.5
click at [1042, 386] on div "[PERSON_NAME] diz: Pode ficar tranquilo o time já esta atuando para resolver a …" at bounding box center [958, 421] width 248 height 71
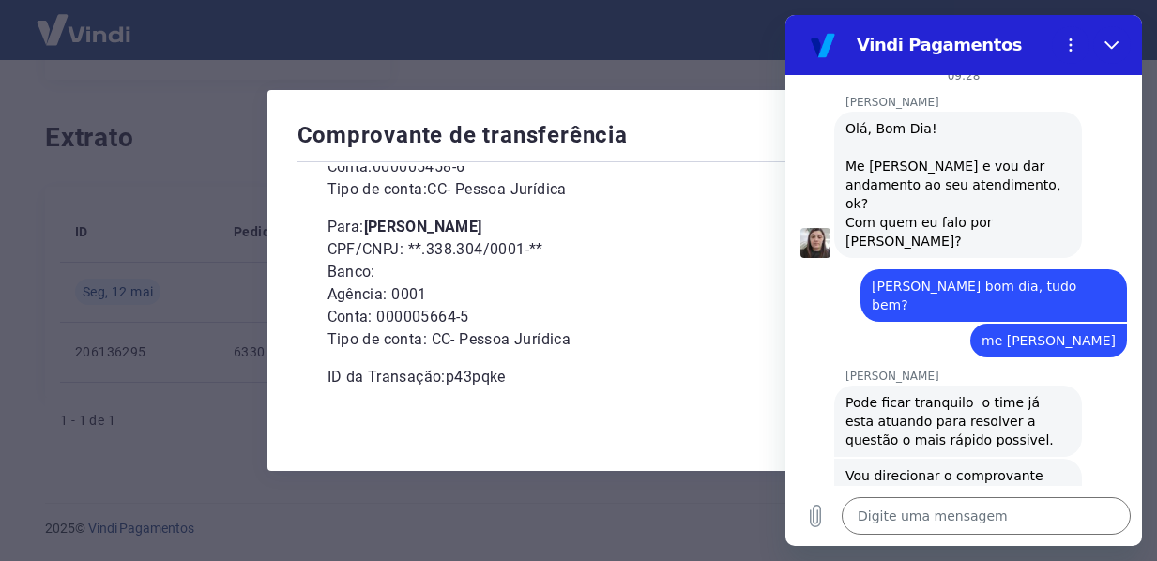
click div "[PERSON_NAME] diz: Vou direcionar o comprovante encaminhado ao time e você será…"
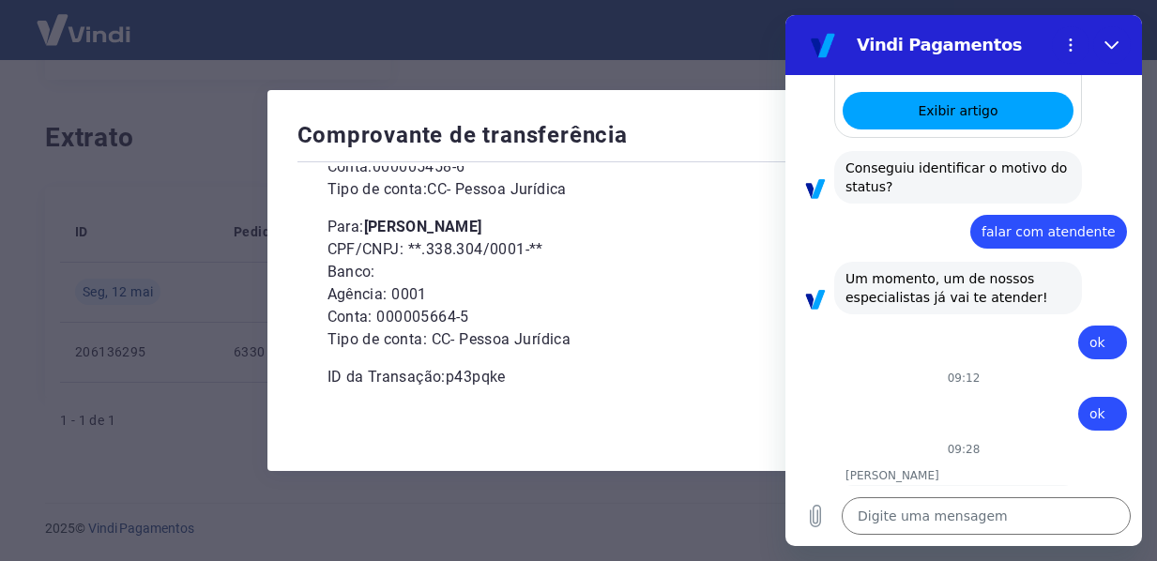
scroll to position [4571, 0]
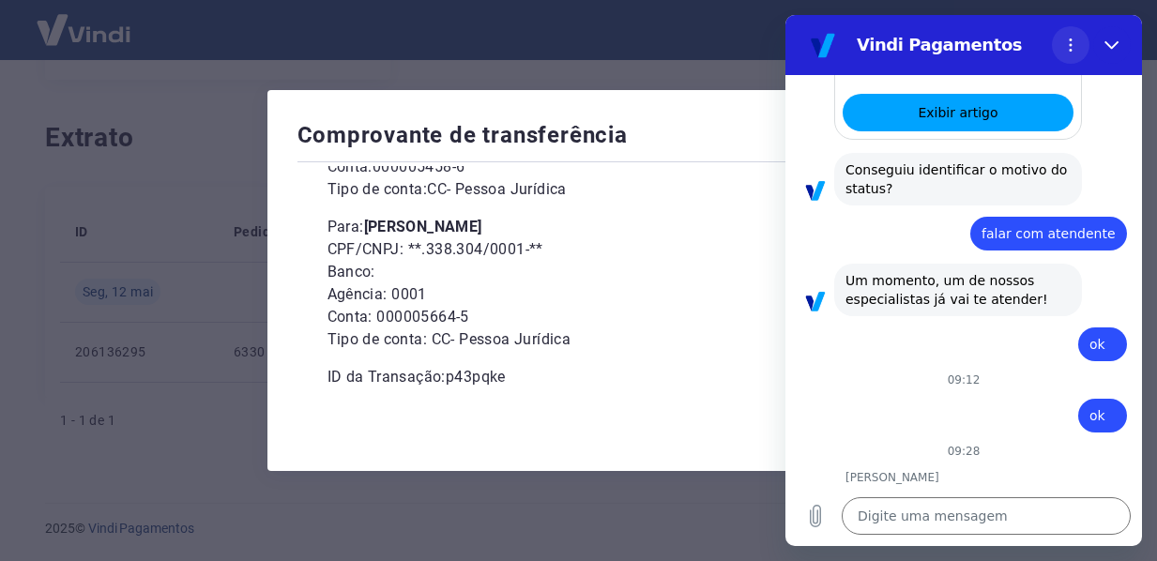
click at [1071, 38] on circle "Menu de opções" at bounding box center [1071, 39] width 3 height 3
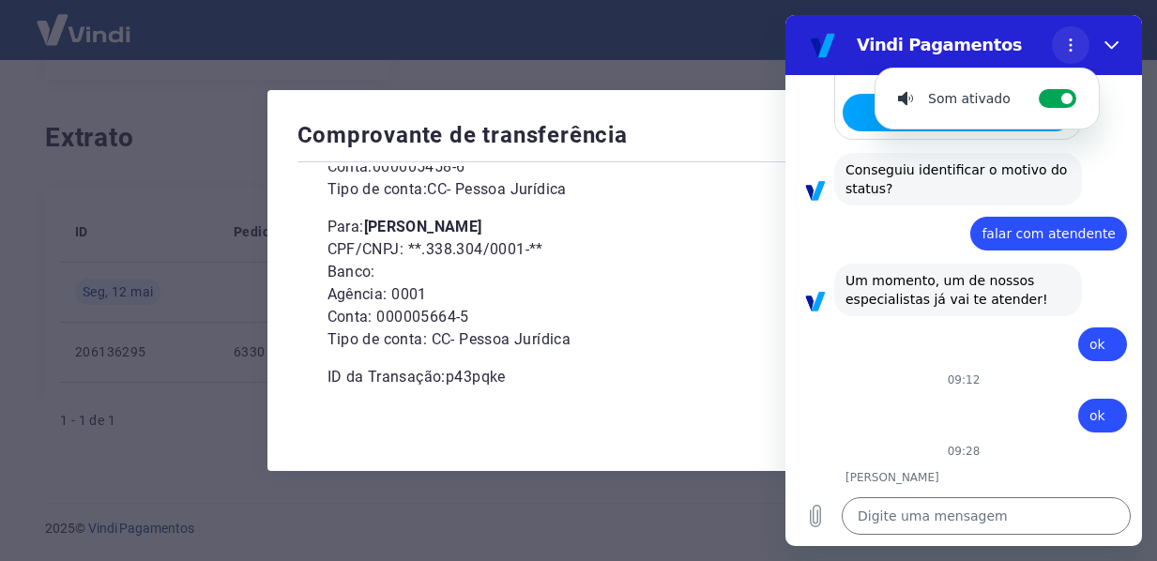
click at [1071, 38] on circle "Menu de opções" at bounding box center [1071, 39] width 3 height 3
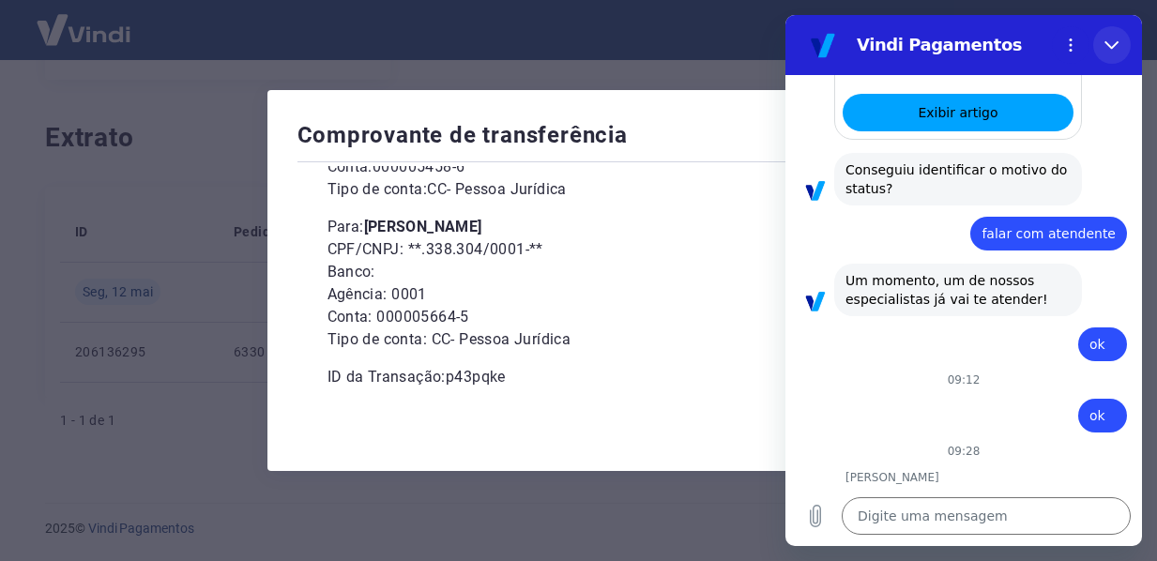
click at [1105, 46] on icon "Fechar" at bounding box center [1111, 45] width 15 height 15
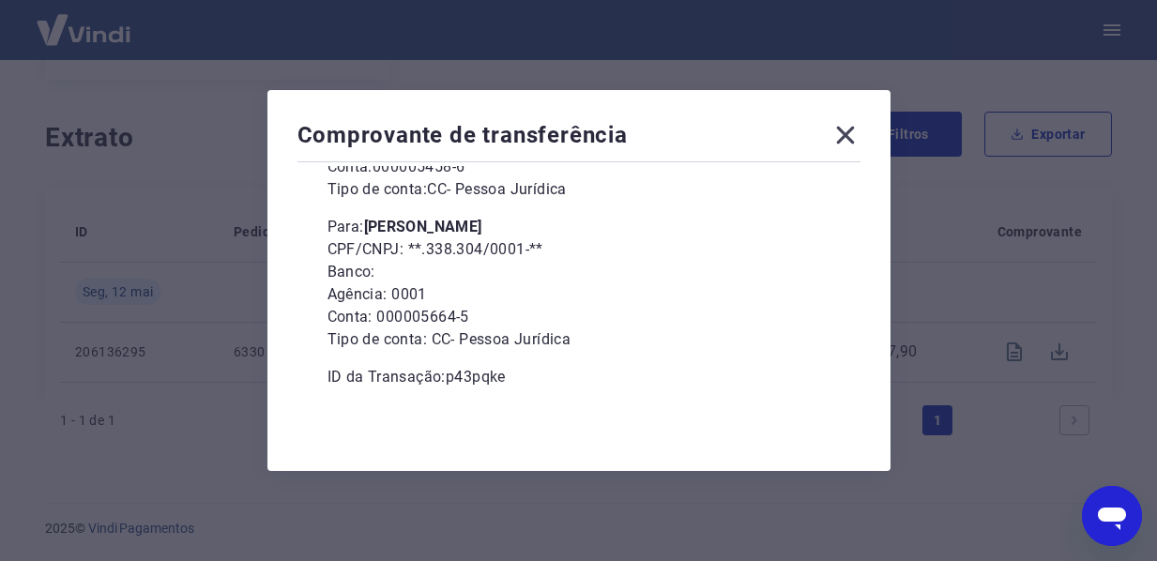
drag, startPoint x: 1118, startPoint y: 522, endPoint x: 1415, endPoint y: 964, distance: 532.8
click at [1118, 522] on icon "Abrir janela de mensagens" at bounding box center [1112, 519] width 28 height 23
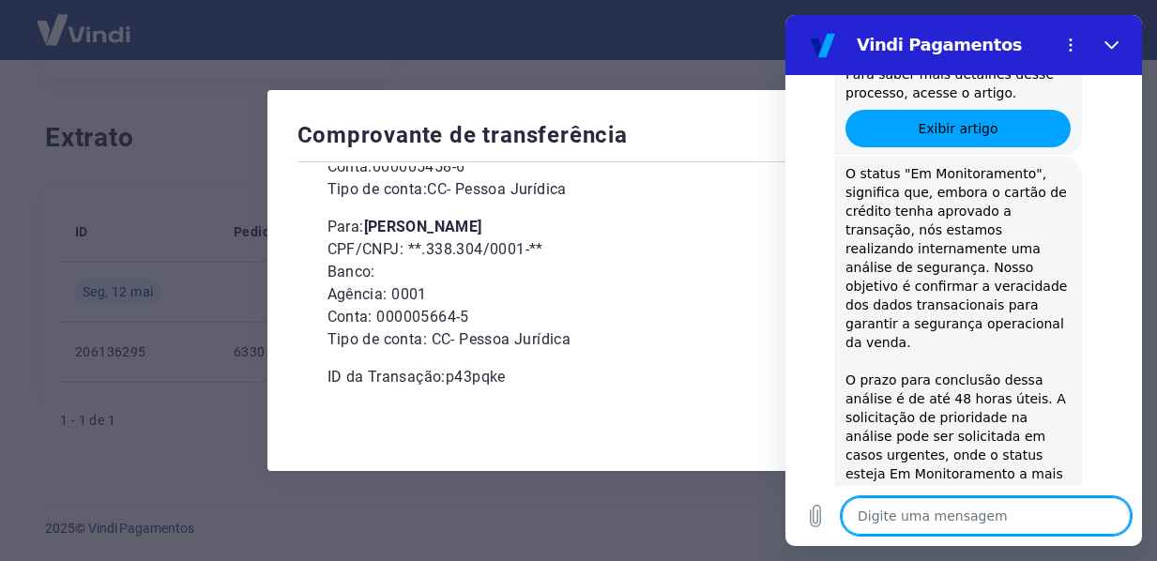
scroll to position [3914, 0]
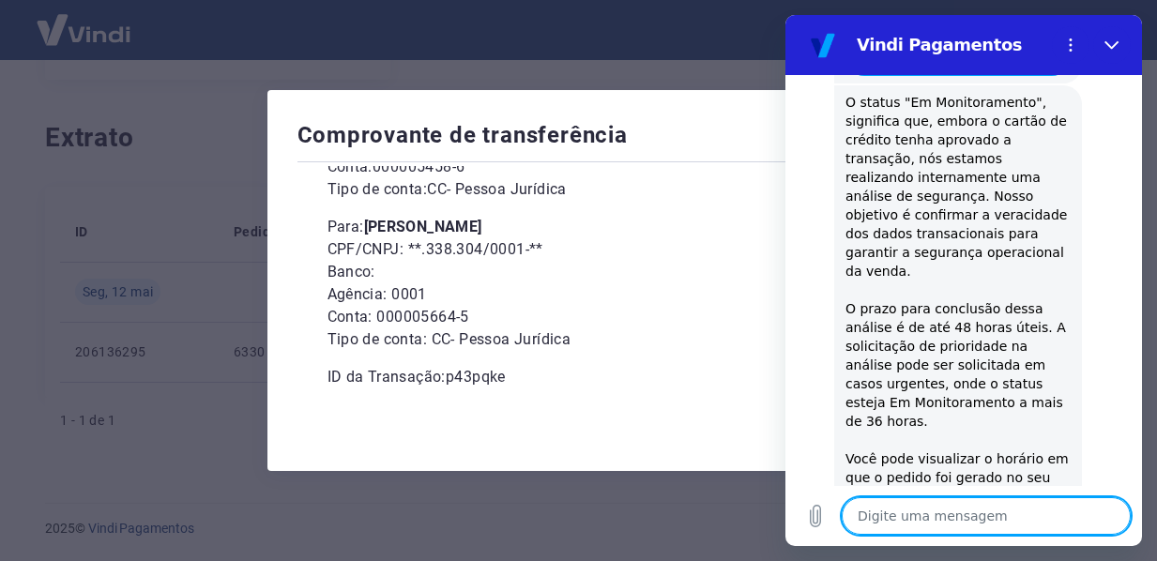
click at [911, 515] on textarea at bounding box center [986, 516] width 289 height 38
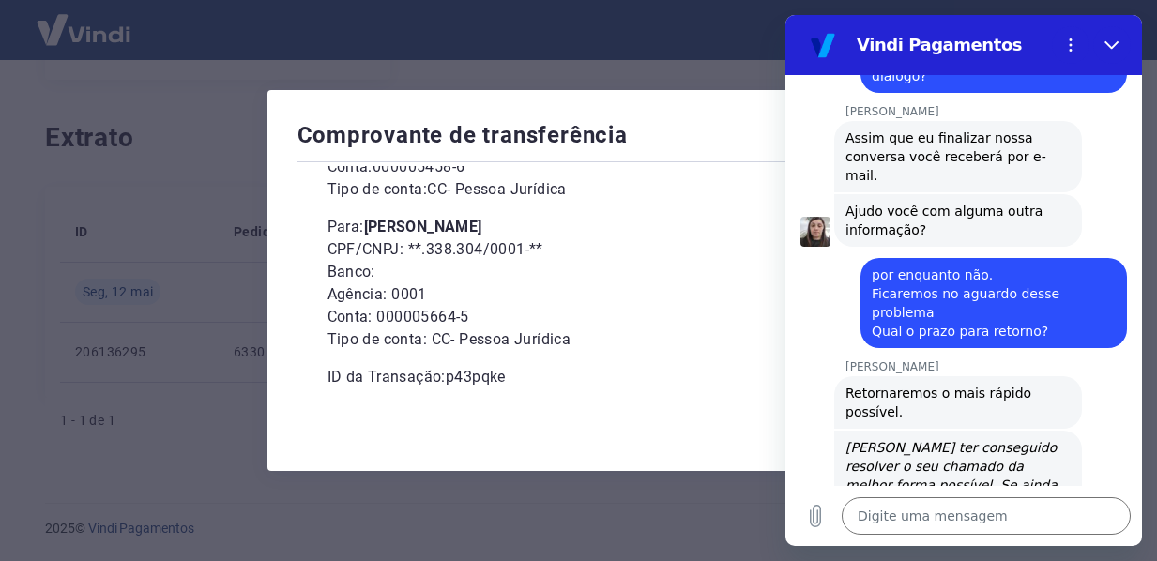
scroll to position [5738, 0]
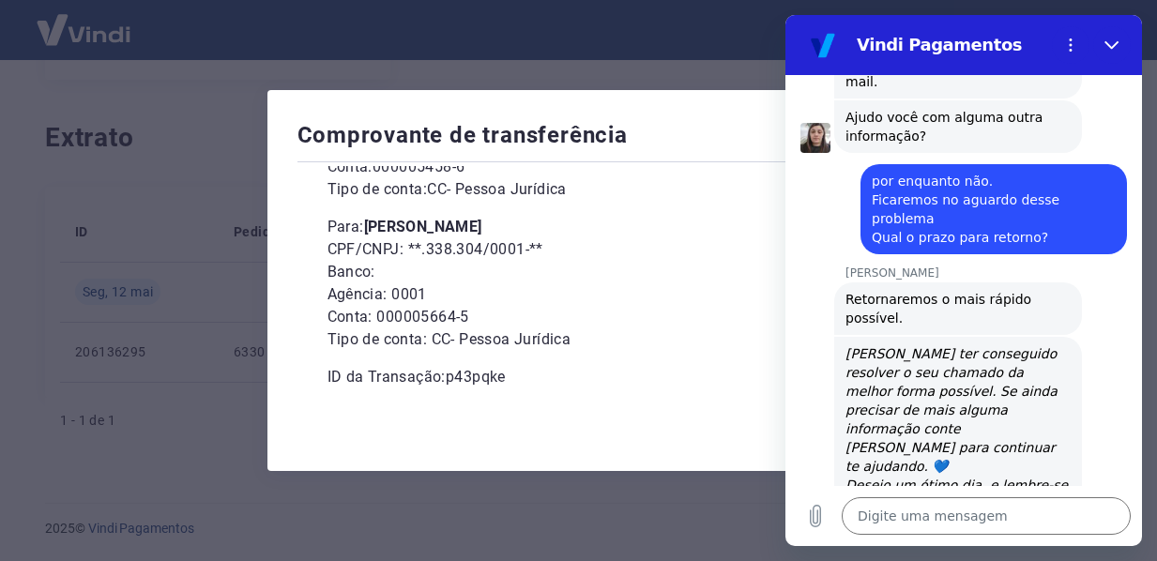
click at [231, 251] on div "Comprovante de transferência [DATE] 15:15 R$ 197,90 De: [PERSON_NAME] CPF/CNPJ:…" at bounding box center [578, 280] width 1157 height 561
click at [1119, 41] on icon "Fechar" at bounding box center [1111, 45] width 15 height 15
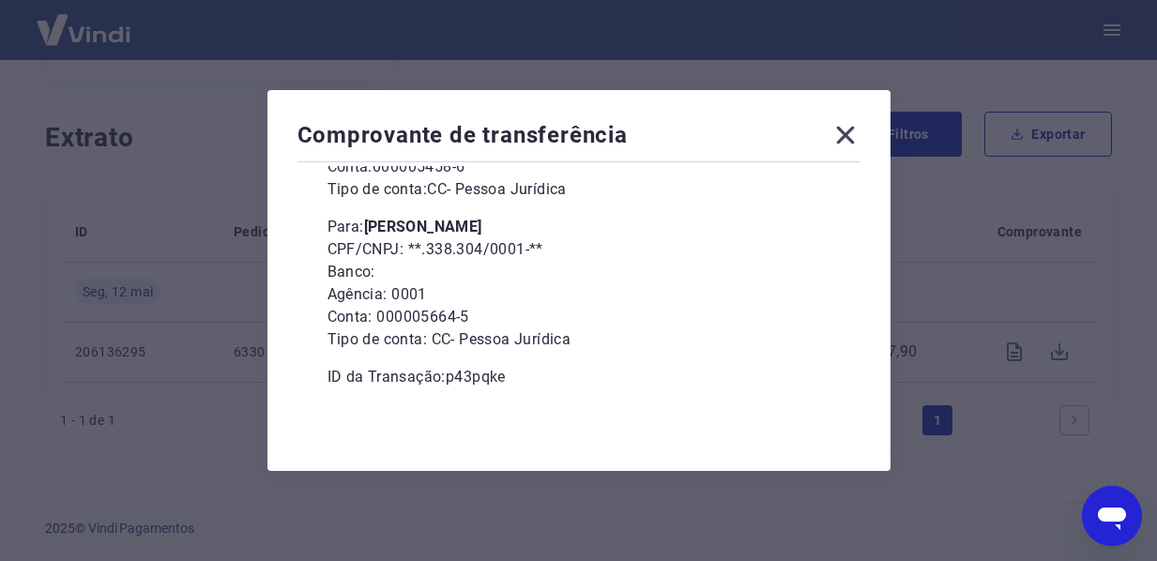
click at [1109, 511] on icon "Abrir janela de mensagens" at bounding box center [1112, 519] width 28 height 23
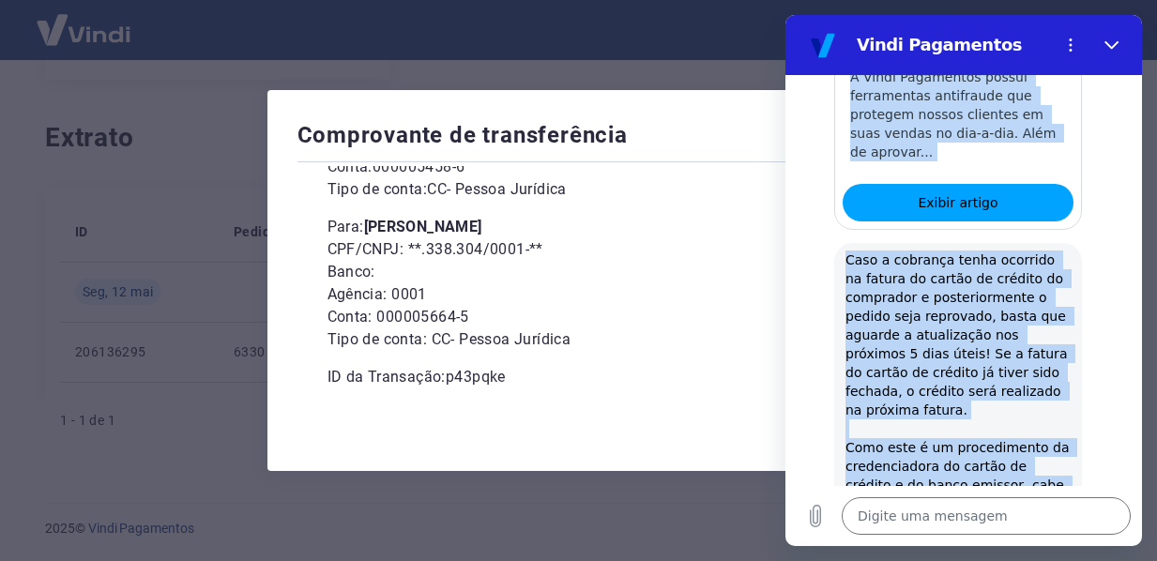
scroll to position [2791, 0]
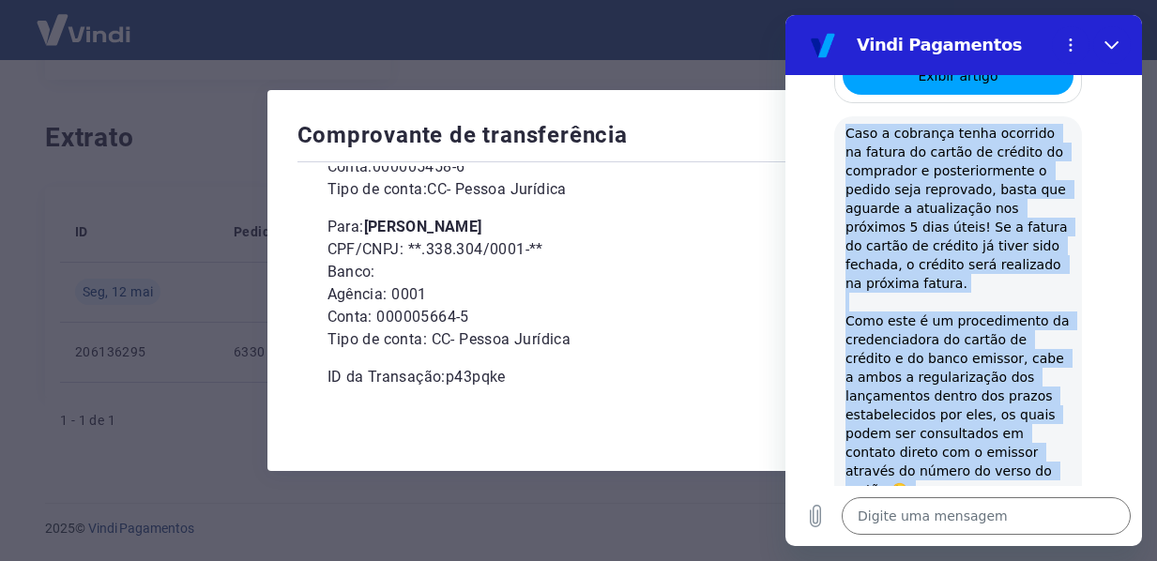
drag, startPoint x: 796, startPoint y: 109, endPoint x: 1041, endPoint y: 477, distance: 441.9
click at [1041, 477] on div "08:27 comprovante...da [PERSON_NAME].pdf 38 KB Enviado · 08:27 [PERSON_NAME] di…" at bounding box center [963, 280] width 357 height 411
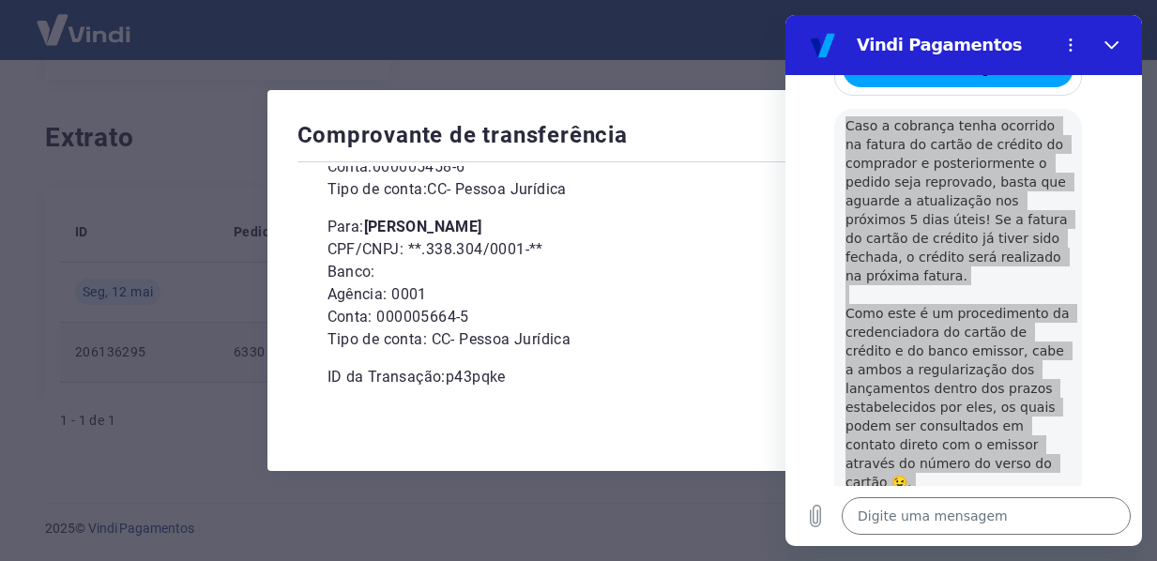
click at [731, 325] on p "Conta: 000005664-5" at bounding box center [579, 317] width 503 height 23
